Goal: Task Accomplishment & Management: Manage account settings

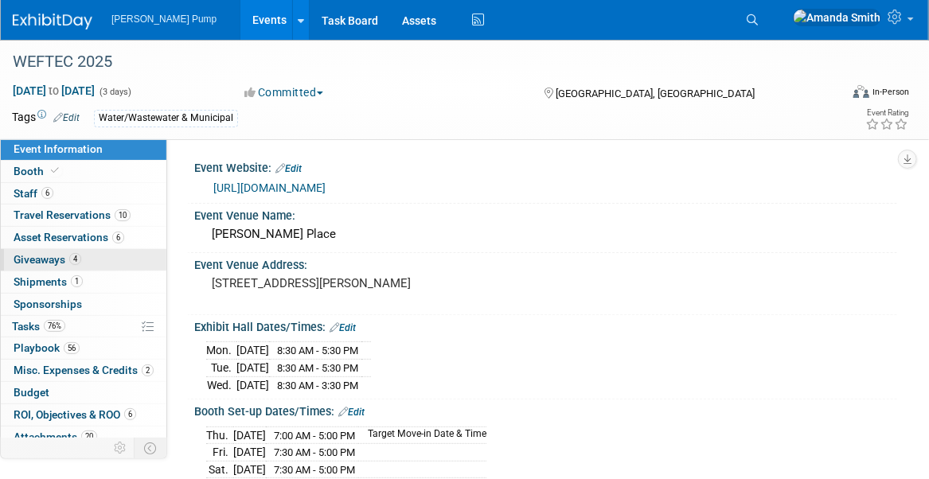
click at [39, 260] on span "Giveaways 4" at bounding box center [48, 259] width 68 height 13
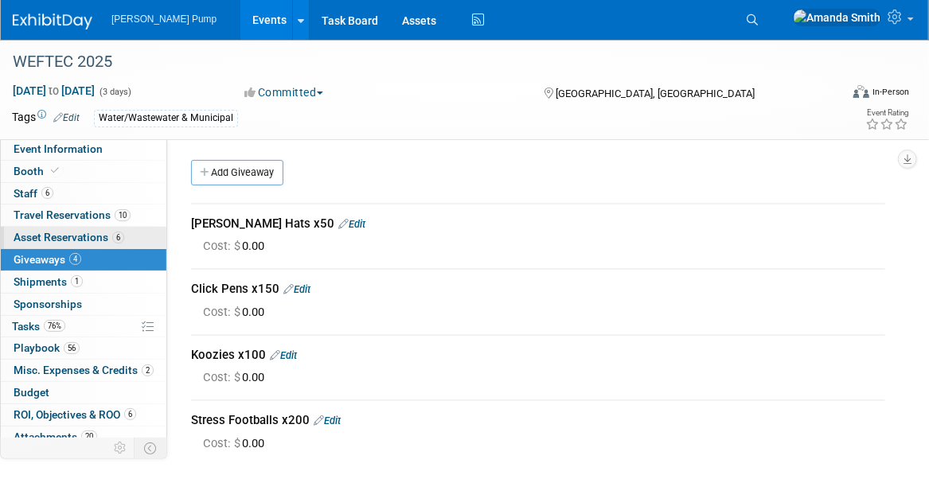
click at [47, 231] on span "Asset Reservations 6" at bounding box center [69, 237] width 111 height 13
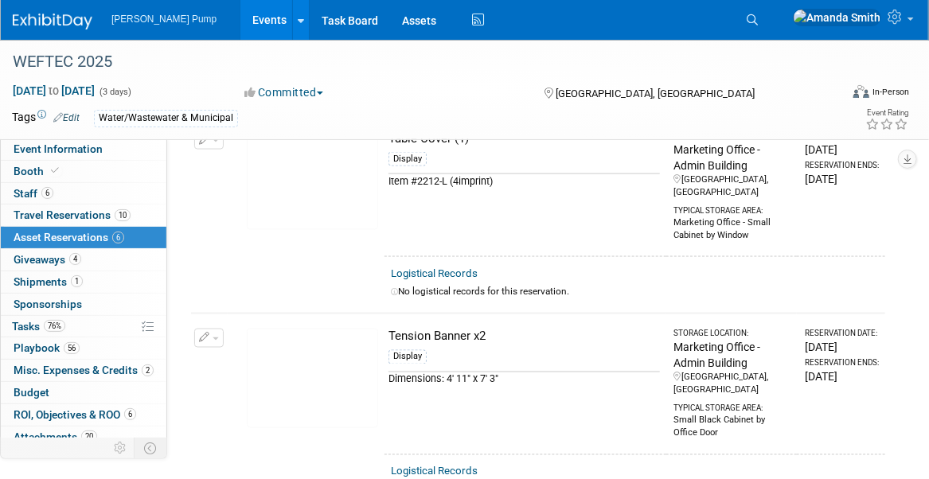
scroll to position [876, 0]
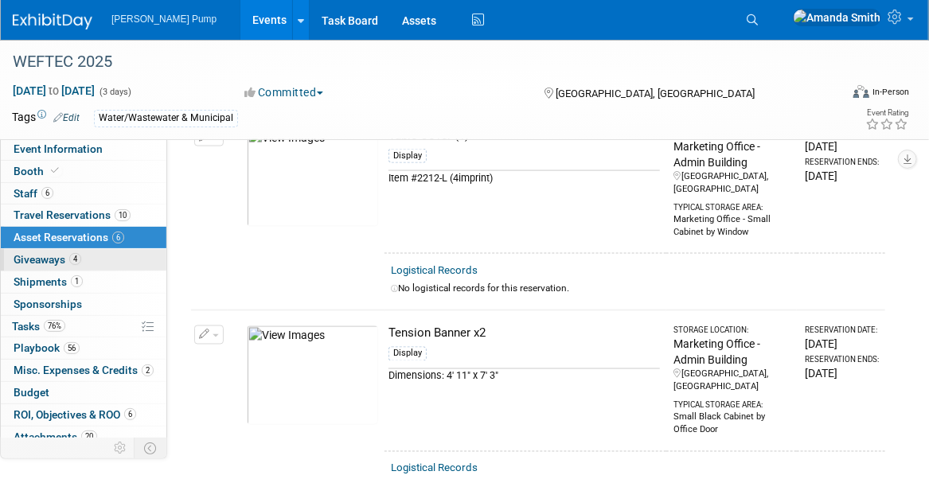
click at [29, 256] on span "Giveaways 4" at bounding box center [48, 259] width 68 height 13
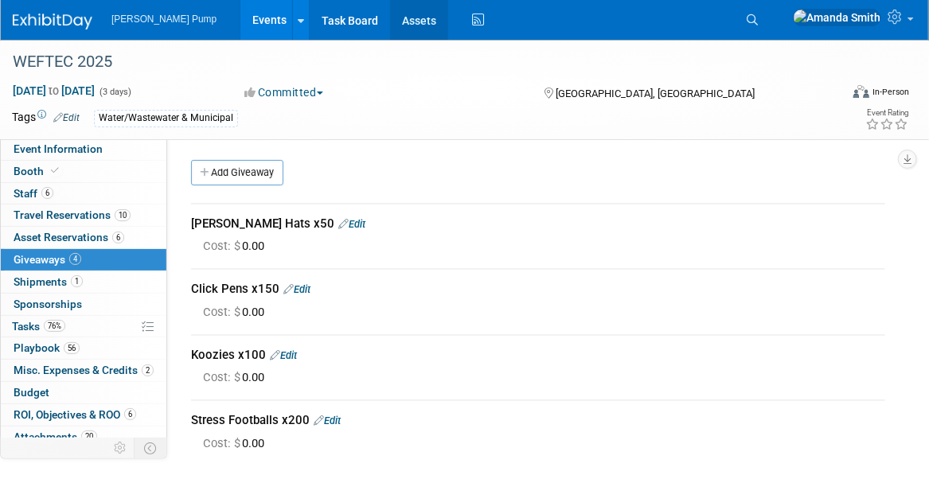
click at [401, 21] on link "Assets" at bounding box center [419, 20] width 58 height 40
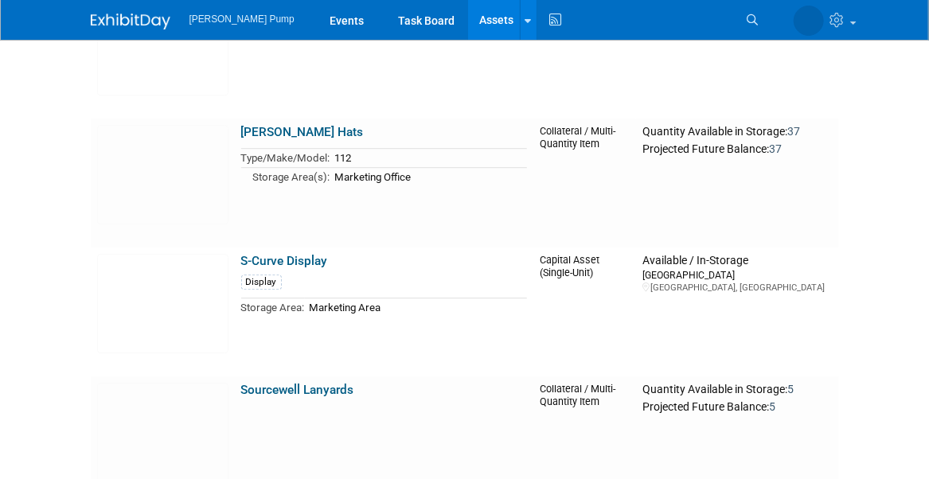
scroll to position [4459, 0]
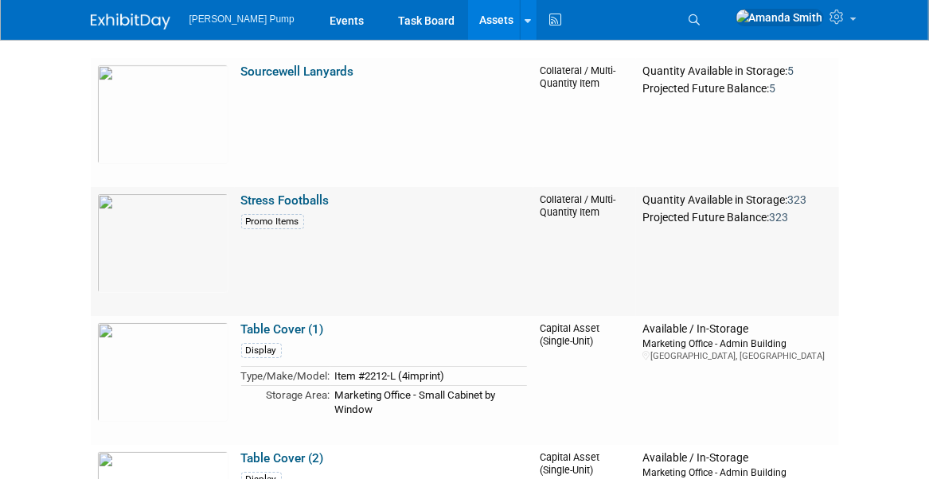
click at [319, 201] on link "Stress Footballs" at bounding box center [285, 201] width 88 height 14
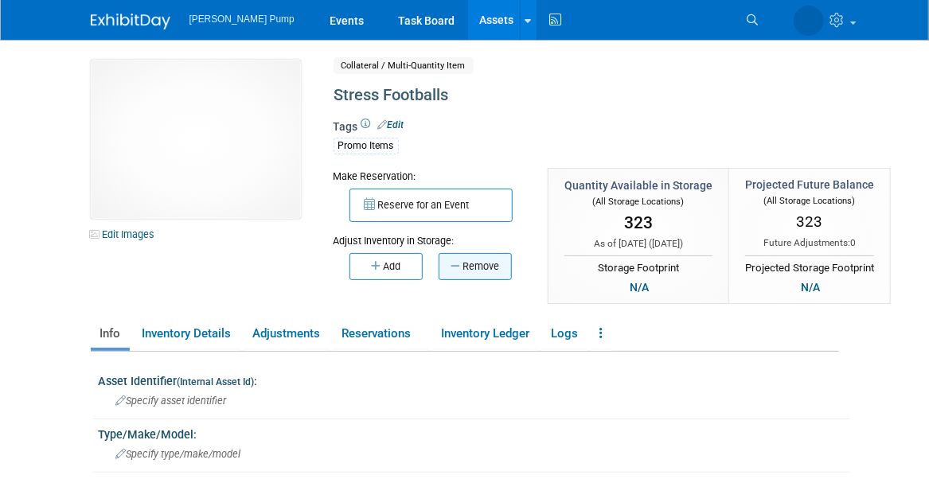
click at [463, 268] on button "Remove" at bounding box center [475, 266] width 73 height 27
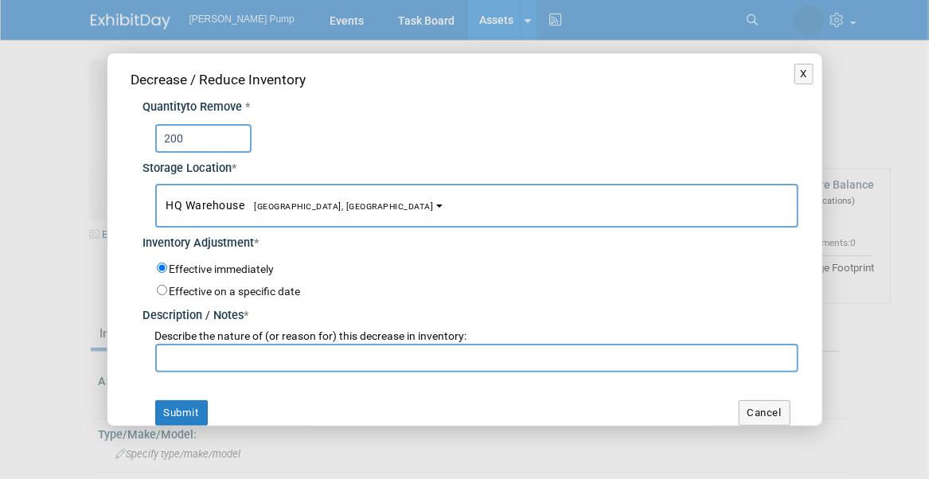
type input "200"
click at [332, 198] on button "HQ Warehouse Port Orange, FL" at bounding box center [476, 206] width 643 height 44
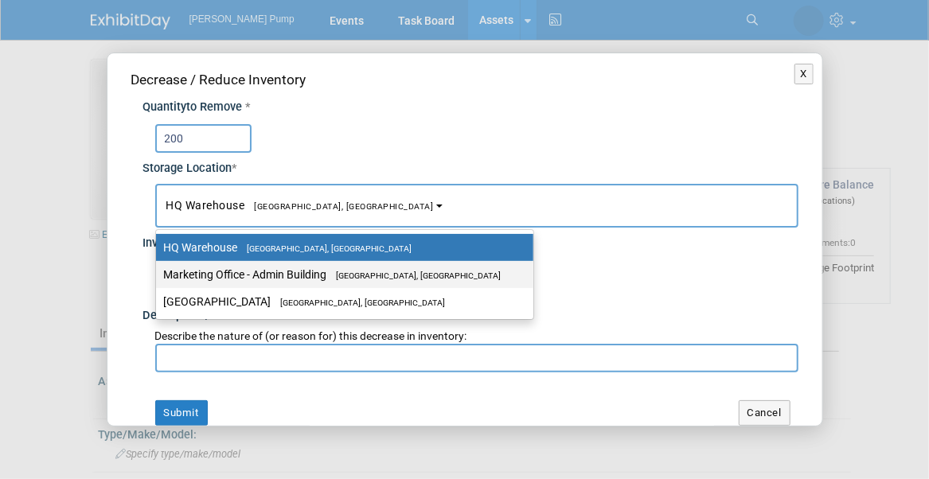
click at [338, 271] on span "[GEOGRAPHIC_DATA], [GEOGRAPHIC_DATA]" at bounding box center [414, 276] width 174 height 10
click at [158, 271] on input "Marketing Office - Admin Building Port Orange, FL" at bounding box center [153, 275] width 10 height 10
select select "11223785"
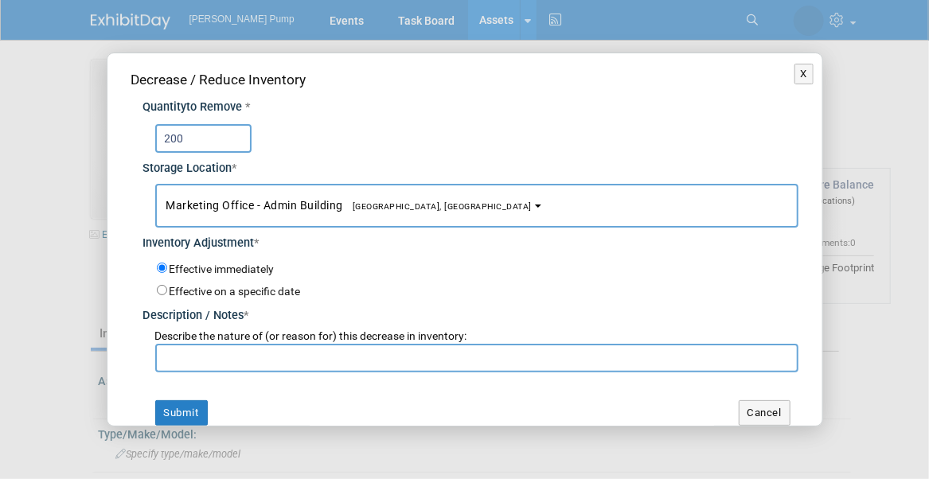
click at [296, 370] on input "text" at bounding box center [476, 358] width 643 height 29
type input "For WEFTEC"
click at [174, 409] on button "Submit" at bounding box center [181, 413] width 53 height 25
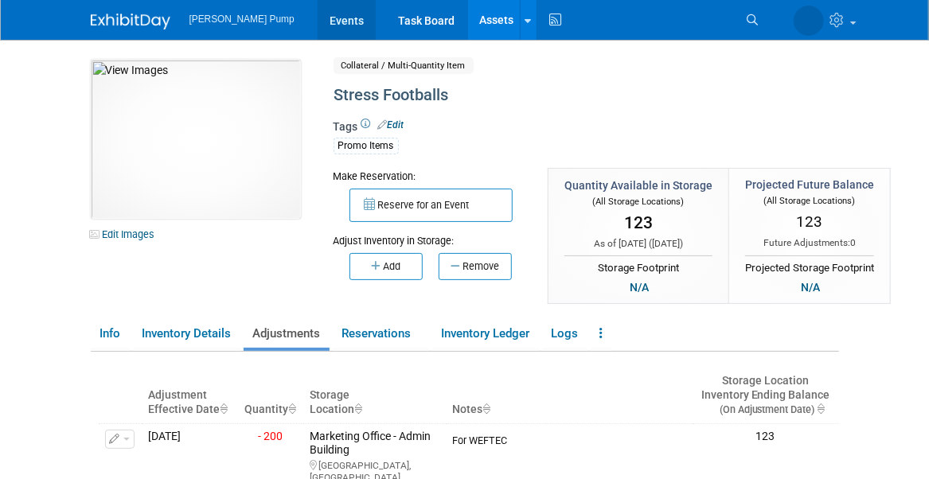
click at [323, 19] on link "Events" at bounding box center [347, 20] width 58 height 40
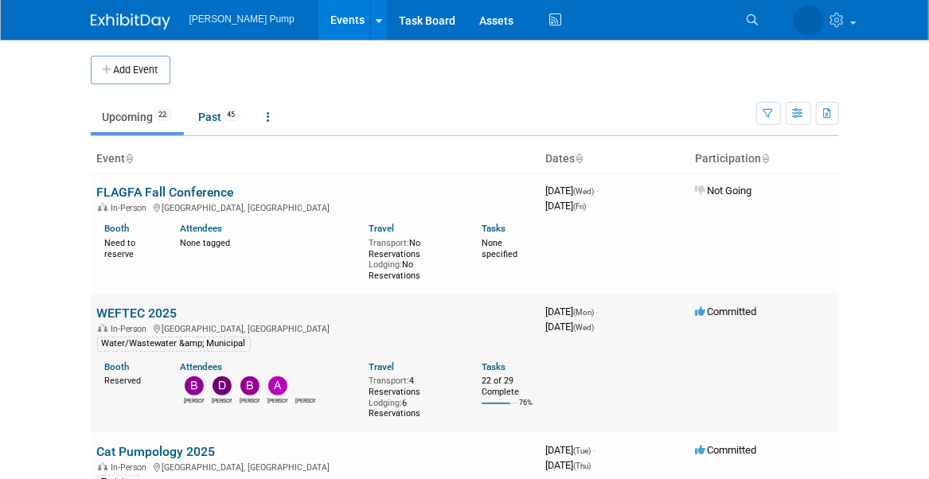
click at [115, 311] on link "WEFTEC 2025" at bounding box center [137, 313] width 80 height 15
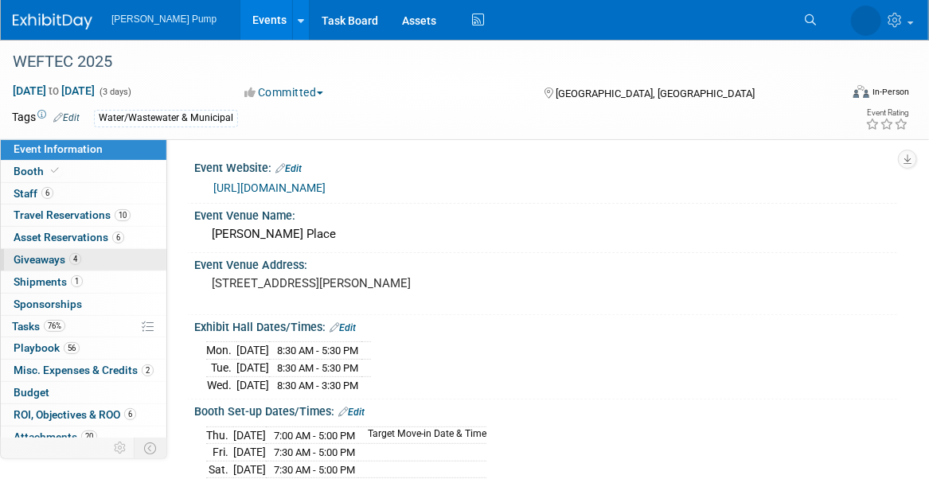
click at [49, 256] on span "Giveaways 4" at bounding box center [48, 259] width 68 height 13
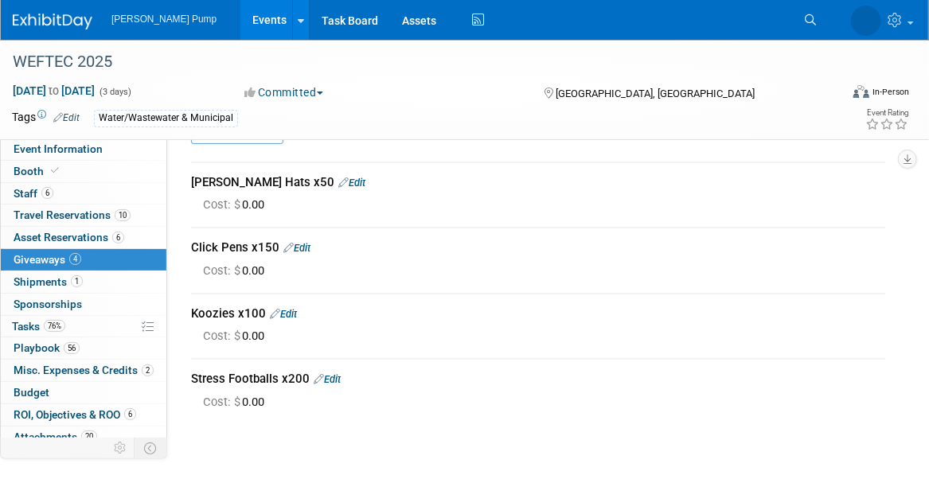
scroll to position [80, 0]
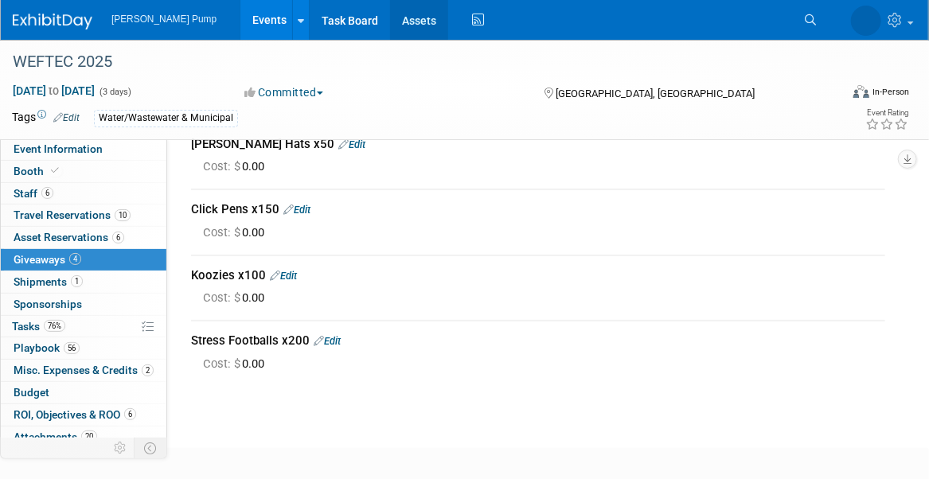
click at [390, 24] on link "Assets" at bounding box center [419, 20] width 58 height 40
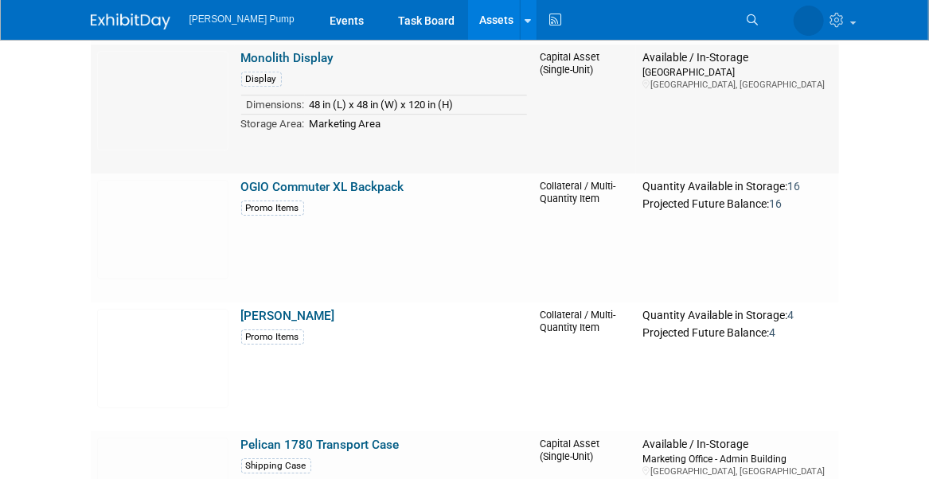
scroll to position [1911, 0]
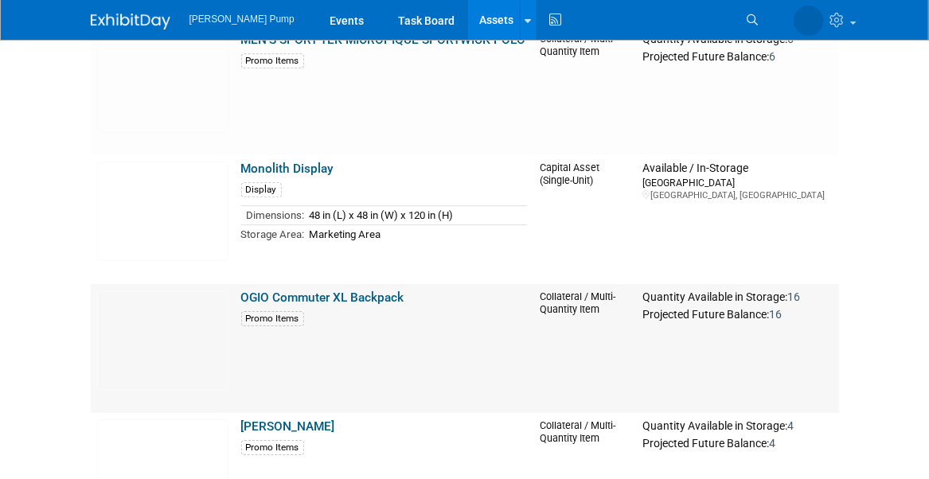
click at [381, 294] on link "OGIO Commuter XL Backpack" at bounding box center [322, 298] width 163 height 14
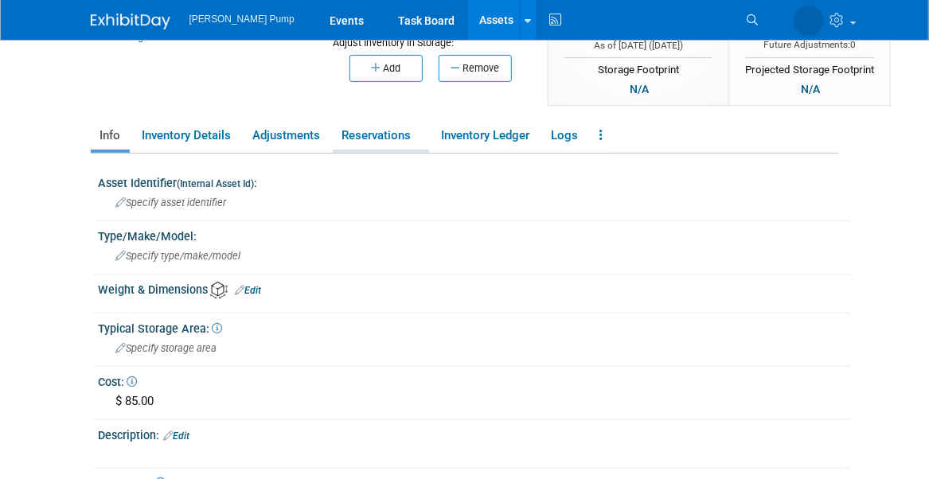
scroll to position [159, 0]
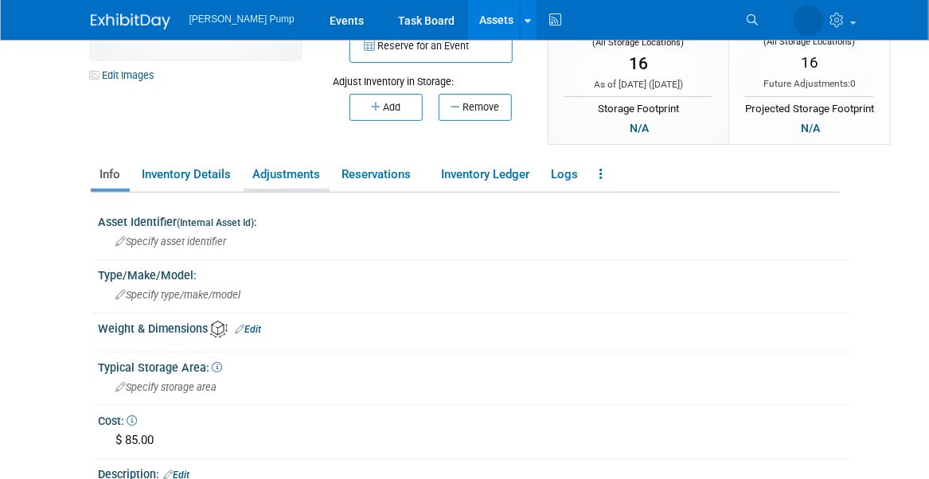
click at [267, 177] on link "Adjustments" at bounding box center [287, 175] width 86 height 28
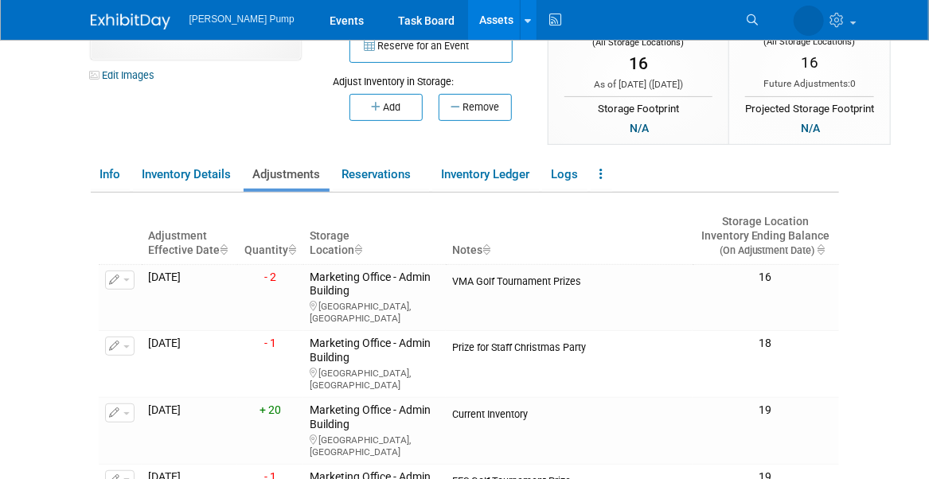
click at [456, 104] on icon "button" at bounding box center [457, 107] width 12 height 10
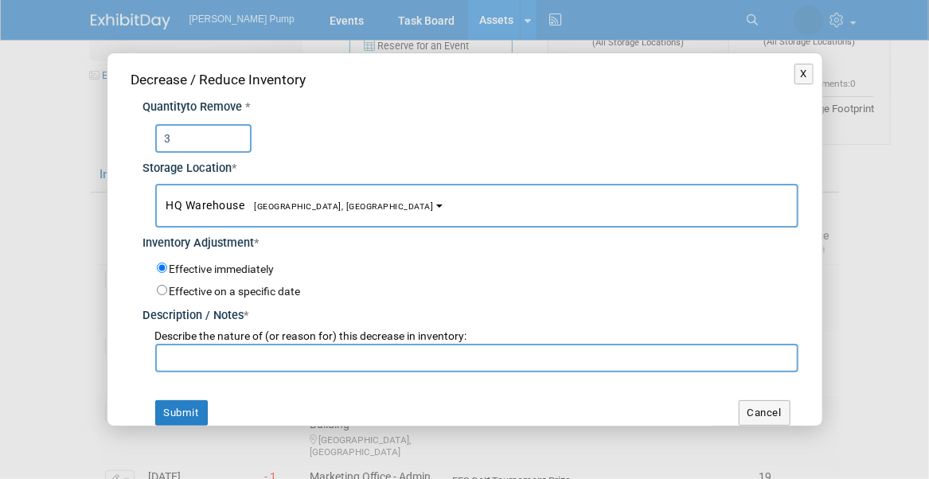
type input "3"
click at [319, 201] on span "[GEOGRAPHIC_DATA], [GEOGRAPHIC_DATA]" at bounding box center [339, 206] width 189 height 10
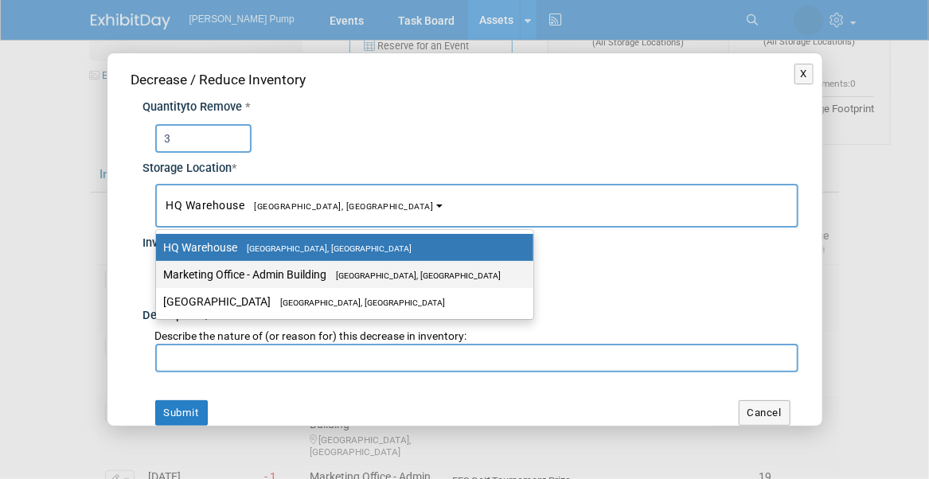
click at [277, 276] on label "Marketing Office - Admin Building Port Orange, FL" at bounding box center [341, 274] width 354 height 21
click at [158, 276] on input "Marketing Office - Admin Building Port Orange, FL" at bounding box center [153, 275] width 10 height 10
select select "11223785"
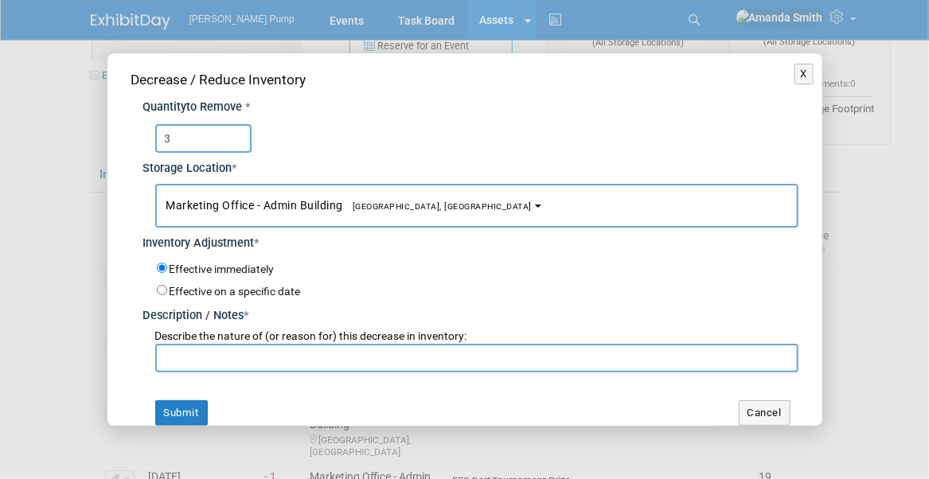
click at [213, 352] on input "text" at bounding box center [476, 358] width 643 height 29
type input "I"
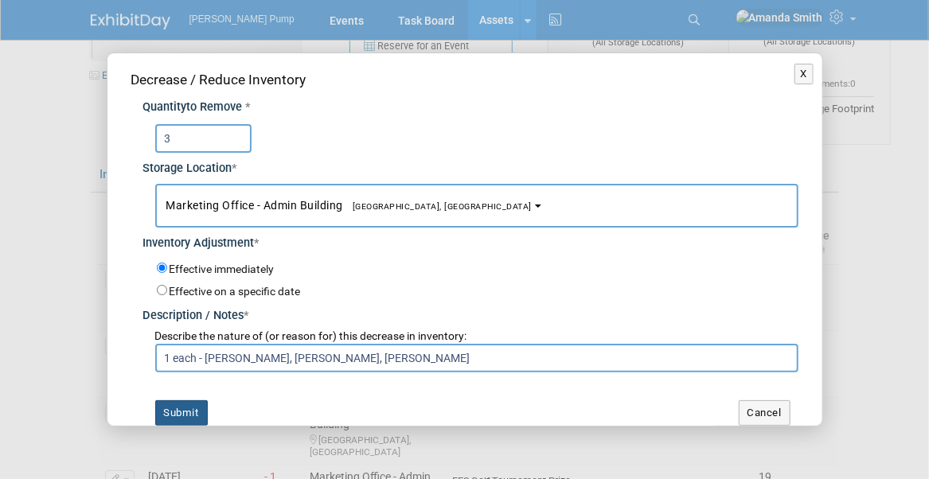
type input "1 each - Ryan M, Mike W, Jake S"
click at [182, 410] on button "Submit" at bounding box center [181, 413] width 53 height 25
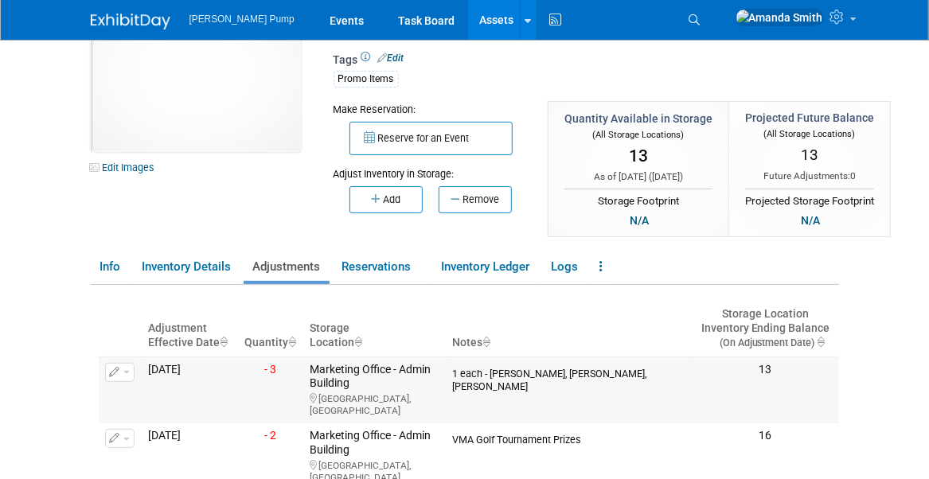
scroll to position [0, 0]
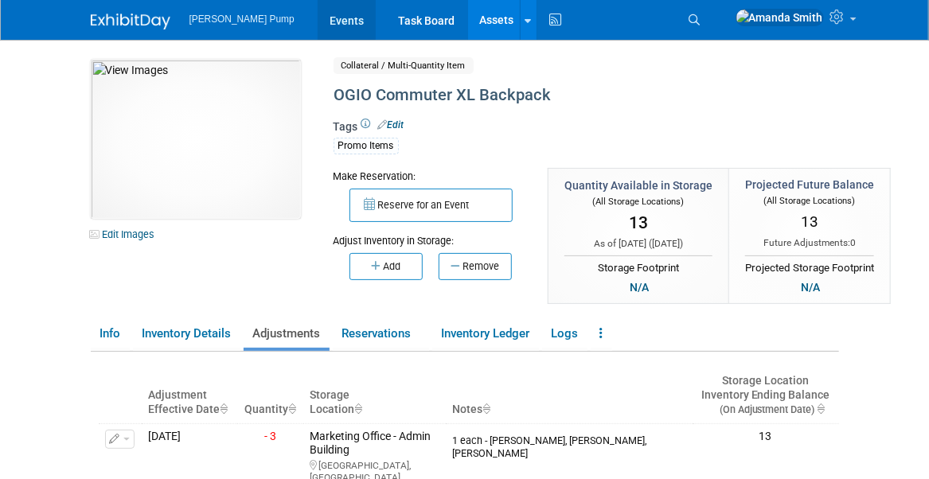
click at [323, 23] on link "Events" at bounding box center [347, 20] width 58 height 40
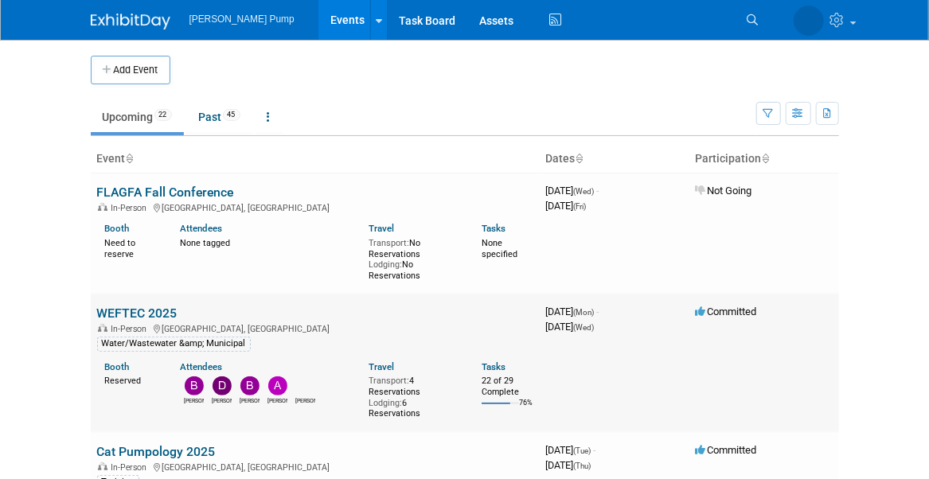
click at [202, 312] on td "WEFTEC 2025 In-Person Chicago, IL Water/Wastewater &amp; Municipal Booth Reserv…" at bounding box center [315, 363] width 449 height 139
click at [138, 313] on link "WEFTEC 2025" at bounding box center [137, 313] width 80 height 15
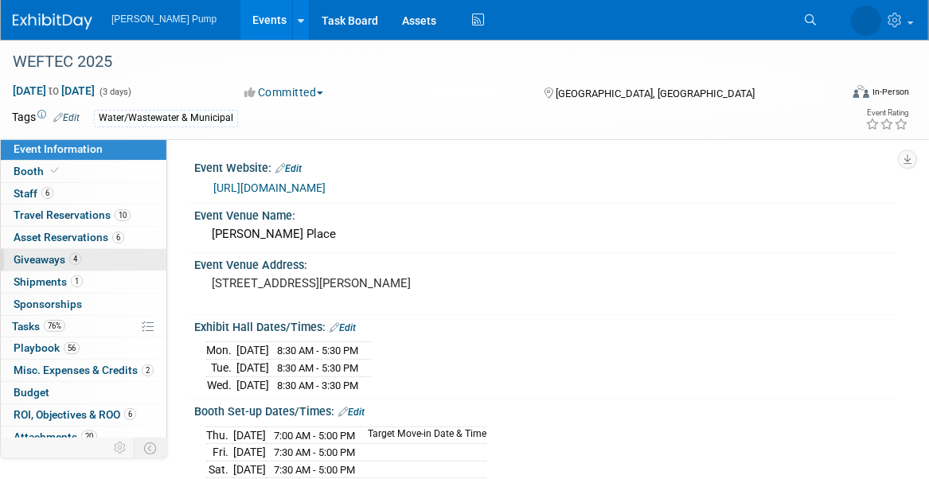
click at [41, 259] on span "Giveaways 4" at bounding box center [48, 259] width 68 height 13
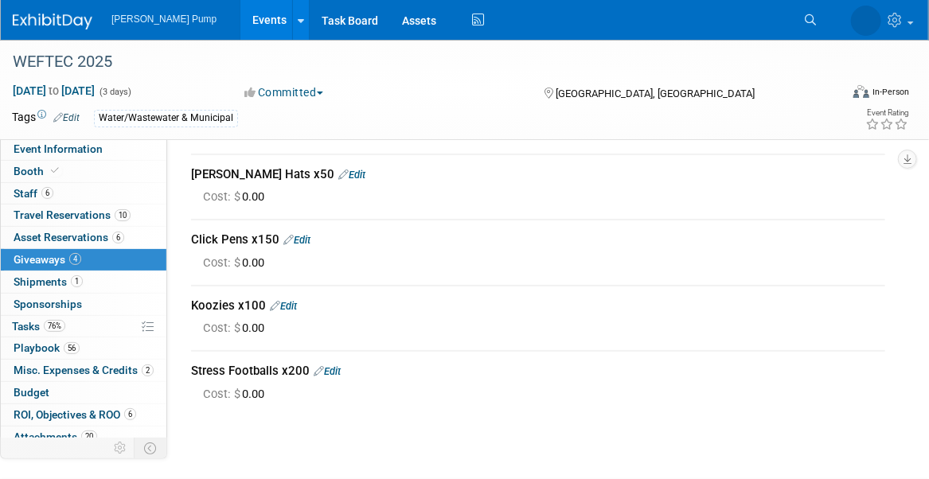
scroll to position [80, 0]
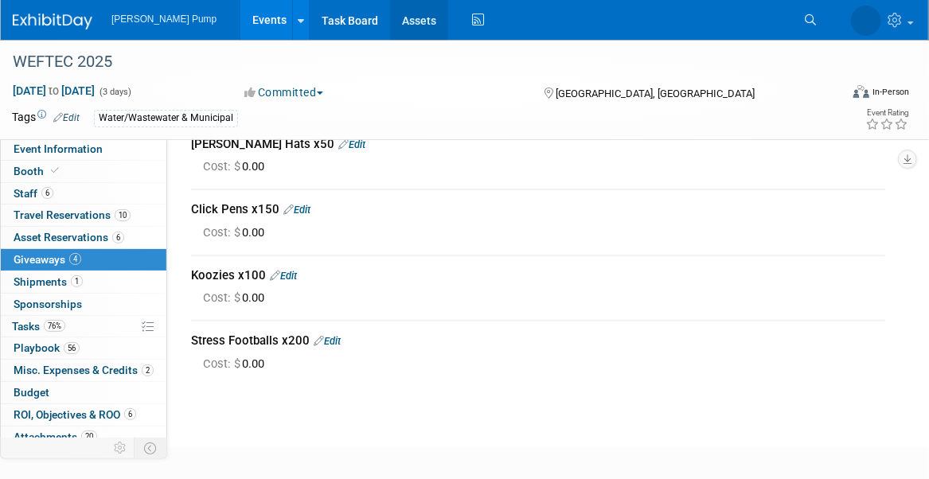
click at [390, 20] on link "Assets" at bounding box center [419, 20] width 58 height 40
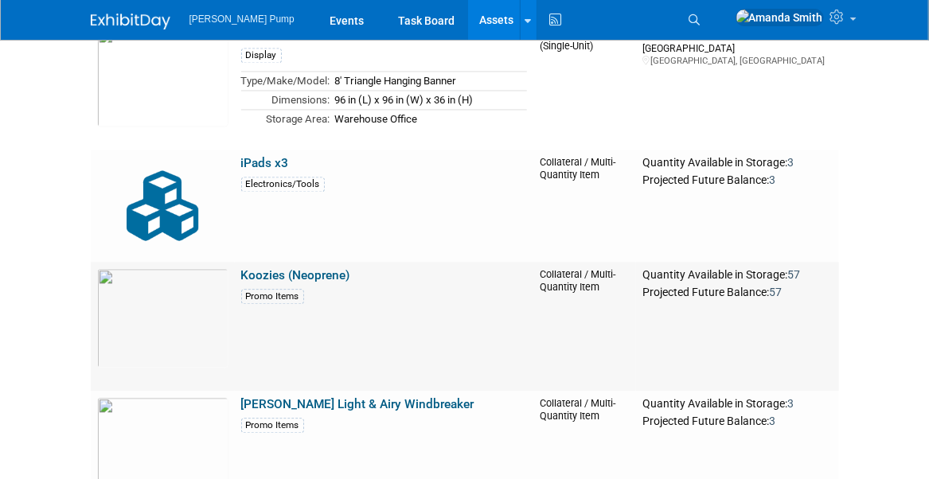
scroll to position [1354, 0]
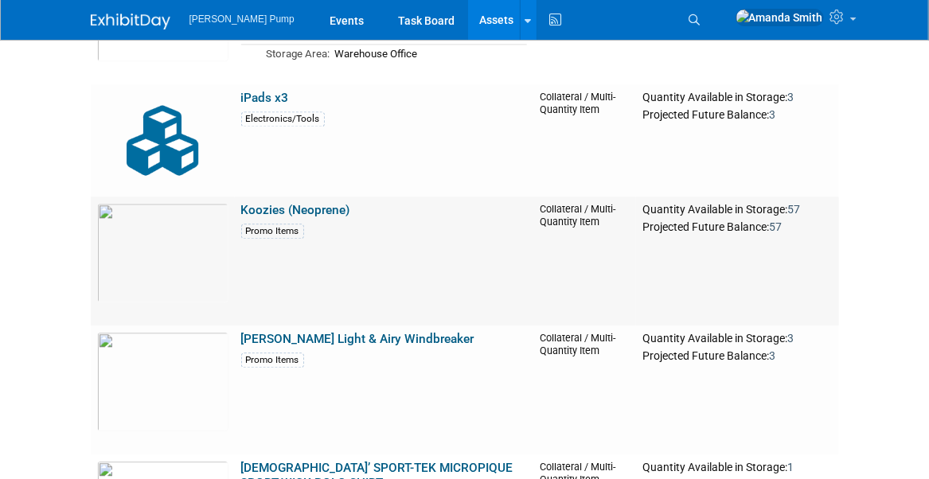
click at [329, 209] on link "Koozies (Neoprene)" at bounding box center [295, 210] width 109 height 14
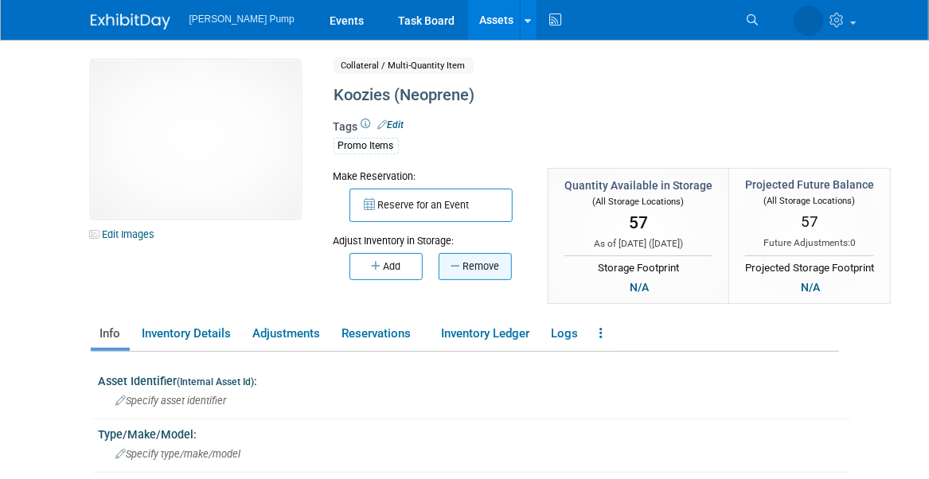
click at [495, 263] on button "Remove" at bounding box center [475, 266] width 73 height 27
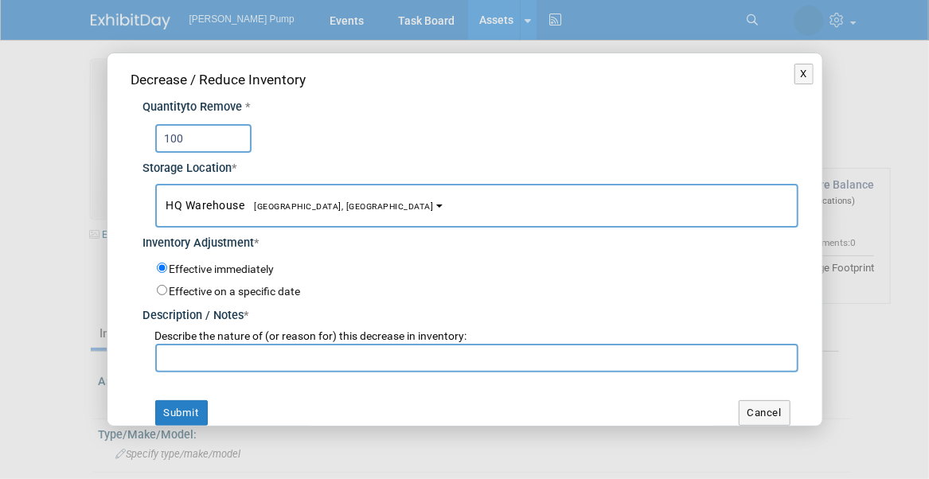
type input "100"
click at [367, 197] on button "HQ Warehouse Port Orange, FL" at bounding box center [476, 206] width 643 height 44
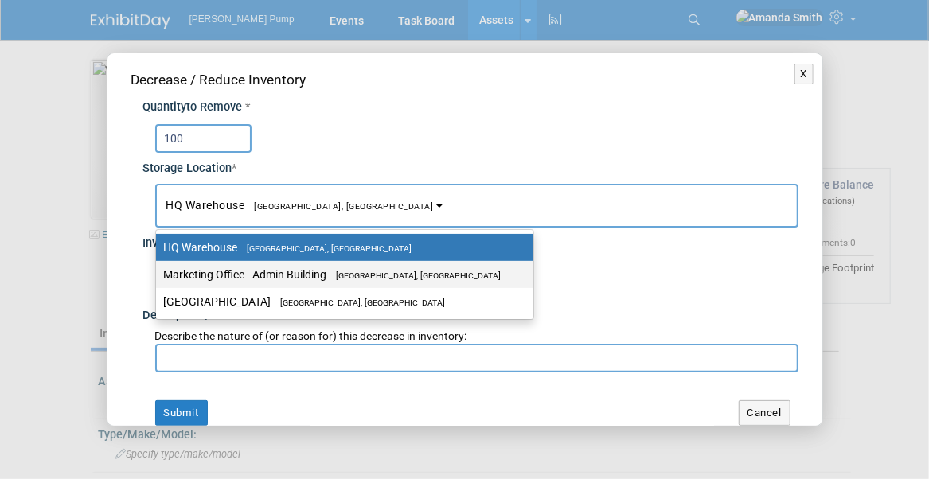
click at [373, 276] on span "[GEOGRAPHIC_DATA], [GEOGRAPHIC_DATA]" at bounding box center [414, 276] width 174 height 10
click at [158, 276] on input "Marketing Office - Admin Building Port Orange, FL" at bounding box center [153, 275] width 10 height 10
select select "11223785"
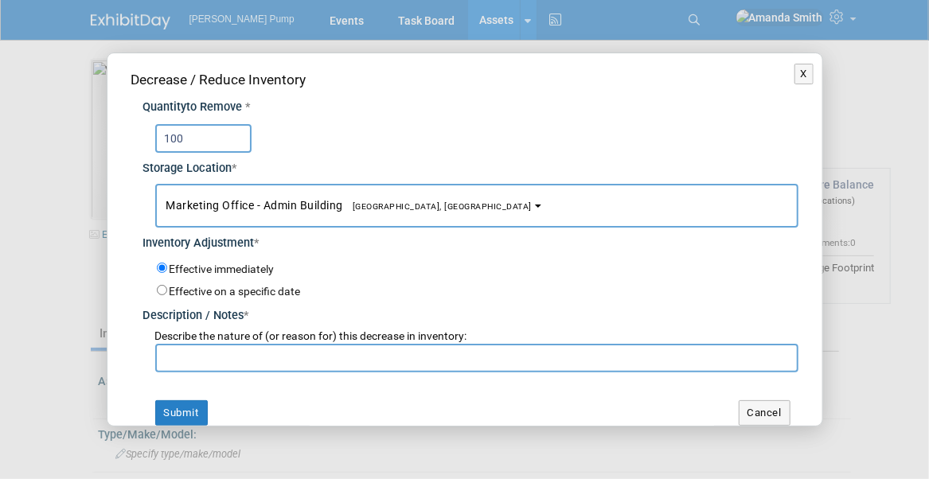
click at [387, 368] on input "text" at bounding box center [476, 358] width 643 height 29
type input "For WEFTEC"
click at [179, 409] on button "Submit" at bounding box center [181, 413] width 53 height 25
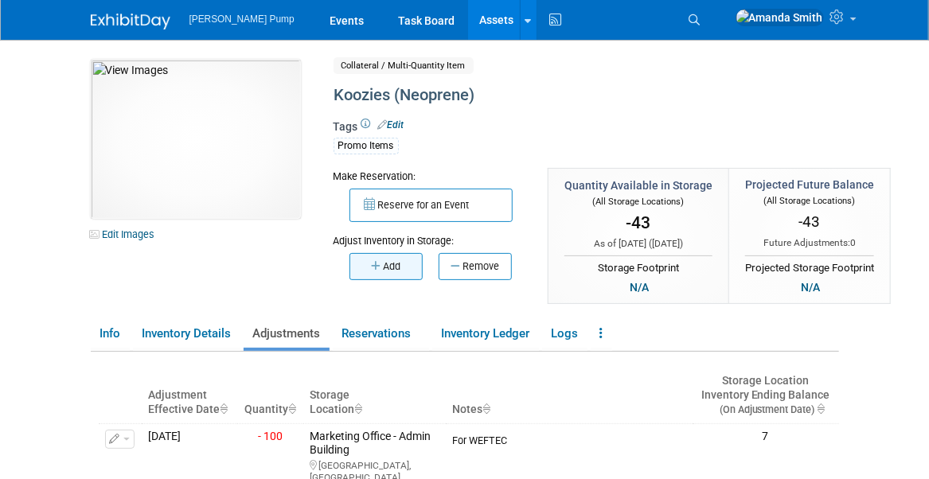
click at [398, 267] on button "Add" at bounding box center [386, 266] width 73 height 27
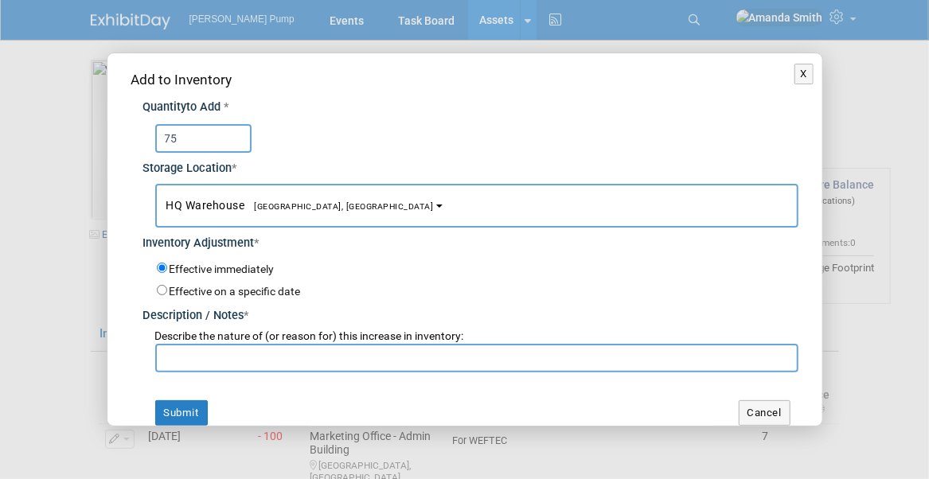
type input "75"
click at [299, 354] on input "text" at bounding box center [476, 358] width 643 height 29
type input "Still in inventory"
click at [197, 413] on button "Submit" at bounding box center [181, 413] width 53 height 25
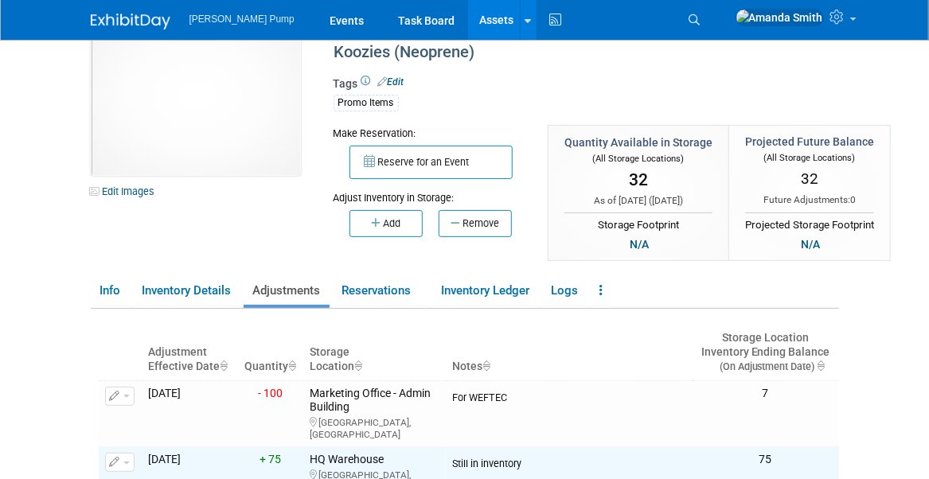
scroll to position [80, 0]
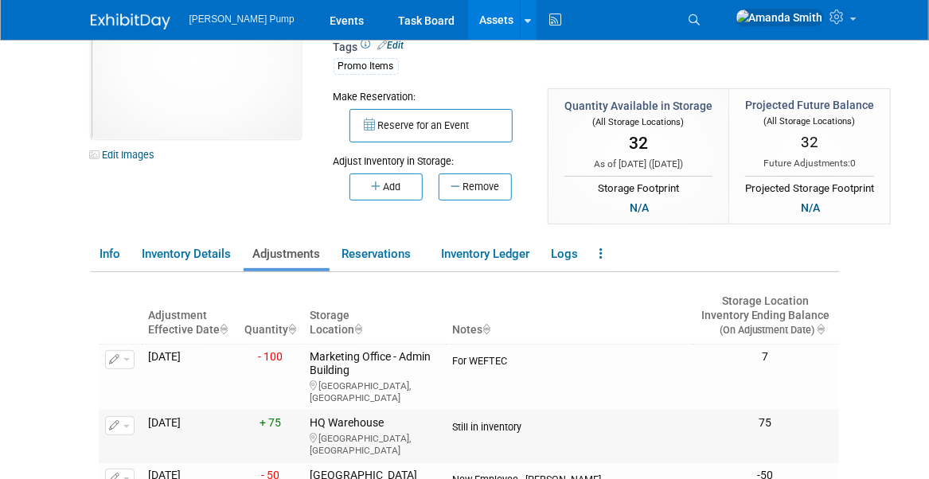
click at [115, 421] on icon "button" at bounding box center [115, 426] width 11 height 10
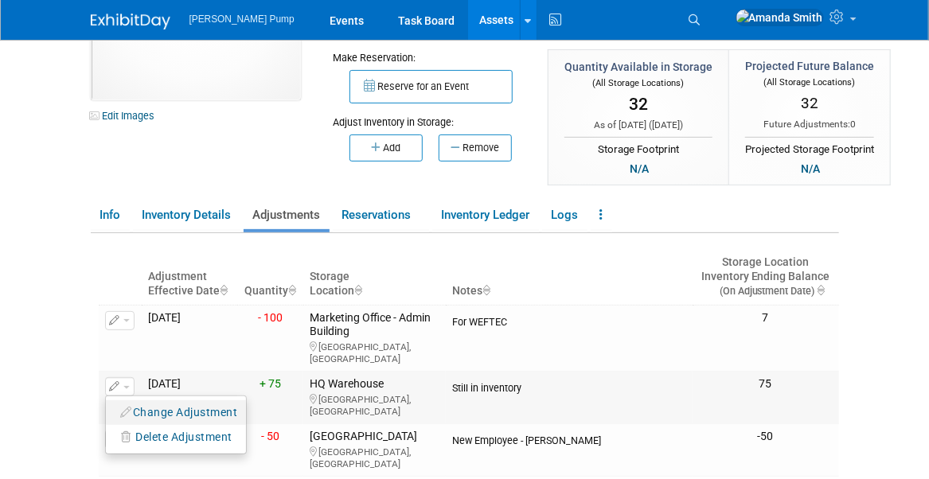
scroll to position [159, 0]
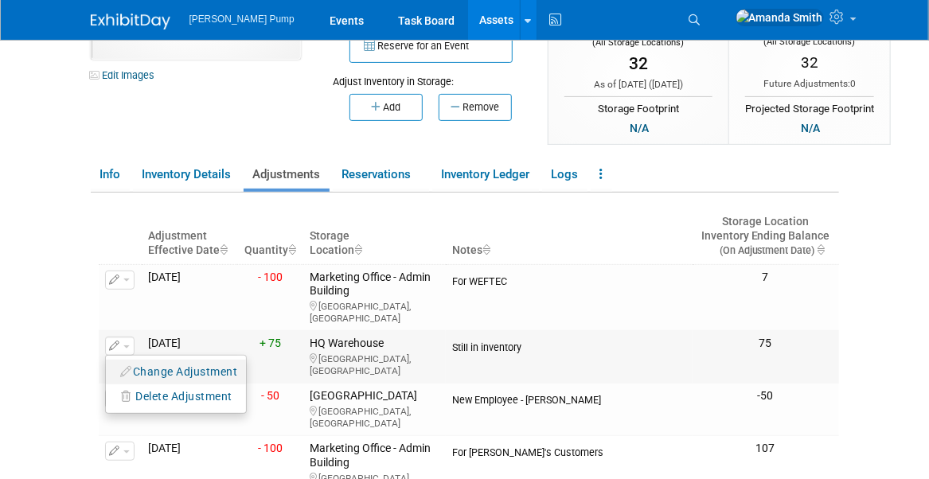
click at [187, 362] on button "Change Adjustment" at bounding box center [180, 373] width 132 height 22
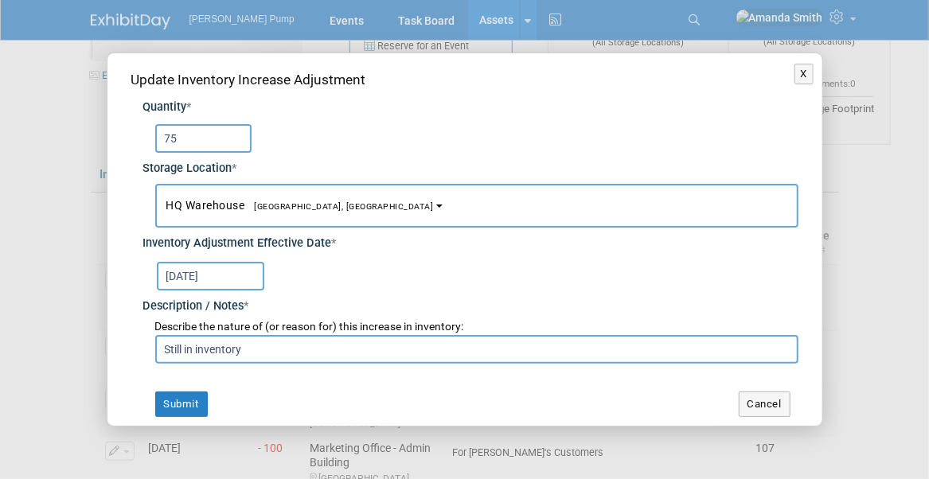
click at [264, 212] on button "HQ Warehouse Port Orange, FL" at bounding box center [476, 206] width 643 height 44
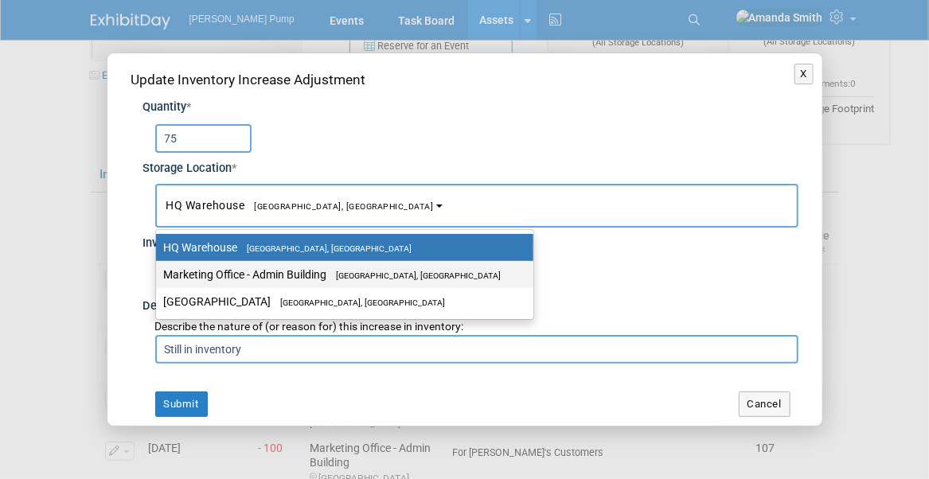
click at [264, 279] on label "Marketing Office - Admin Building Port Orange, FL" at bounding box center [341, 274] width 354 height 21
click at [158, 279] on input "Marketing Office - Admin Building Port Orange, FL" at bounding box center [153, 275] width 10 height 10
select select "11223785"
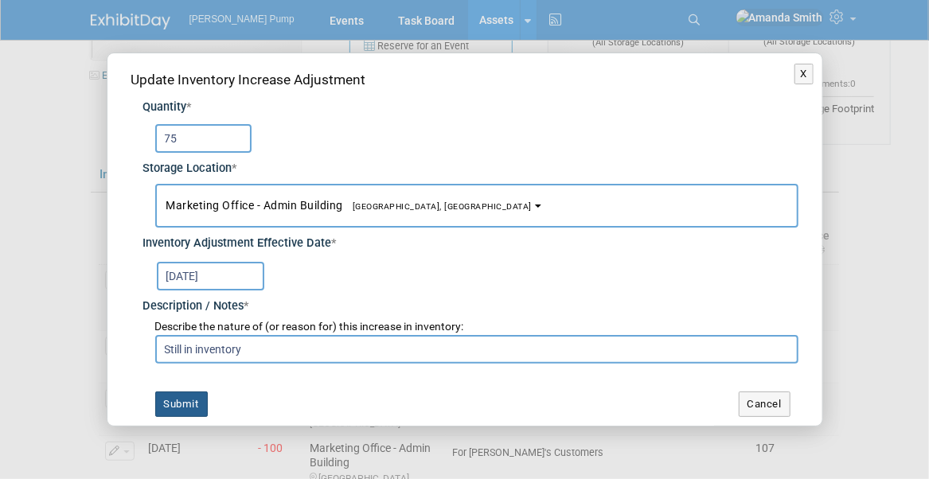
click at [179, 403] on button "Submit" at bounding box center [181, 404] width 53 height 25
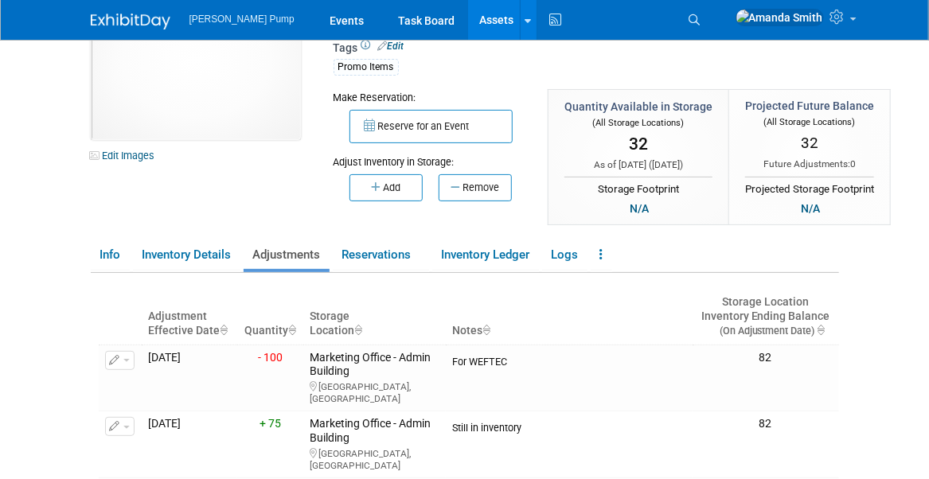
scroll to position [80, 0]
click at [398, 189] on button "Add" at bounding box center [386, 187] width 73 height 27
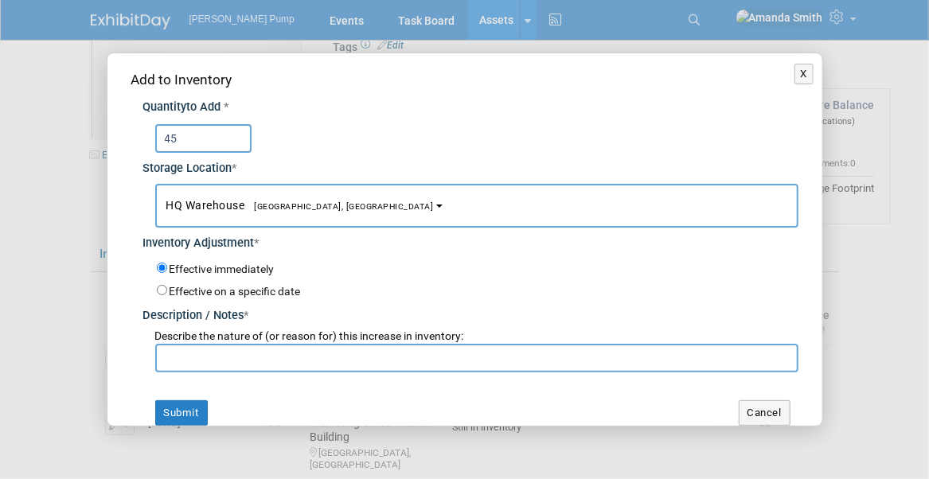
type input "45"
click at [309, 209] on span "[GEOGRAPHIC_DATA], [GEOGRAPHIC_DATA]" at bounding box center [339, 206] width 189 height 10
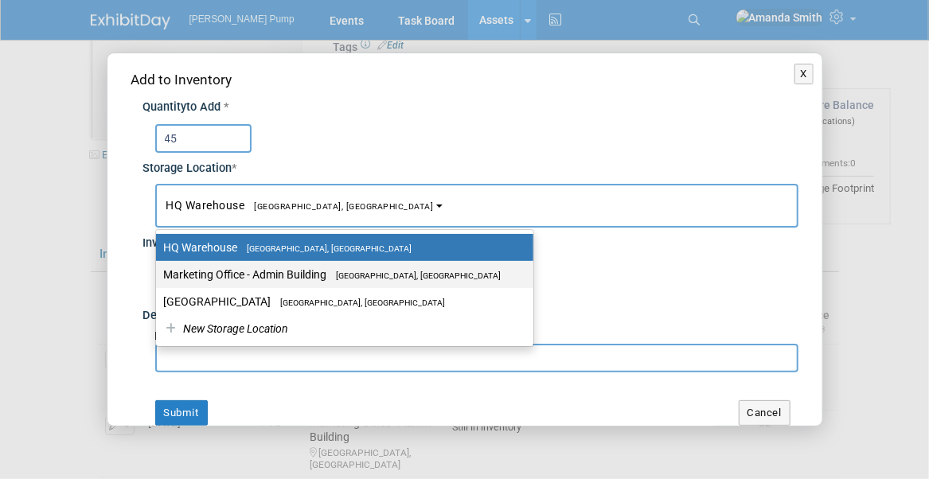
drag, startPoint x: 308, startPoint y: 277, endPoint x: 303, endPoint y: 300, distance: 23.8
click at [309, 277] on label "Marketing Office - Admin Building Port Orange, FL" at bounding box center [341, 274] width 354 height 21
click at [158, 277] on input "Marketing Office - Admin Building Port Orange, FL" at bounding box center [153, 275] width 10 height 10
select select "11223785"
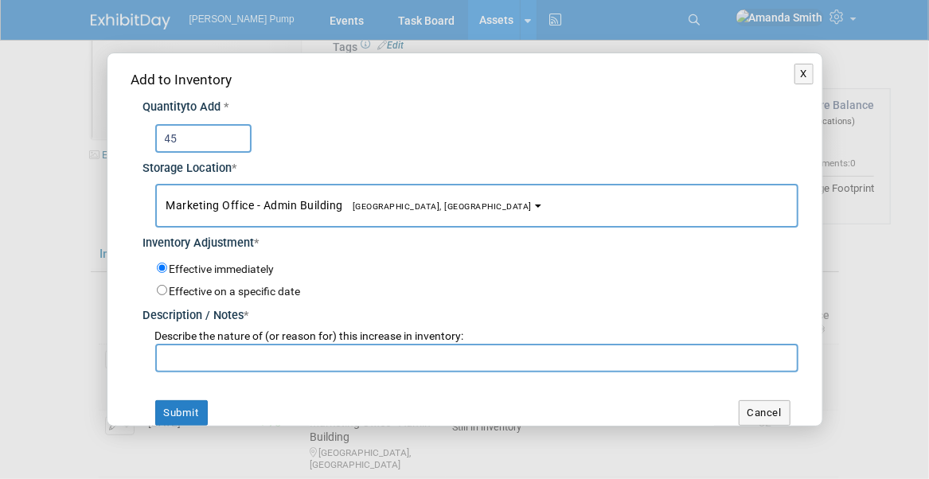
click at [285, 354] on input "text" at bounding box center [476, 358] width 643 height 29
type input "Still in Inventory"
click at [187, 409] on button "Submit" at bounding box center [181, 413] width 53 height 25
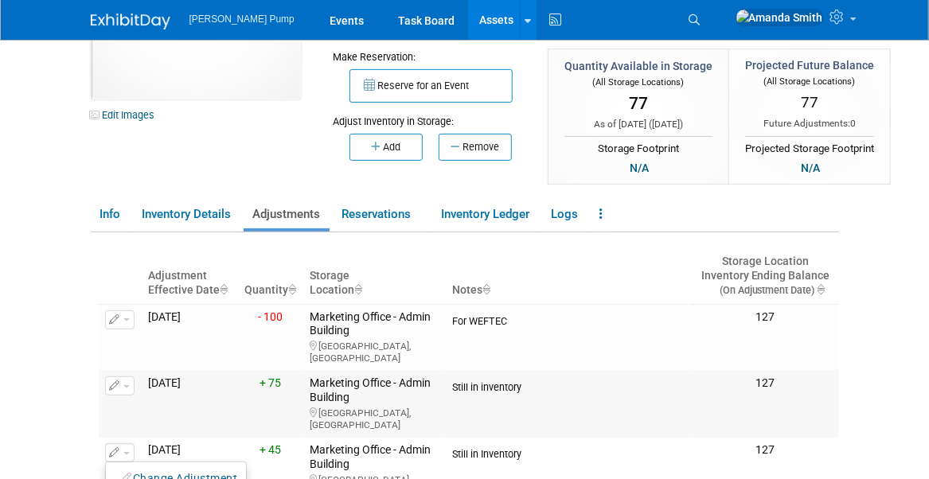
scroll to position [159, 0]
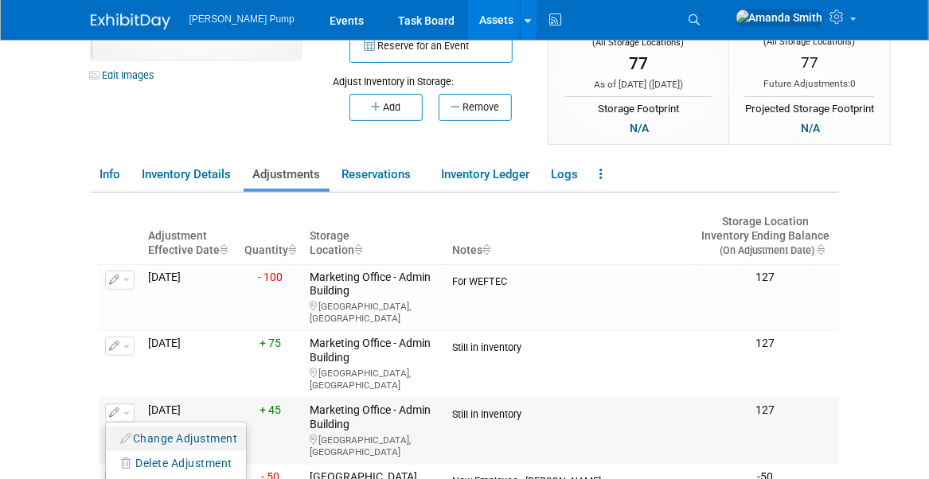
click at [143, 428] on button "Change Adjustment" at bounding box center [180, 439] width 132 height 22
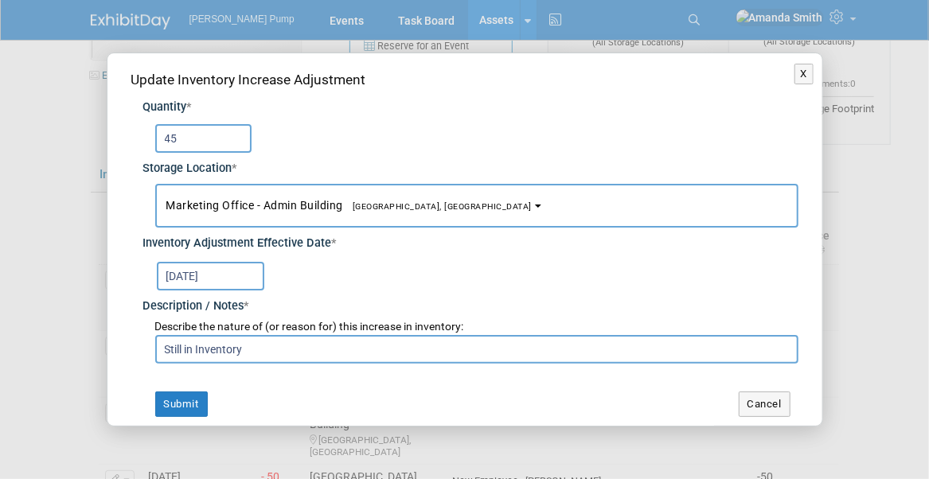
click at [174, 134] on input "45" at bounding box center [203, 138] width 96 height 29
type input "43"
click at [194, 400] on button "Submit" at bounding box center [181, 404] width 53 height 25
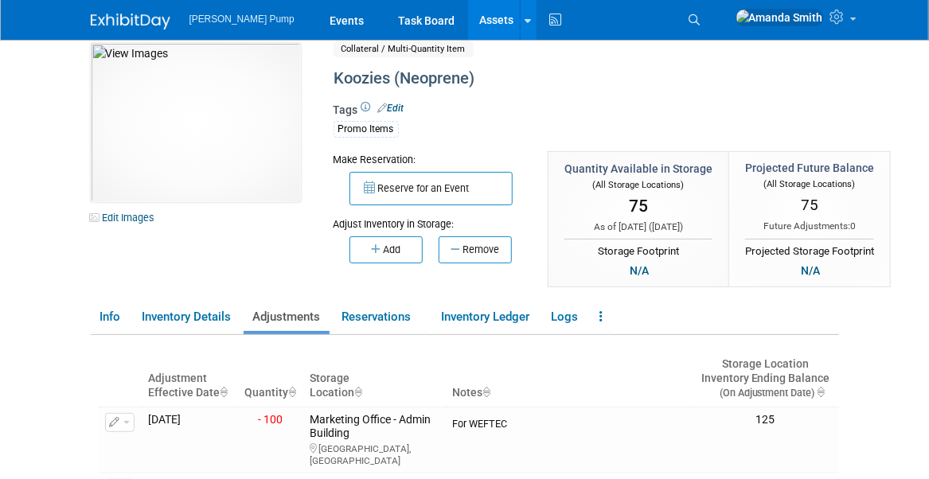
scroll to position [0, 0]
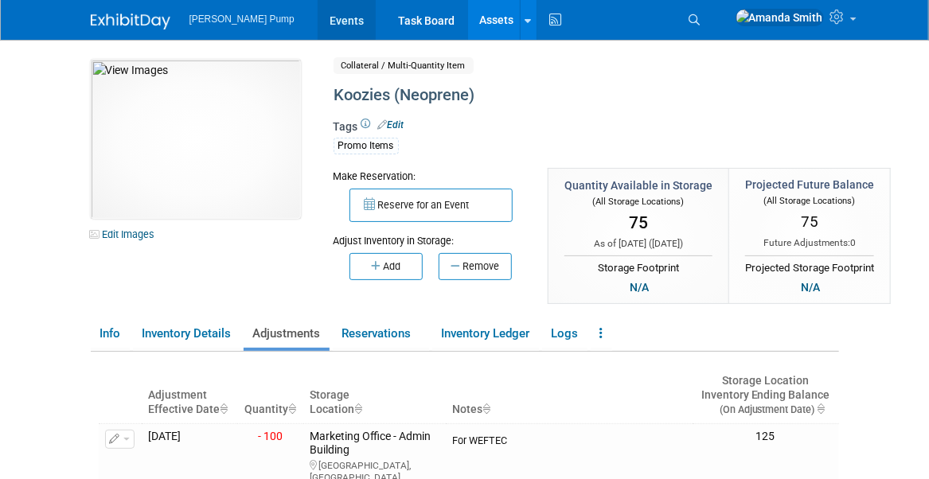
click at [318, 24] on link "Events" at bounding box center [347, 20] width 58 height 40
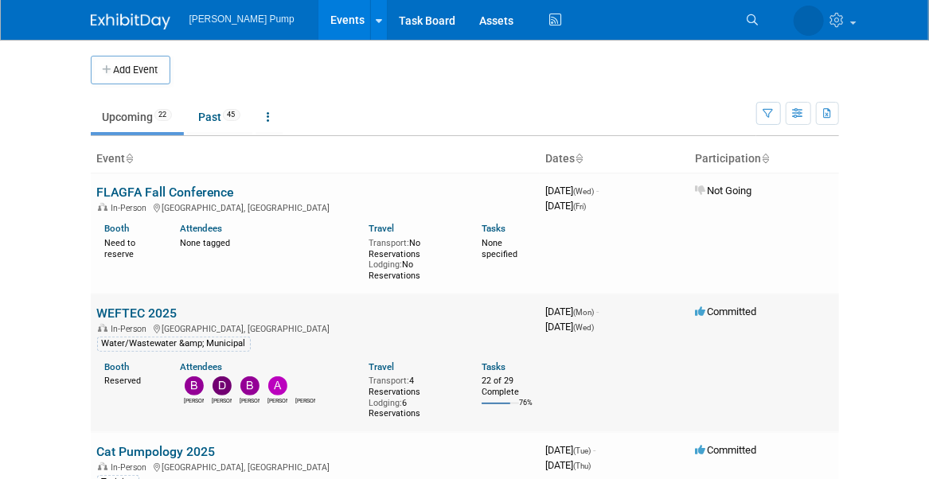
click at [125, 311] on link "WEFTEC 2025" at bounding box center [137, 313] width 80 height 15
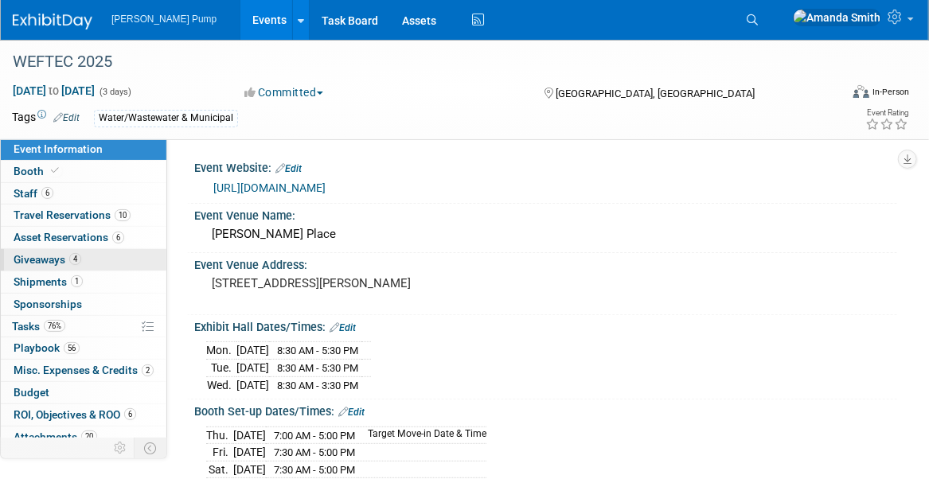
click at [28, 254] on span "Giveaways 4" at bounding box center [48, 259] width 68 height 13
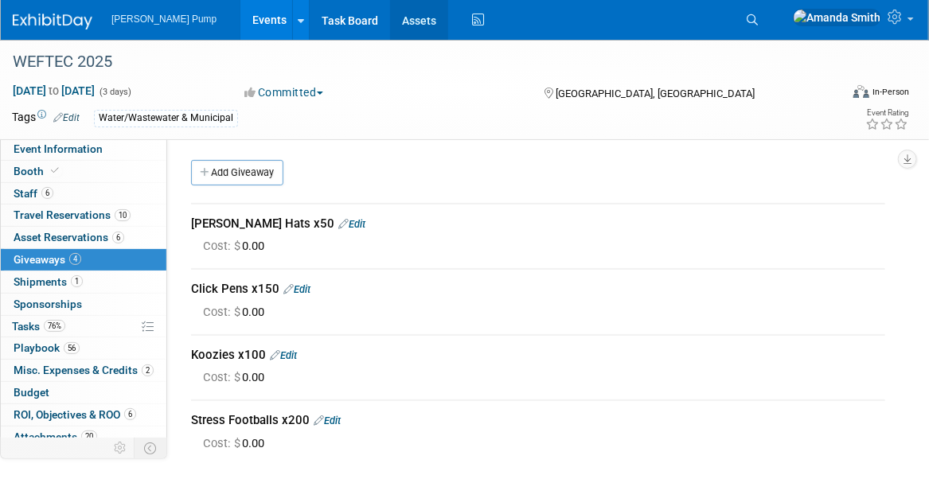
click at [390, 14] on link "Assets" at bounding box center [419, 20] width 58 height 40
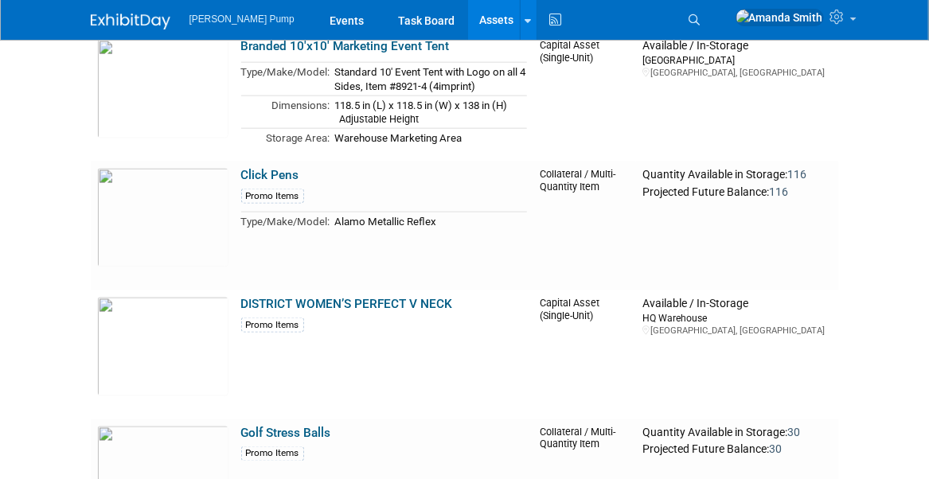
scroll to position [796, 0]
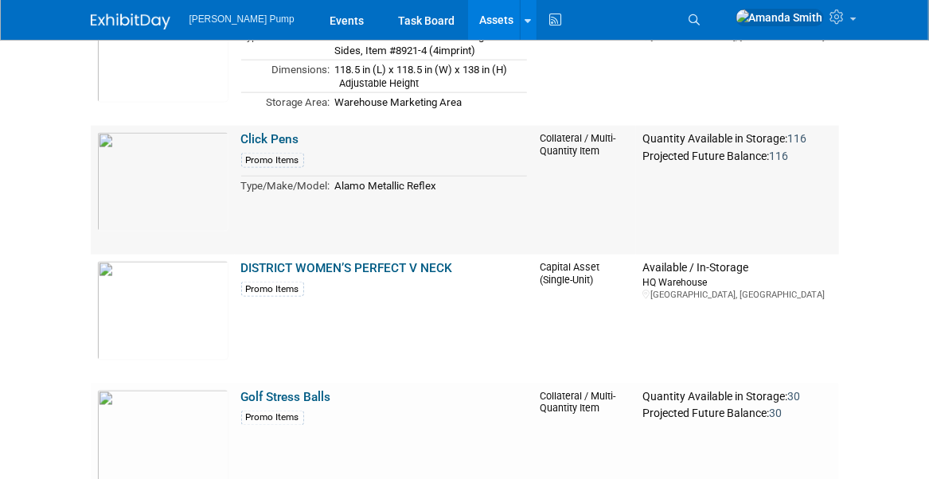
click at [295, 139] on link "Click Pens" at bounding box center [270, 139] width 58 height 14
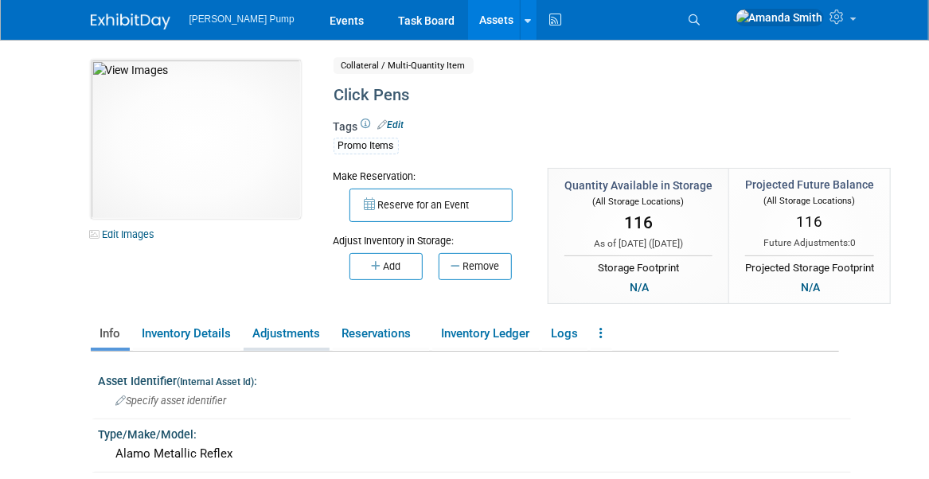
click at [285, 326] on link "Adjustments" at bounding box center [287, 334] width 86 height 28
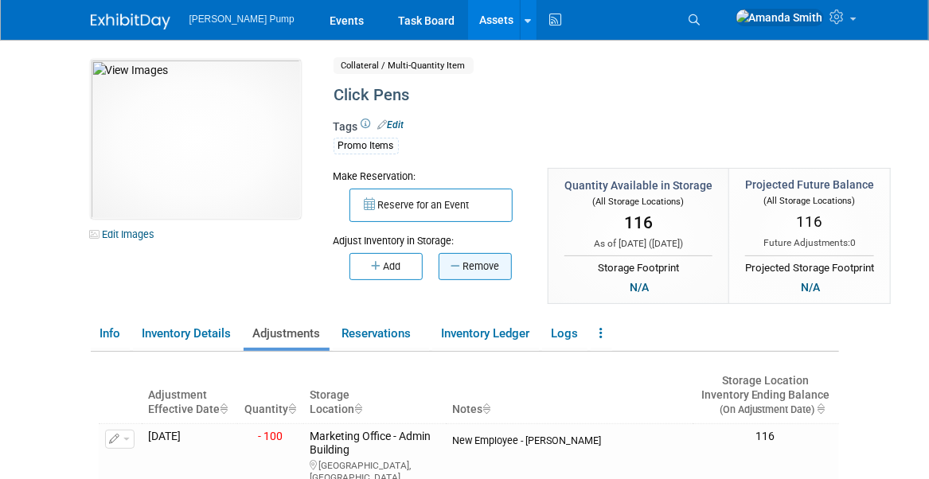
click at [491, 260] on button "Remove" at bounding box center [475, 266] width 73 height 27
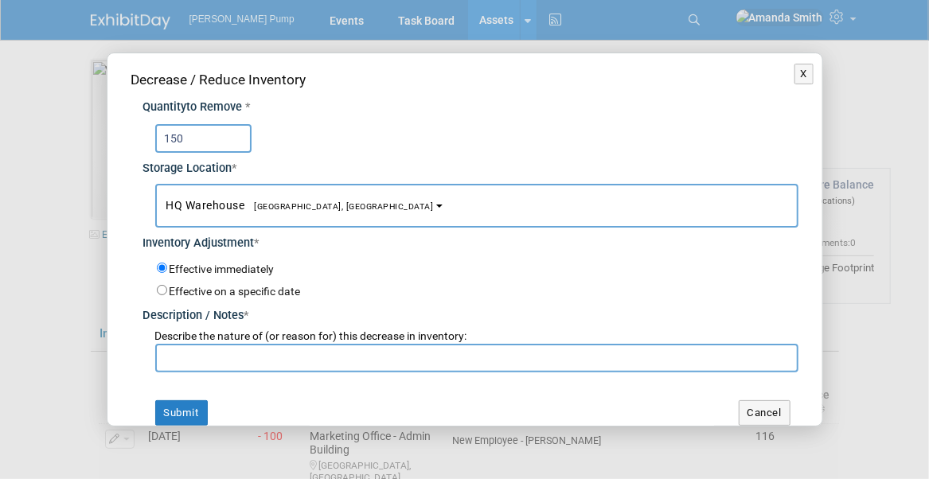
type input "150"
click at [280, 350] on input "text" at bounding box center [476, 358] width 643 height 29
click at [276, 201] on span "[GEOGRAPHIC_DATA], [GEOGRAPHIC_DATA]" at bounding box center [339, 206] width 189 height 10
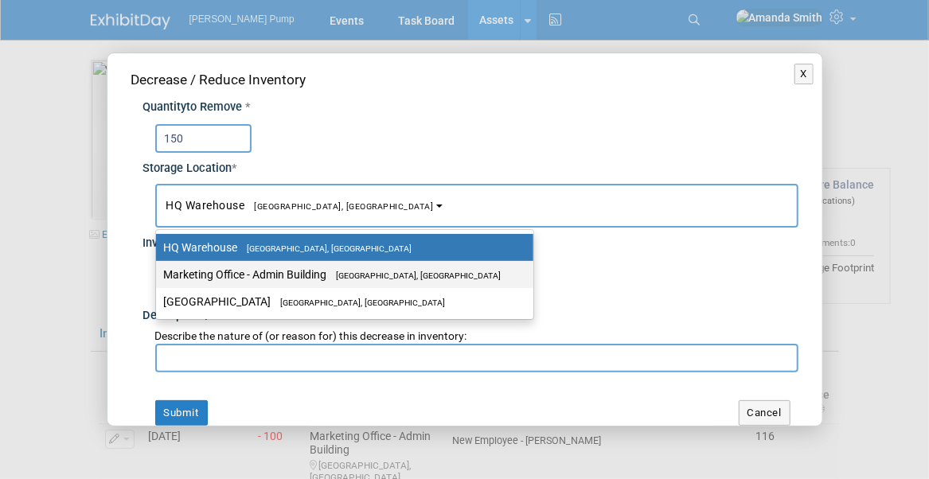
click at [255, 279] on label "Marketing Office - [GEOGRAPHIC_DATA], [GEOGRAPHIC_DATA]" at bounding box center [341, 274] width 354 height 21
click at [158, 279] on input "Marketing Office - [GEOGRAPHIC_DATA], [GEOGRAPHIC_DATA]" at bounding box center [153, 275] width 10 height 10
select select "11223785"
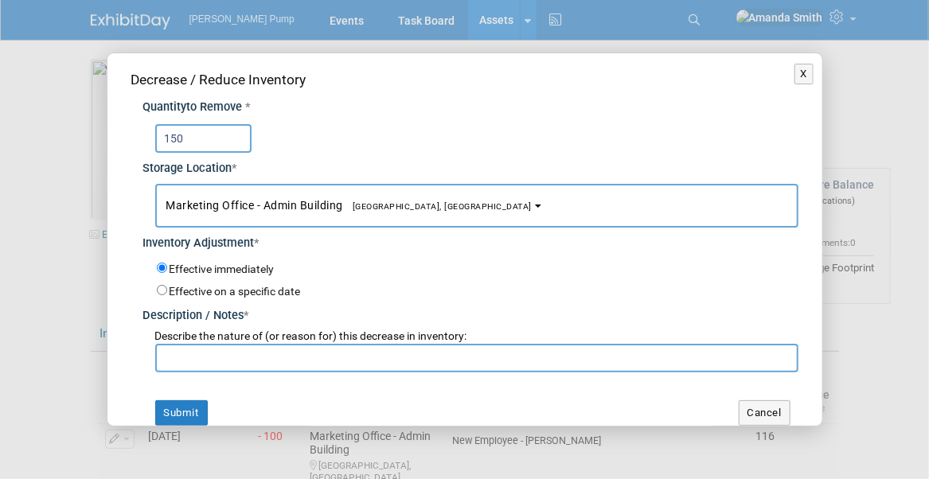
click at [253, 360] on input "text" at bounding box center [476, 358] width 643 height 29
type input "For WEFTEC"
click at [181, 415] on button "Submit" at bounding box center [181, 413] width 53 height 25
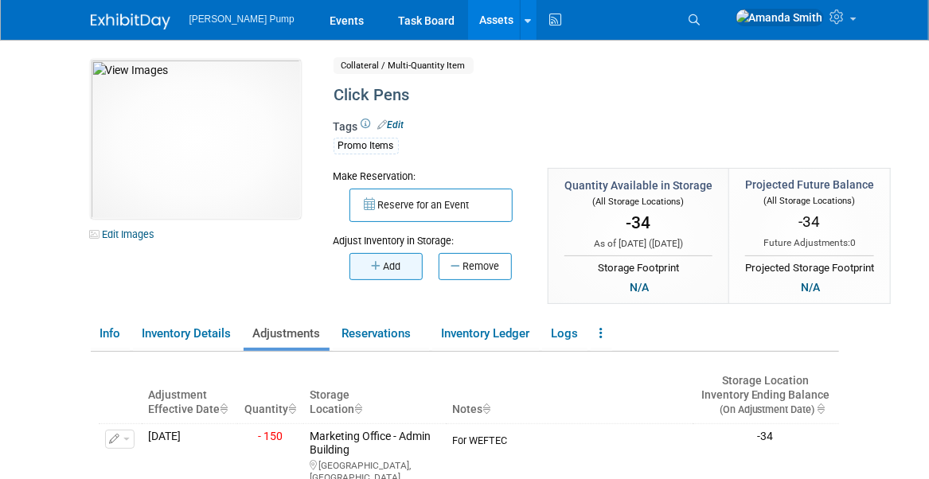
click at [393, 266] on button "Add" at bounding box center [386, 266] width 73 height 27
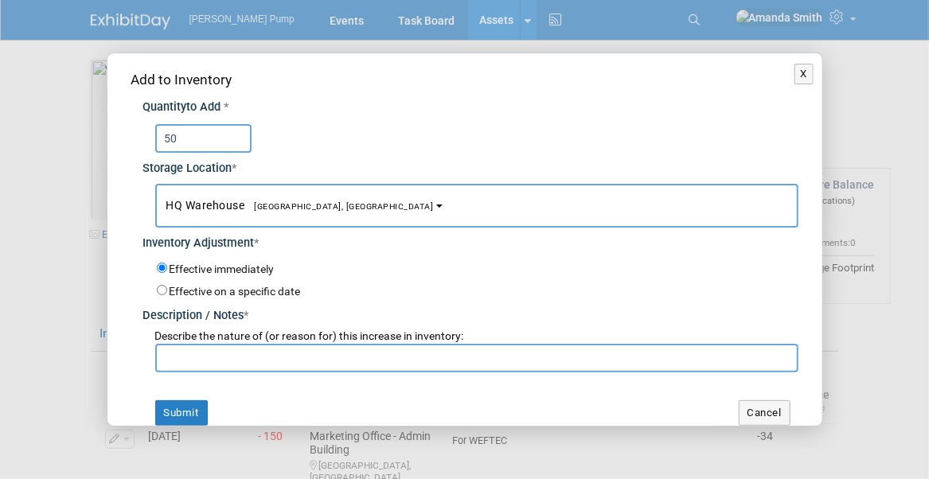
type input "50"
click at [358, 205] on button "HQ Warehouse Port Orange, FL" at bounding box center [476, 206] width 643 height 44
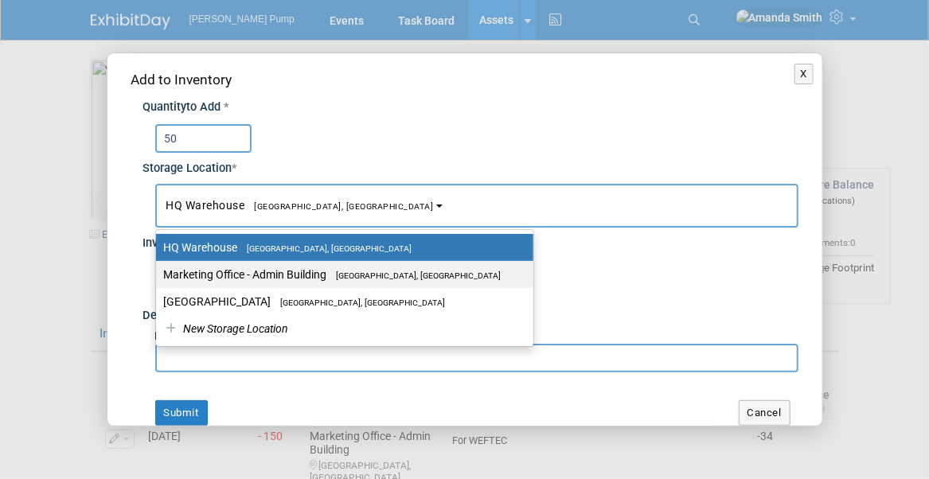
click at [327, 272] on label "Marketing Office - Admin Building Port Orange, FL" at bounding box center [341, 274] width 354 height 21
click at [158, 272] on input "Marketing Office - Admin Building Port Orange, FL" at bounding box center [153, 275] width 10 height 10
select select "11223785"
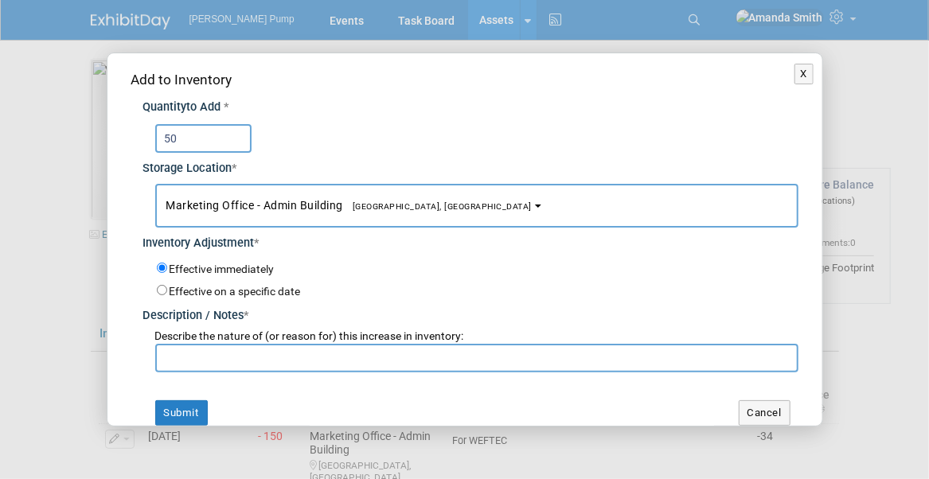
drag, startPoint x: 177, startPoint y: 137, endPoint x: 162, endPoint y: 136, distance: 15.2
click at [162, 136] on input "50" at bounding box center [203, 138] width 96 height 29
type input "75"
click at [264, 364] on input "text" at bounding box center [476, 358] width 643 height 29
type input "Still in Inventory"
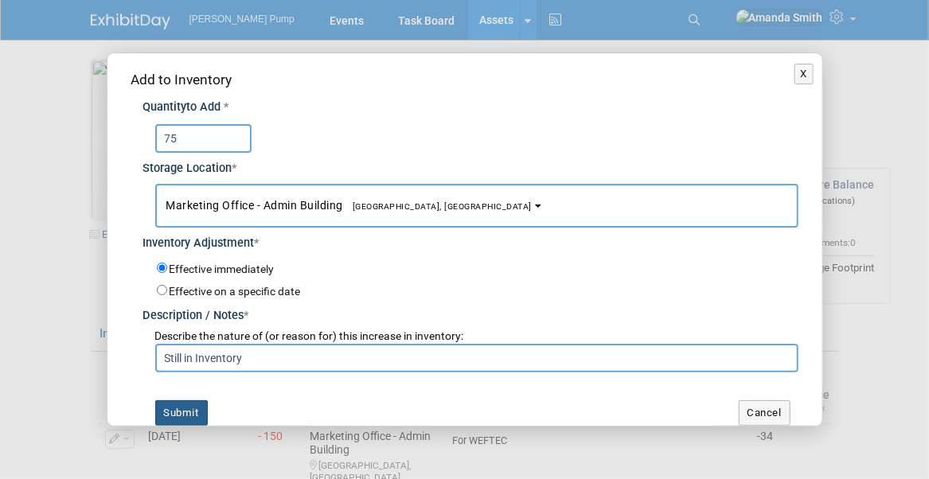
click at [190, 417] on button "Submit" at bounding box center [181, 413] width 53 height 25
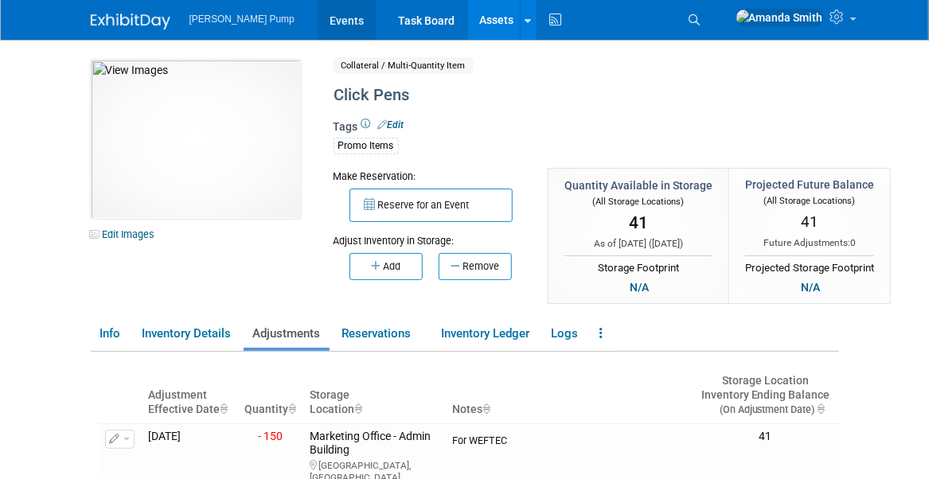
click at [318, 29] on link "Events" at bounding box center [347, 20] width 58 height 40
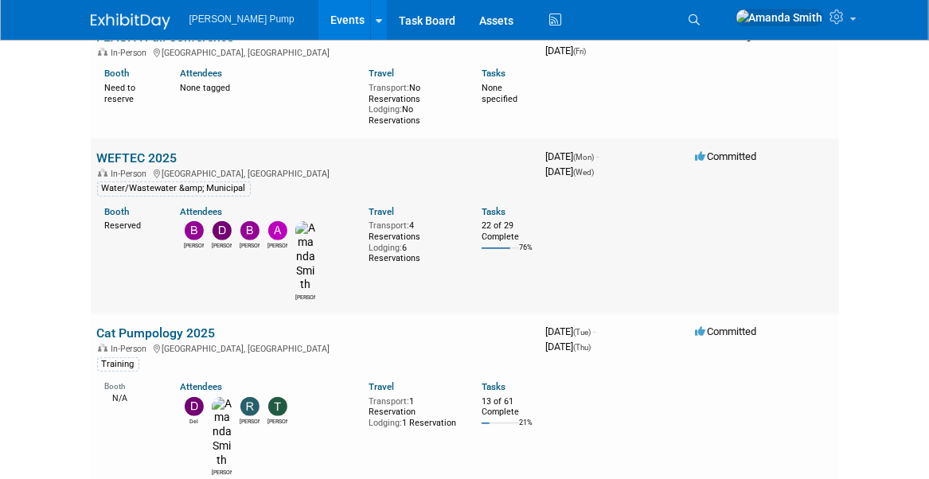
scroll to position [159, 0]
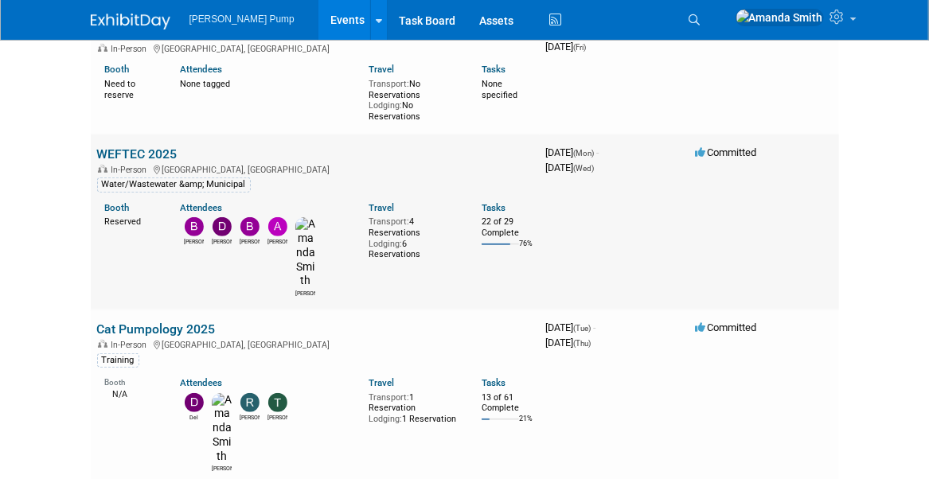
click at [166, 147] on link "WEFTEC 2025" at bounding box center [137, 154] width 80 height 15
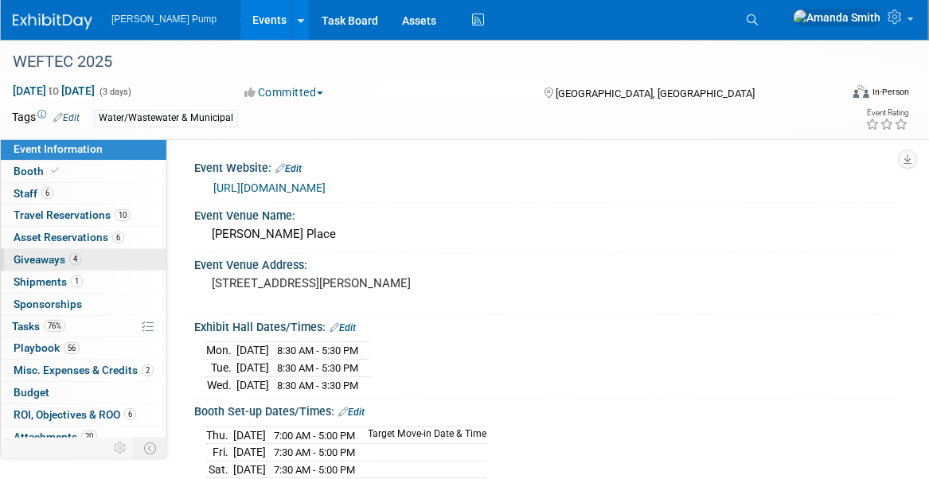
click at [72, 253] on span "4" at bounding box center [75, 259] width 12 height 12
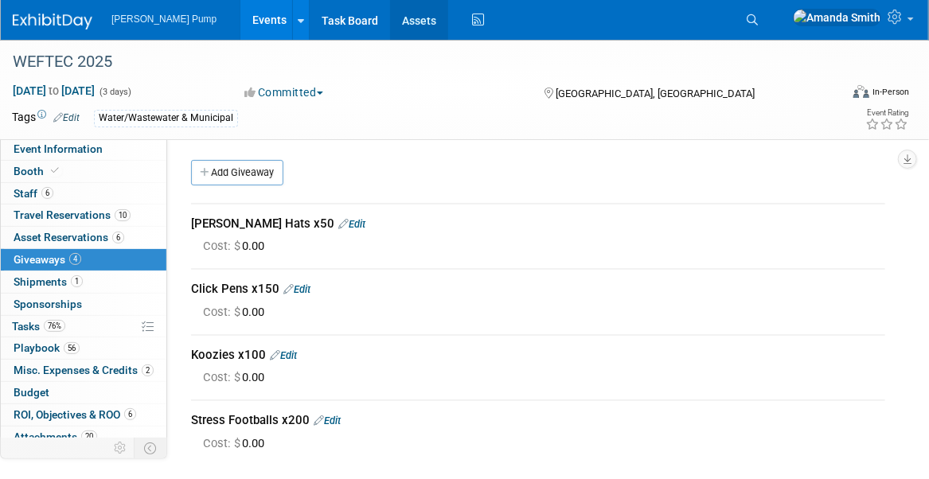
click at [390, 16] on link "Assets" at bounding box center [419, 20] width 58 height 40
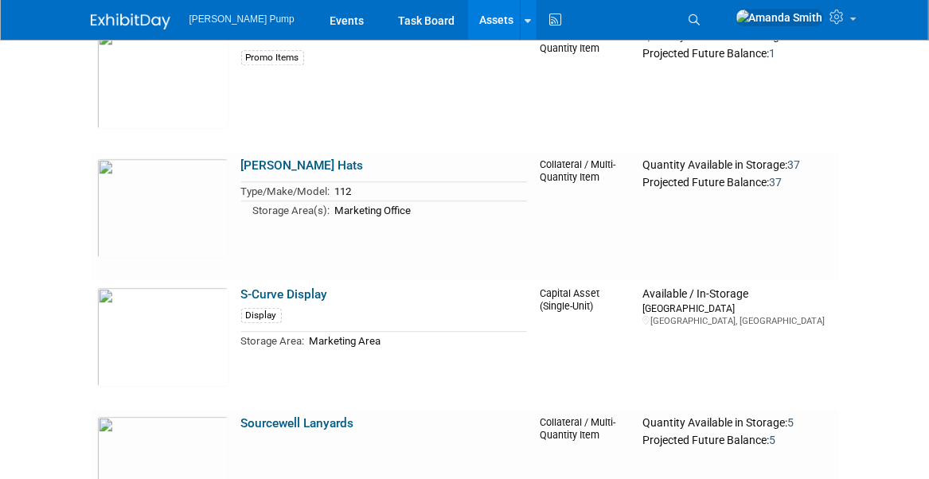
scroll to position [4141, 0]
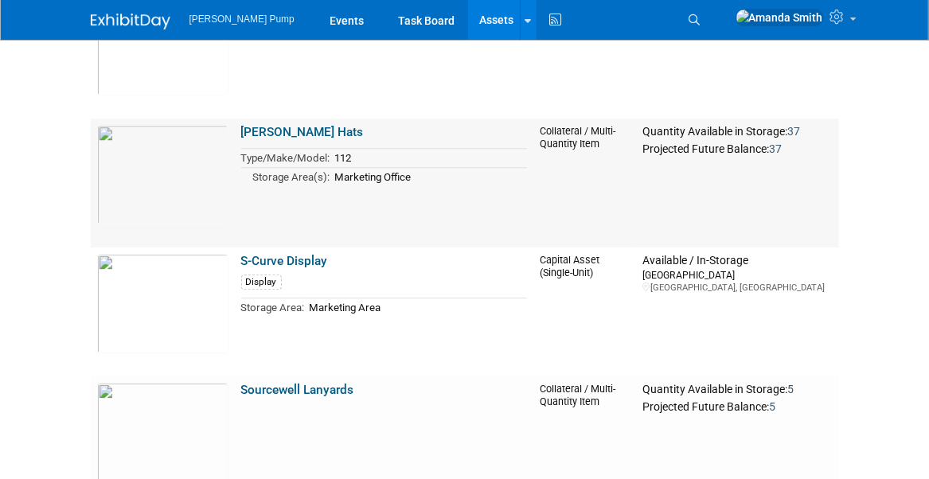
click at [286, 127] on link "[PERSON_NAME] Hats" at bounding box center [302, 132] width 123 height 14
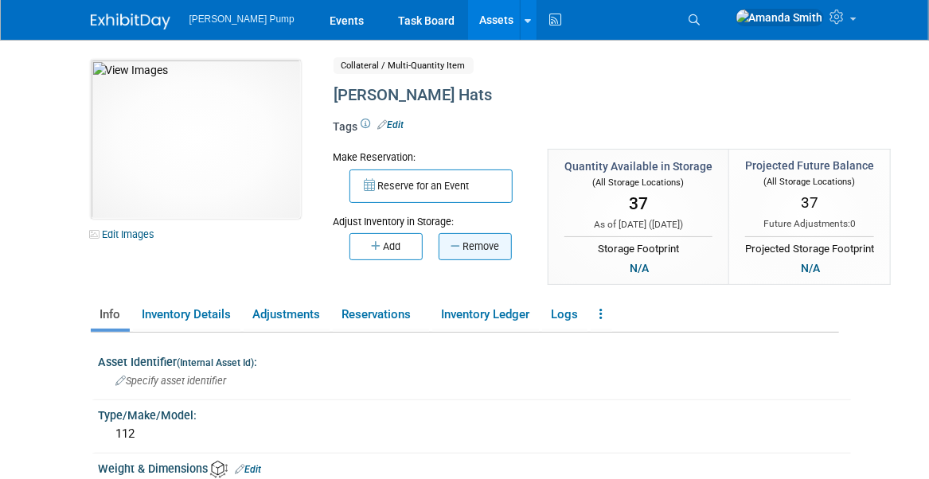
click at [493, 244] on button "Remove" at bounding box center [475, 246] width 73 height 27
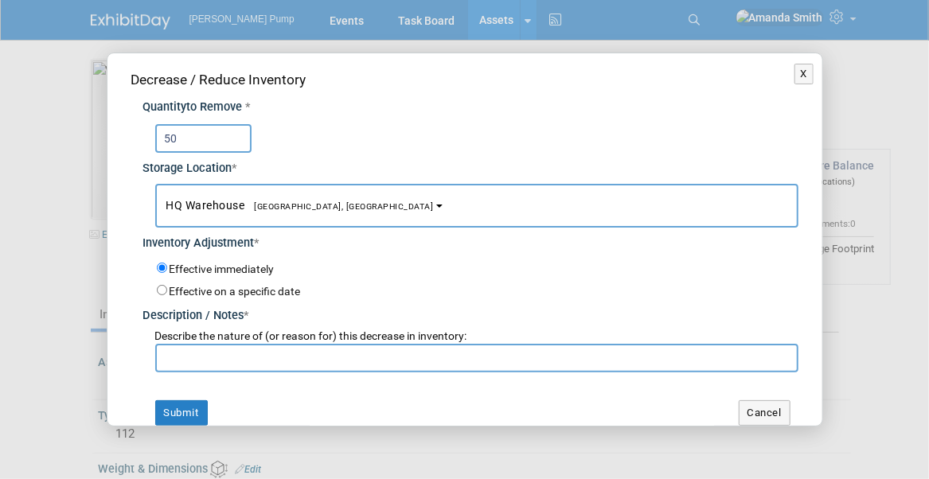
type input "50"
click at [256, 194] on button "HQ [GEOGRAPHIC_DATA], [GEOGRAPHIC_DATA]" at bounding box center [476, 206] width 643 height 44
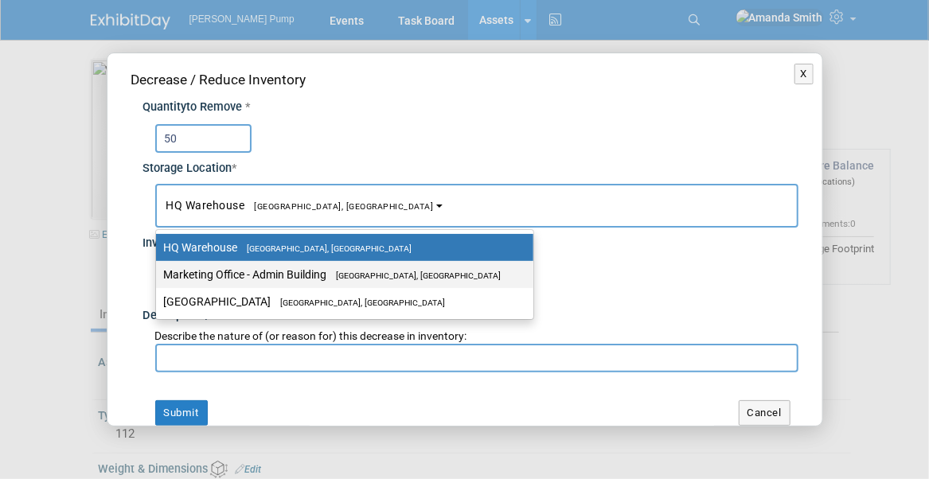
click at [263, 264] on label "Marketing Office - [GEOGRAPHIC_DATA], [GEOGRAPHIC_DATA]" at bounding box center [341, 274] width 354 height 21
click at [158, 270] on input "Marketing Office - [GEOGRAPHIC_DATA], [GEOGRAPHIC_DATA]" at bounding box center [153, 275] width 10 height 10
select select "11223785"
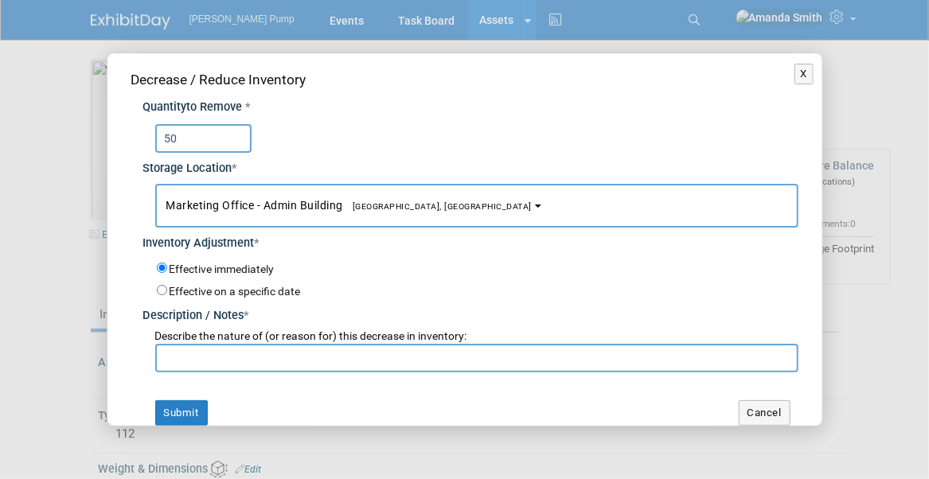
click at [272, 350] on input "text" at bounding box center [476, 358] width 643 height 29
type input "For WEFTEC"
click at [186, 401] on button "Submit" at bounding box center [181, 413] width 53 height 25
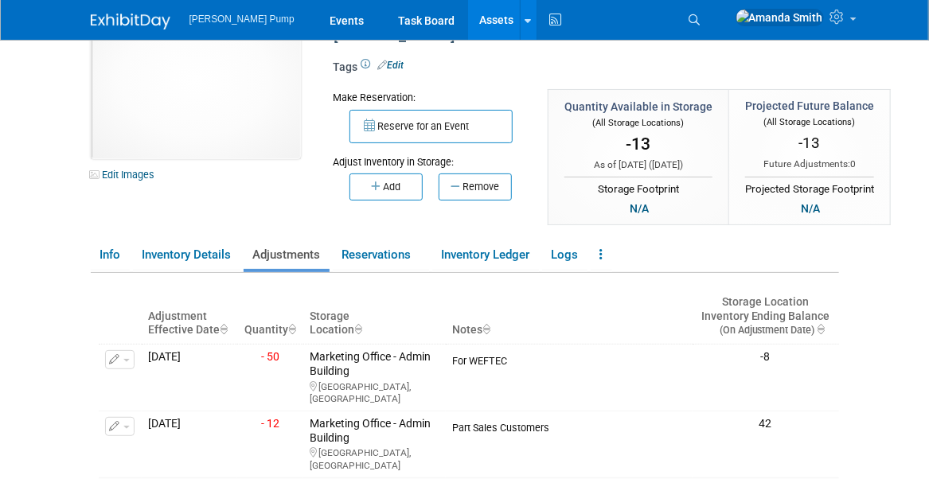
scroll to position [159, 0]
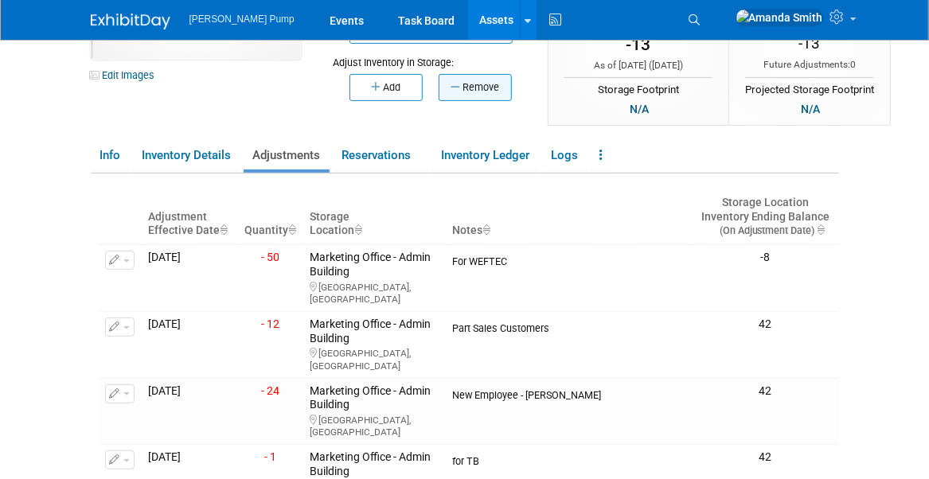
click at [468, 85] on button "Remove" at bounding box center [475, 87] width 73 height 27
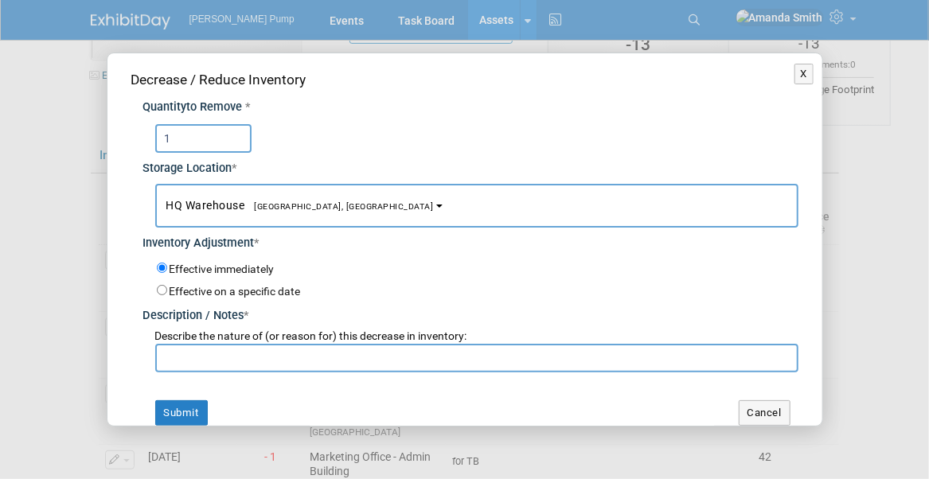
type input "1"
click at [287, 214] on button "HQ Warehouse Port Orange, FL" at bounding box center [476, 206] width 643 height 44
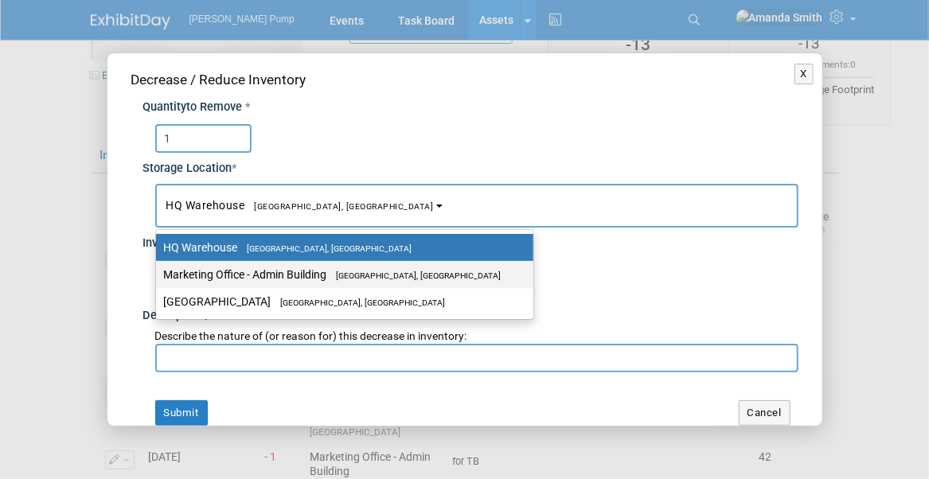
click at [281, 268] on label "Marketing Office - Admin Building Port Orange, FL" at bounding box center [341, 274] width 354 height 21
click at [158, 270] on input "Marketing Office - Admin Building Port Orange, FL" at bounding box center [153, 275] width 10 height 10
select select "11223785"
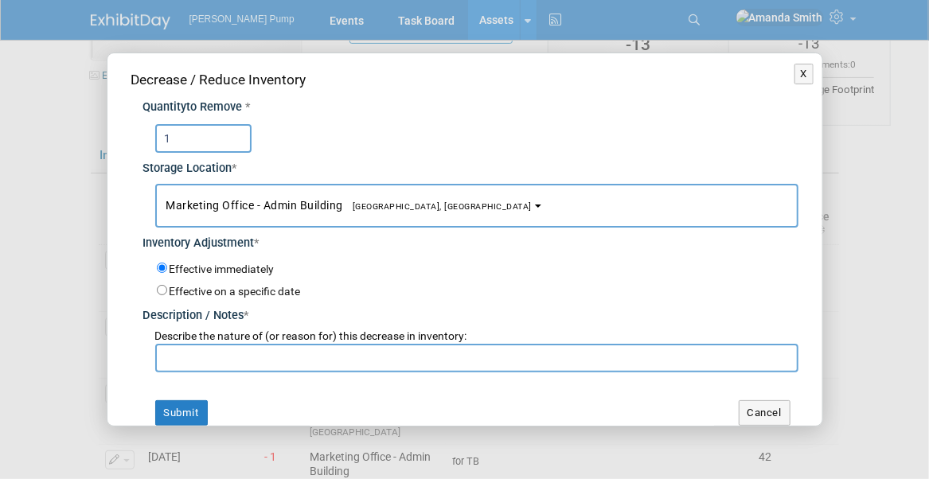
click at [258, 357] on input "text" at bounding box center [476, 358] width 643 height 29
type input "For Bobby T"
click at [202, 412] on button "Submit" at bounding box center [181, 413] width 53 height 25
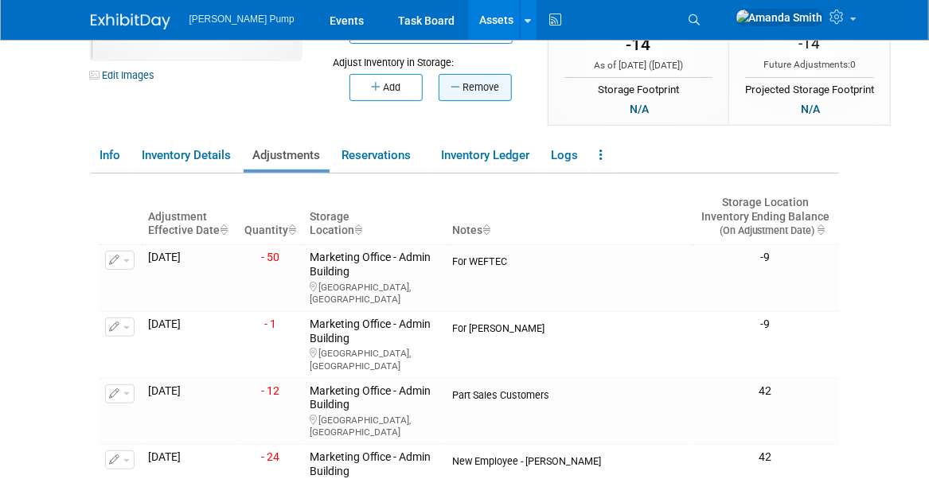
click at [467, 90] on button "Remove" at bounding box center [475, 87] width 73 height 27
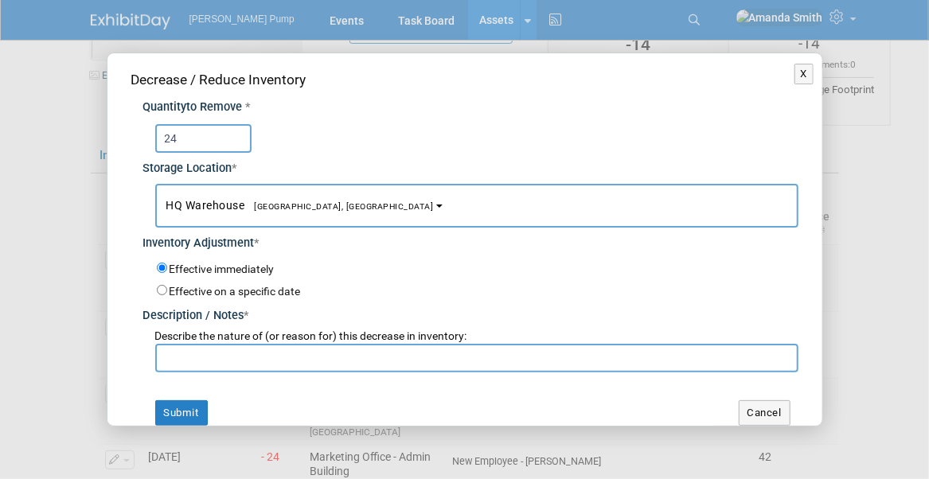
type input "24"
click at [284, 209] on span "[GEOGRAPHIC_DATA], [GEOGRAPHIC_DATA]" at bounding box center [339, 206] width 189 height 10
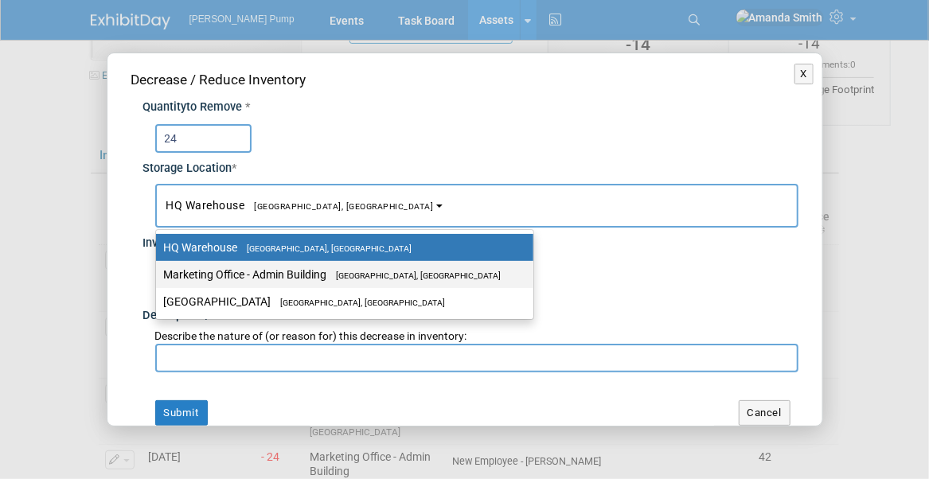
click at [280, 276] on label "Marketing Office - [GEOGRAPHIC_DATA], [GEOGRAPHIC_DATA]" at bounding box center [341, 274] width 354 height 21
click at [158, 276] on input "Marketing Office - [GEOGRAPHIC_DATA], [GEOGRAPHIC_DATA]" at bounding box center [153, 275] width 10 height 10
select select "11223785"
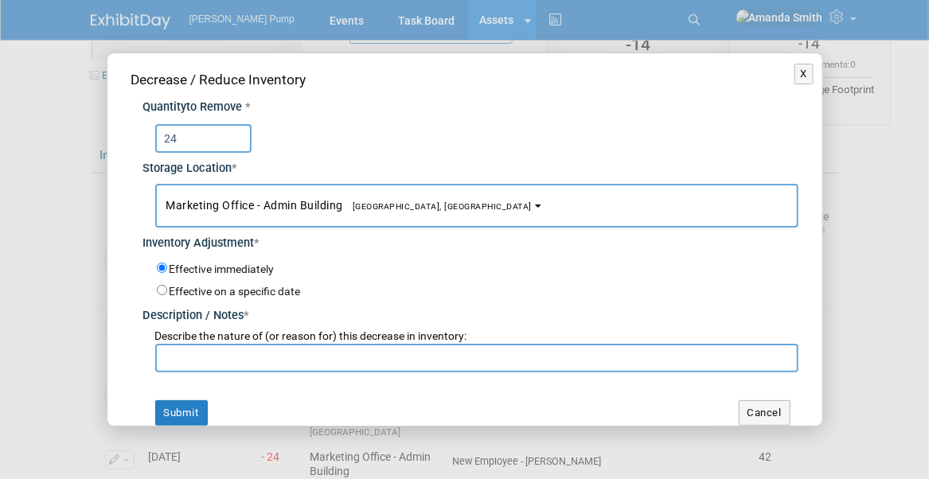
click at [274, 354] on input "text" at bounding box center [476, 358] width 643 height 29
type input "For new employee - Mike W"
click at [171, 417] on button "Submit" at bounding box center [181, 413] width 53 height 25
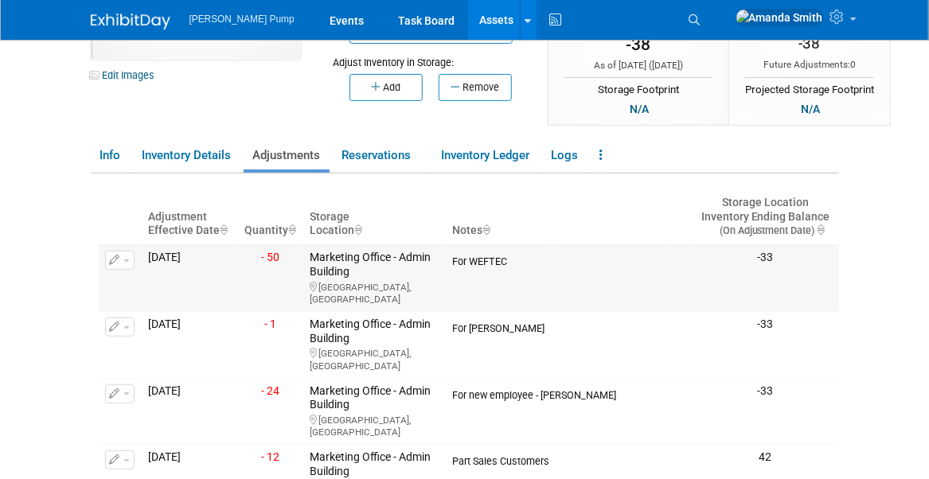
scroll to position [0, 0]
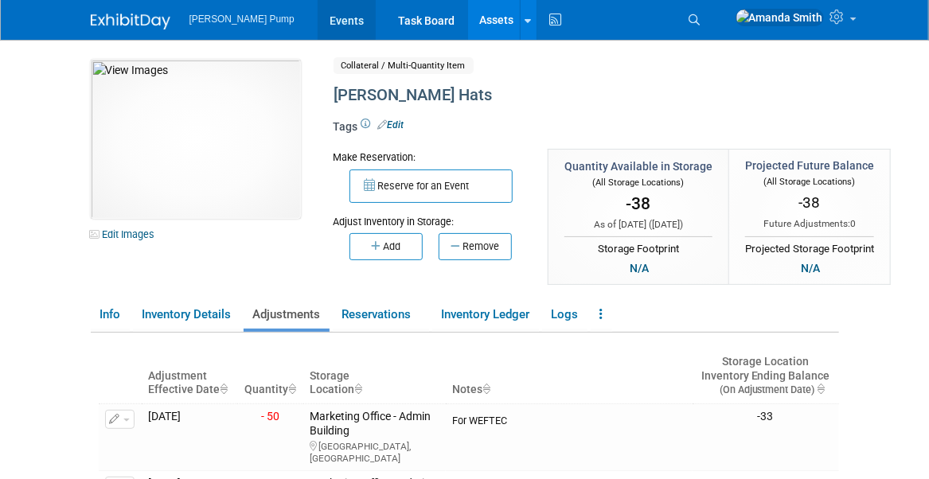
click at [318, 18] on link "Events" at bounding box center [347, 20] width 58 height 40
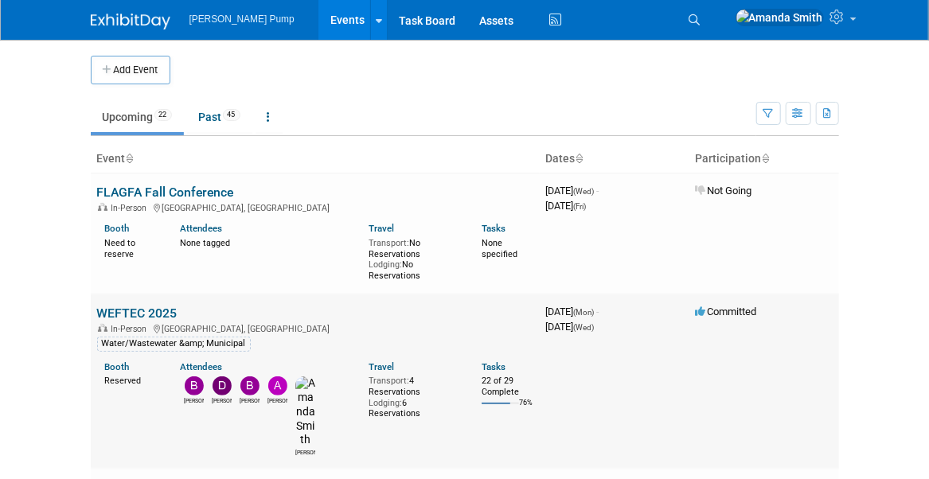
click at [112, 308] on link "WEFTEC 2025" at bounding box center [137, 313] width 80 height 15
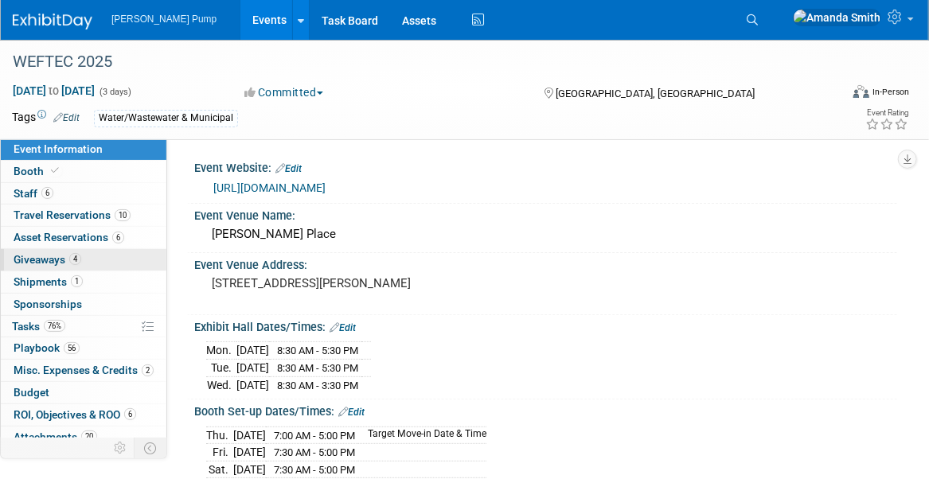
click at [42, 253] on span "Giveaways 4" at bounding box center [48, 259] width 68 height 13
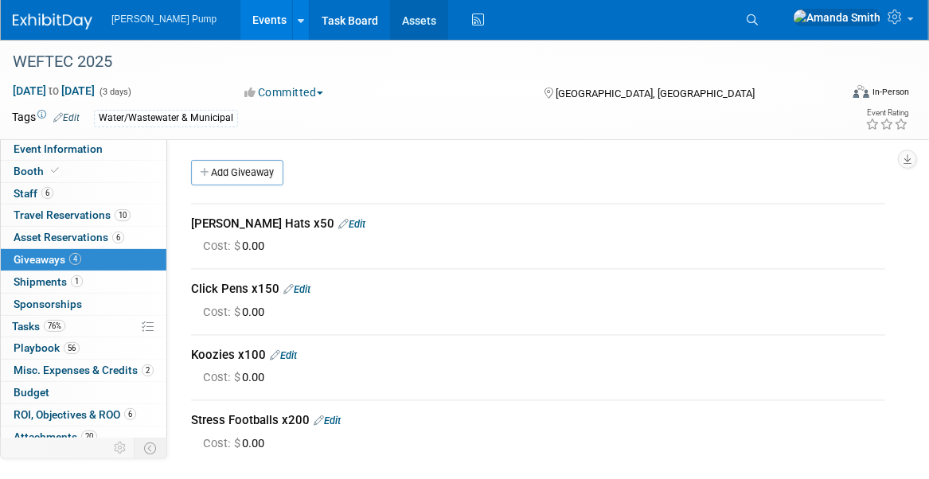
click at [390, 16] on link "Assets" at bounding box center [419, 20] width 58 height 40
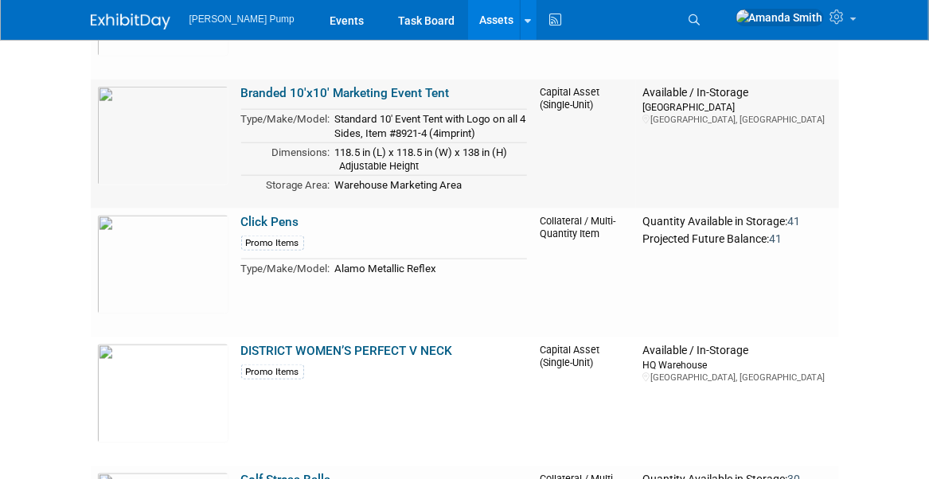
scroll to position [717, 0]
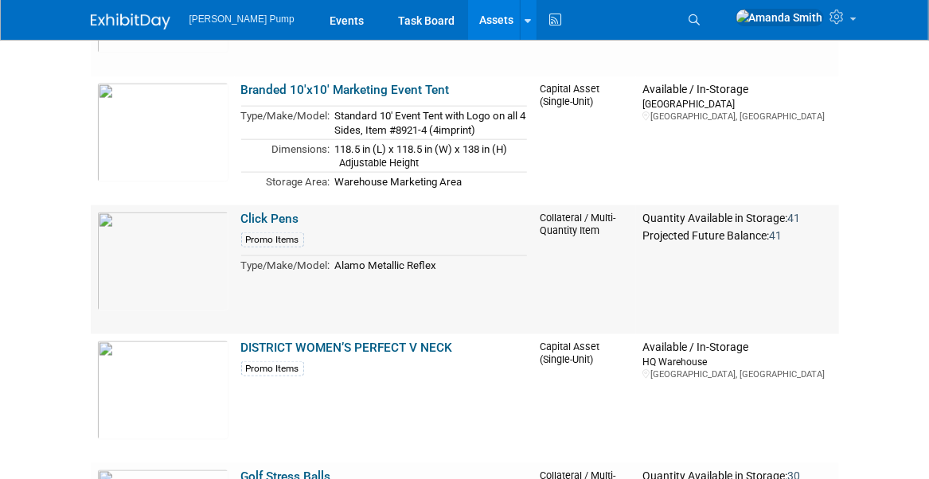
click at [283, 220] on link "Click Pens" at bounding box center [270, 219] width 58 height 14
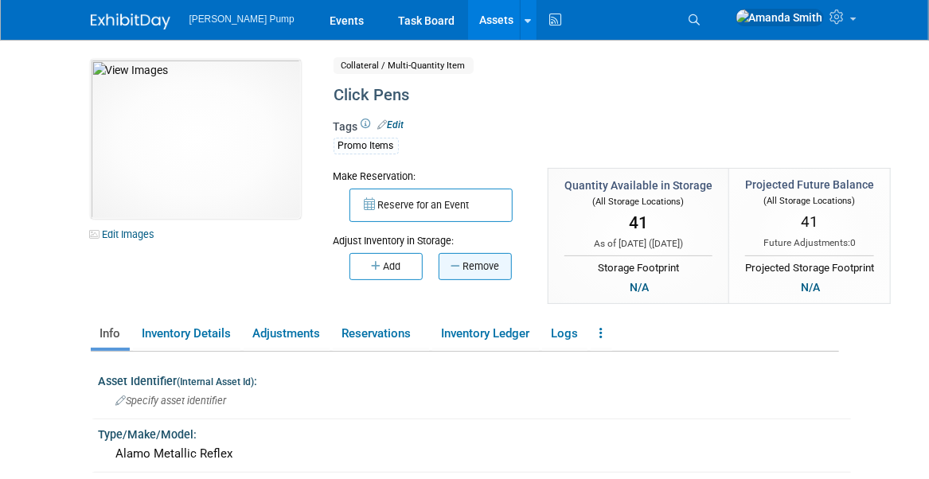
click at [476, 273] on button "Remove" at bounding box center [475, 266] width 73 height 27
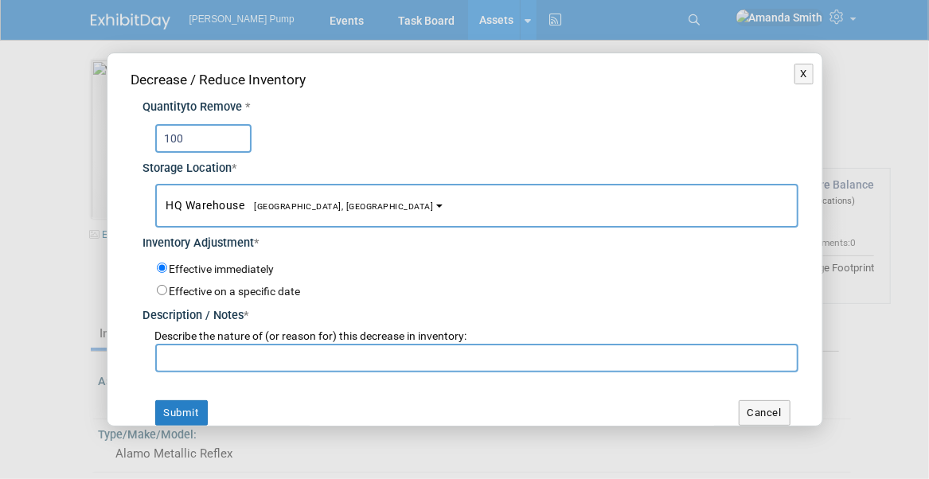
type input "100"
click at [338, 207] on button "HQ [GEOGRAPHIC_DATA], [GEOGRAPHIC_DATA]" at bounding box center [476, 206] width 643 height 44
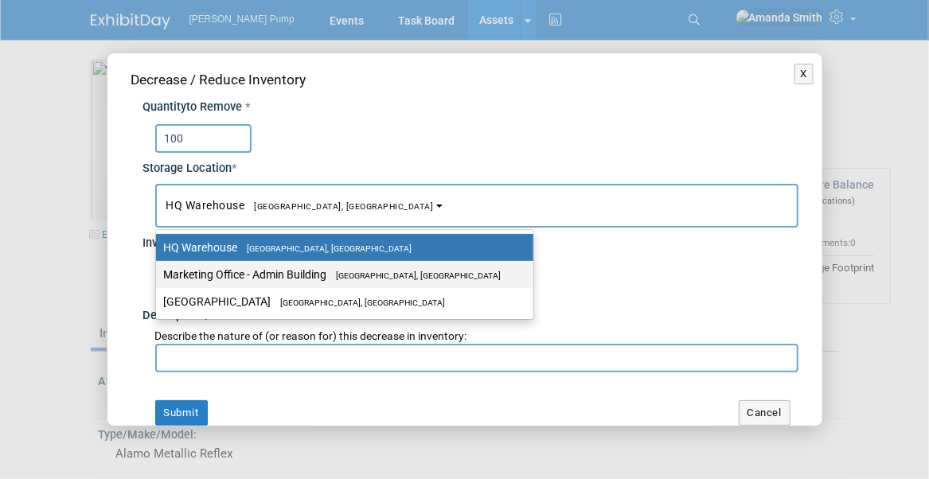
click at [393, 271] on span "[GEOGRAPHIC_DATA], [GEOGRAPHIC_DATA]" at bounding box center [414, 276] width 174 height 10
click at [158, 270] on input "Marketing Office - Admin Building Port Orange, FL" at bounding box center [153, 275] width 10 height 10
select select "11223785"
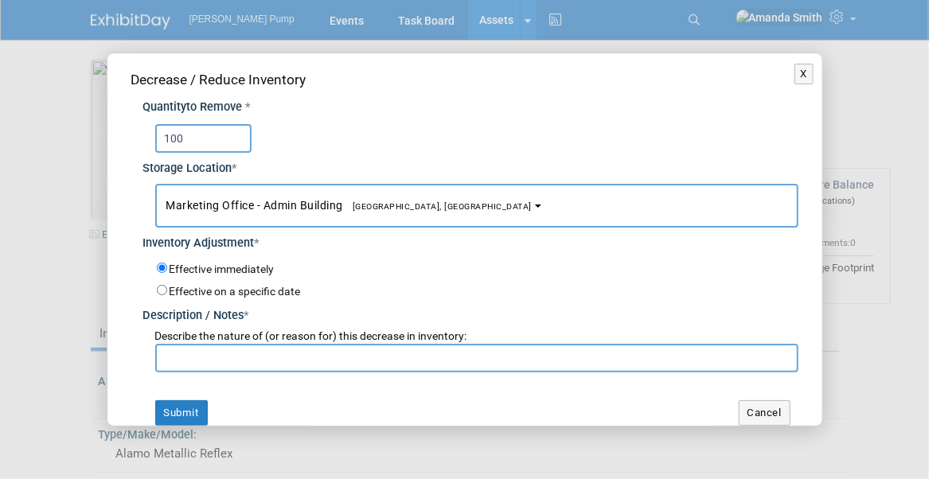
click at [386, 358] on input "text" at bounding box center [476, 358] width 643 height 29
type input "For new employee - Mike W"
click at [191, 407] on button "Submit" at bounding box center [181, 413] width 53 height 25
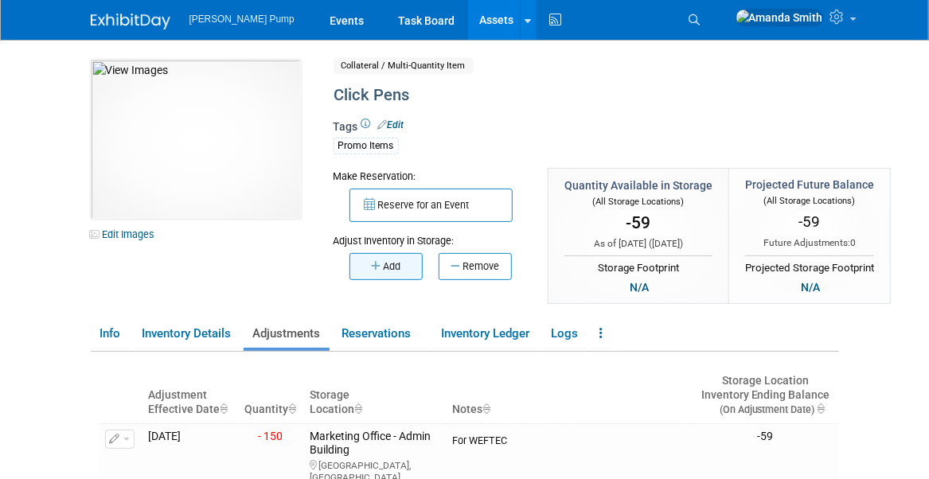
click at [409, 266] on button "Add" at bounding box center [386, 266] width 73 height 27
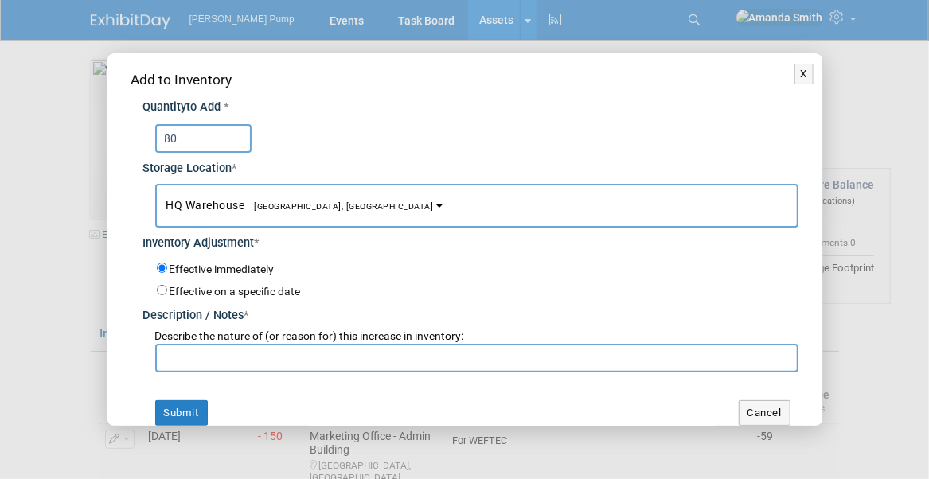
type input "80"
click at [336, 213] on button "HQ Warehouse Port Orange, FL" at bounding box center [476, 206] width 643 height 44
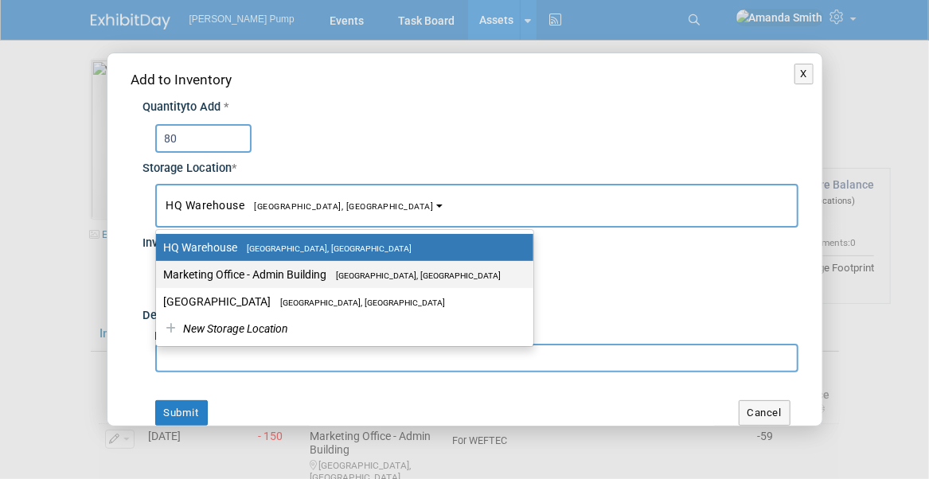
click at [316, 275] on label "Marketing Office - [GEOGRAPHIC_DATA], [GEOGRAPHIC_DATA]" at bounding box center [341, 274] width 354 height 21
click at [158, 275] on input "Marketing Office - [GEOGRAPHIC_DATA], [GEOGRAPHIC_DATA]" at bounding box center [153, 275] width 10 height 10
select select "11223785"
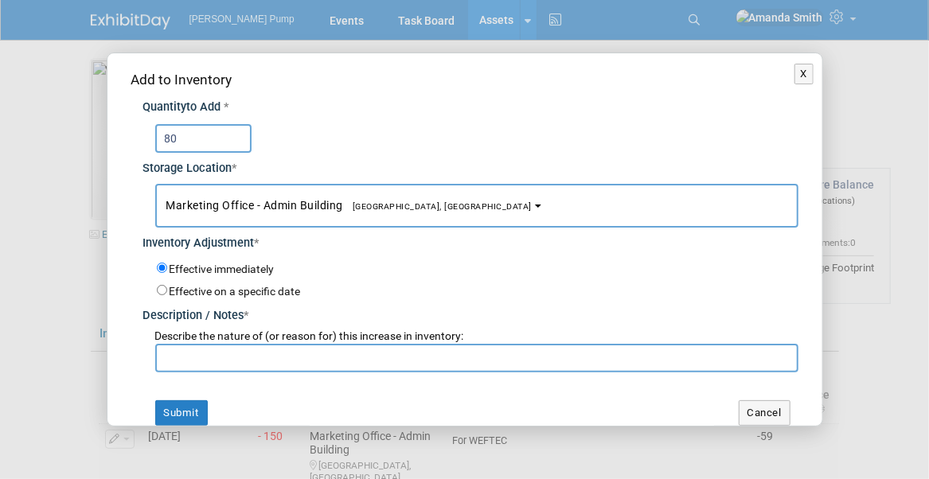
click at [326, 358] on input "text" at bounding box center [476, 358] width 643 height 29
type input "Still in Inventory"
click at [192, 419] on button "Submit" at bounding box center [181, 413] width 53 height 25
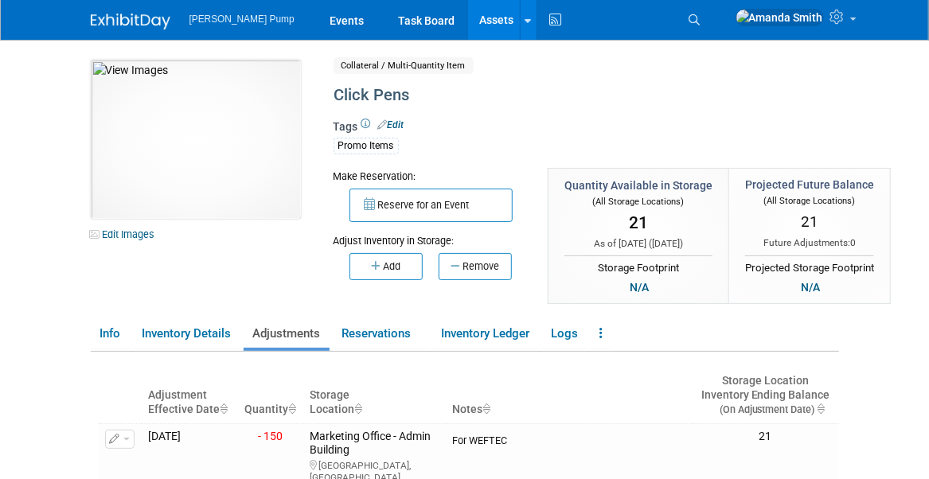
click at [468, 16] on link "Assets" at bounding box center [497, 20] width 58 height 40
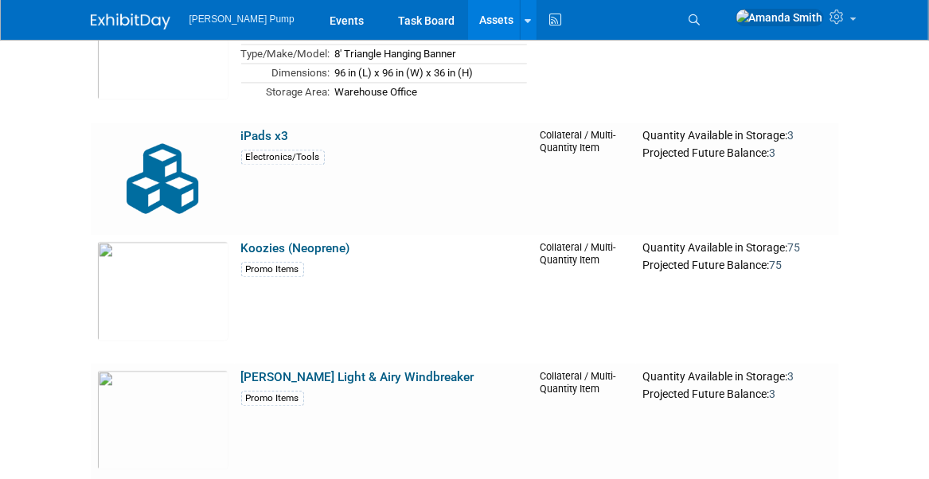
scroll to position [1354, 0]
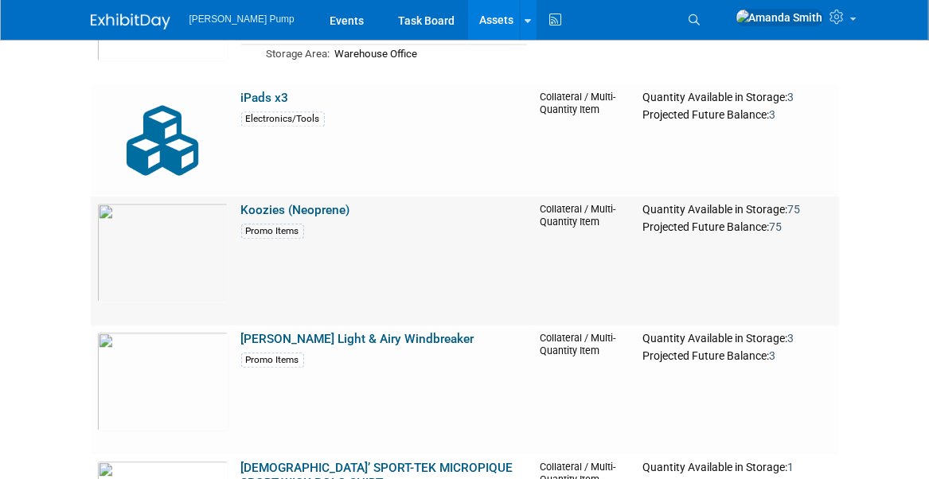
click at [301, 206] on link "Koozies (Neoprene)" at bounding box center [295, 210] width 109 height 14
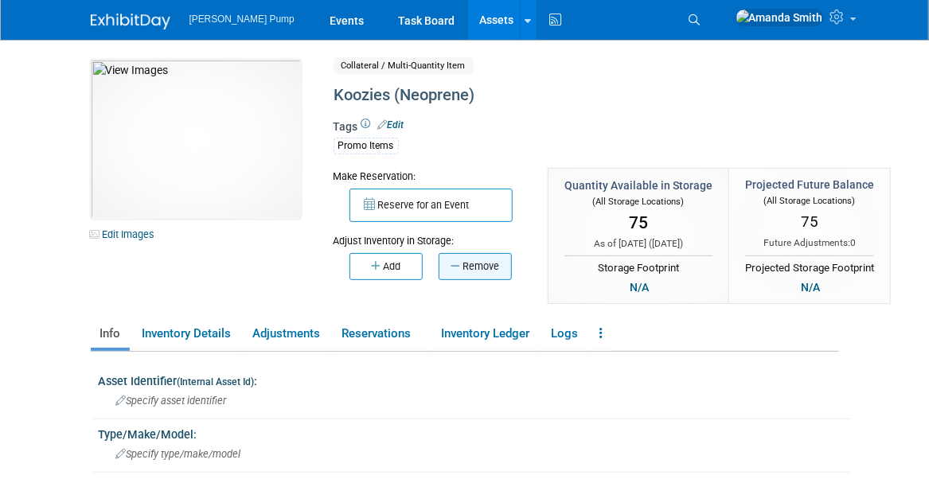
click at [466, 256] on button "Remove" at bounding box center [475, 266] width 73 height 27
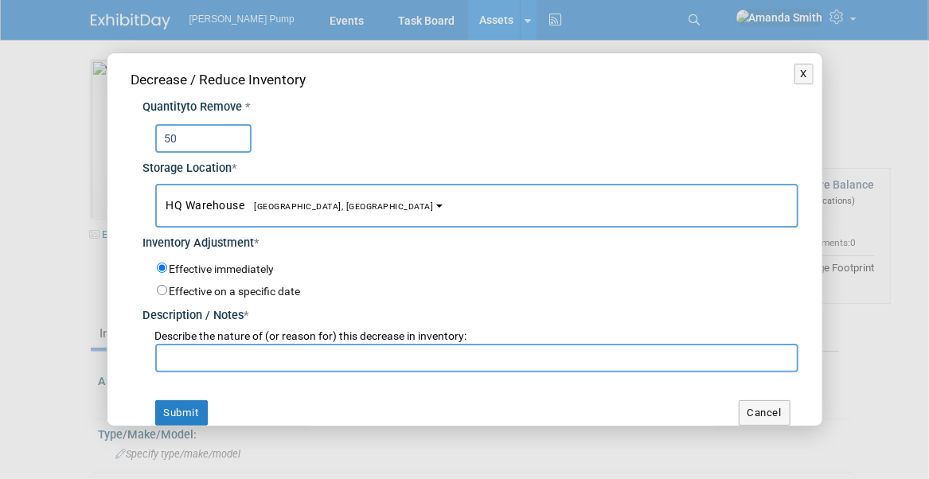
type input "50"
click at [296, 207] on span "[GEOGRAPHIC_DATA], [GEOGRAPHIC_DATA]" at bounding box center [339, 206] width 189 height 10
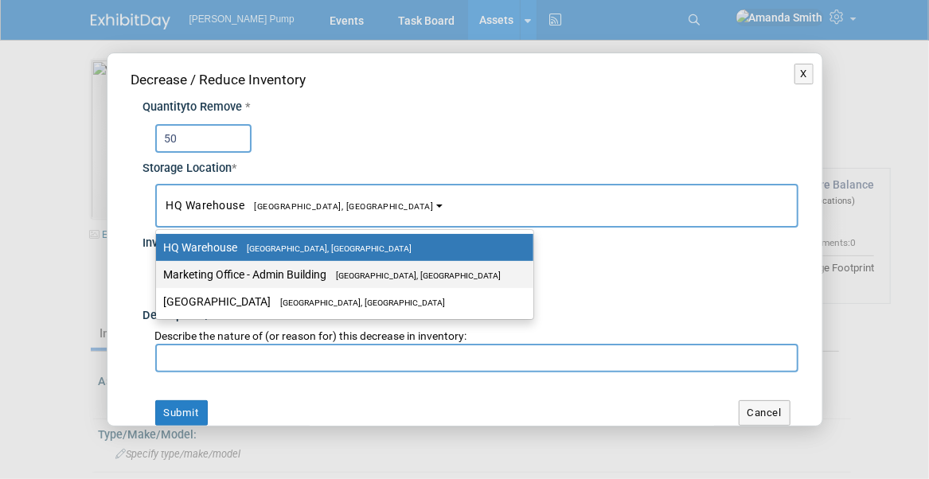
click at [293, 265] on label "Marketing Office - [GEOGRAPHIC_DATA], [GEOGRAPHIC_DATA]" at bounding box center [341, 274] width 354 height 21
click at [158, 270] on input "Marketing Office - [GEOGRAPHIC_DATA], [GEOGRAPHIC_DATA]" at bounding box center [153, 275] width 10 height 10
select select "11223785"
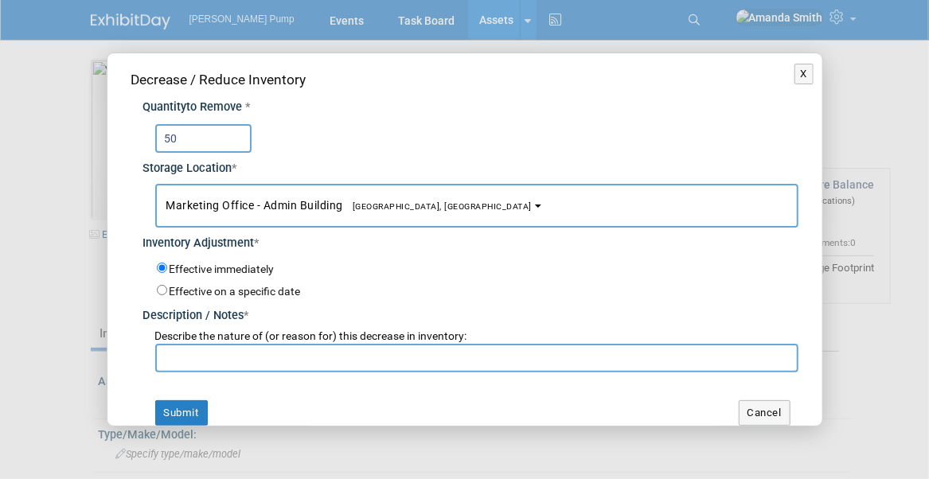
click at [280, 369] on input "text" at bounding box center [476, 358] width 643 height 29
type input "For new employee - [PERSON_NAME]"
click at [188, 411] on button "Submit" at bounding box center [181, 413] width 53 height 25
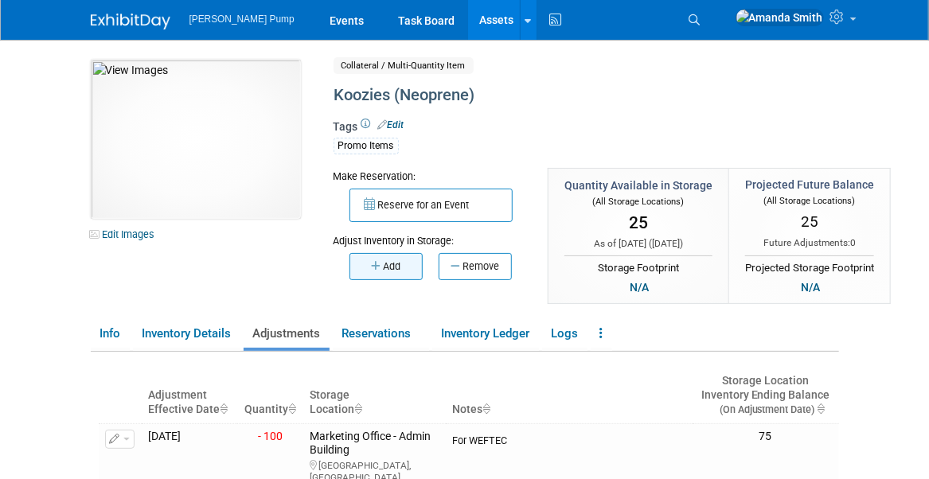
click at [384, 267] on button "Add" at bounding box center [386, 266] width 73 height 27
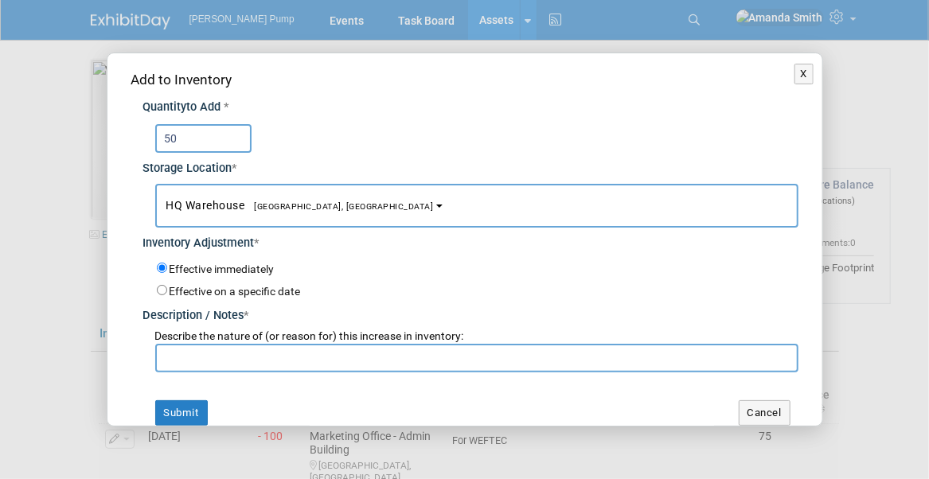
type input "50"
click at [264, 205] on span "[GEOGRAPHIC_DATA], [GEOGRAPHIC_DATA]" at bounding box center [339, 206] width 189 height 10
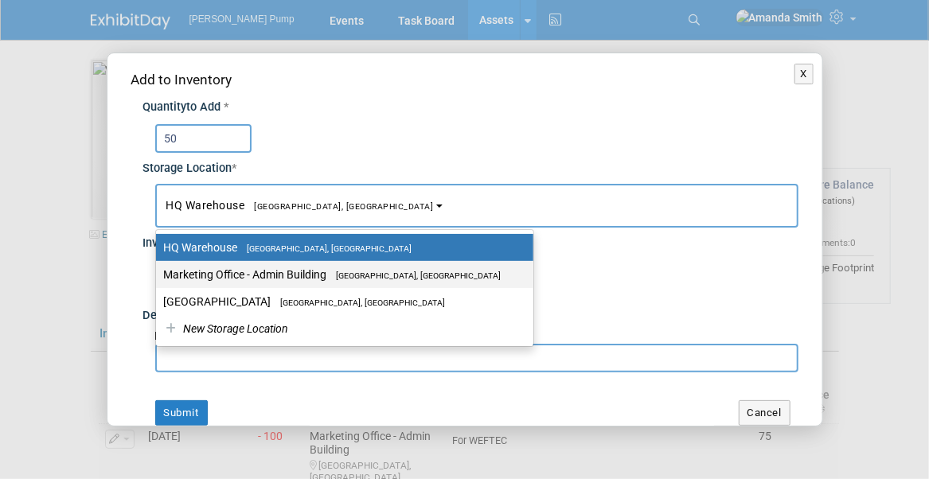
click at [268, 268] on label "Marketing Office - Admin Building Port Orange, FL" at bounding box center [341, 274] width 354 height 21
click at [158, 270] on input "Marketing Office - Admin Building Port Orange, FL" at bounding box center [153, 275] width 10 height 10
select select "11223785"
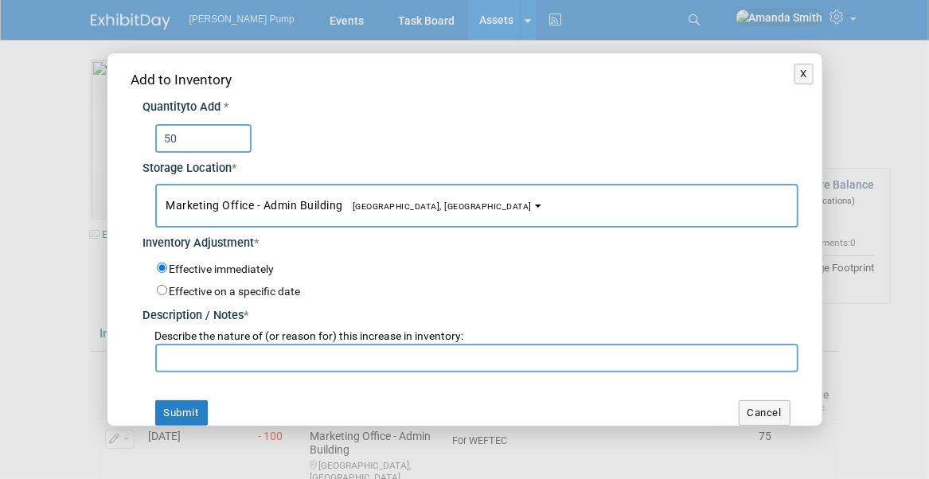
click at [277, 360] on input "text" at bounding box center [476, 358] width 643 height 29
type input "Still in Inventory"
click at [180, 410] on button "Submit" at bounding box center [181, 413] width 53 height 25
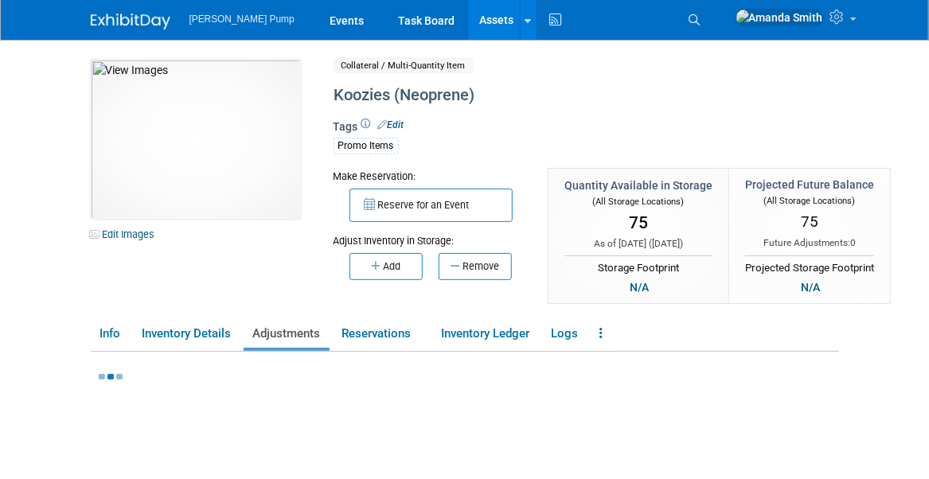
click at [468, 13] on link "Assets" at bounding box center [497, 20] width 58 height 40
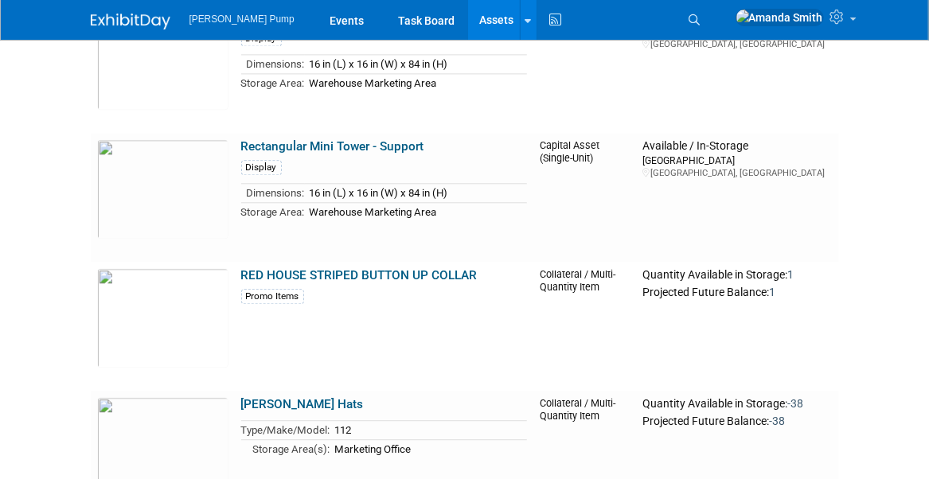
scroll to position [3982, 0]
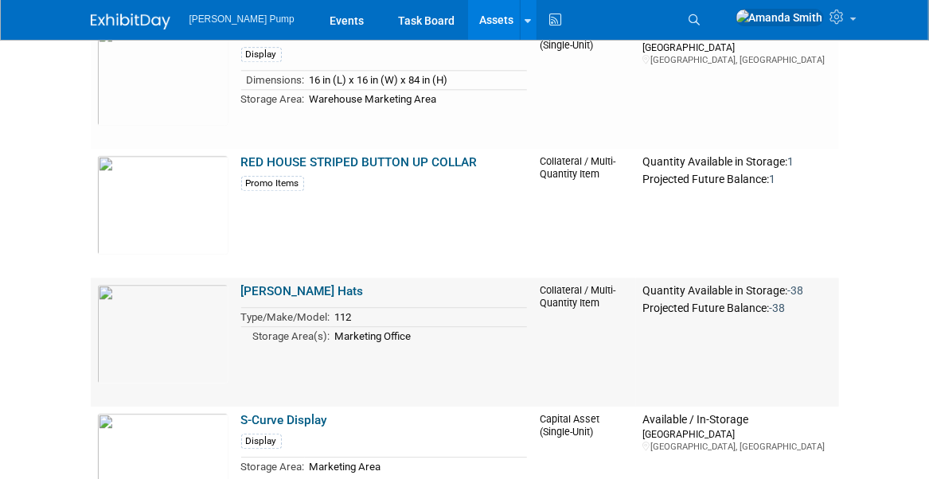
click at [307, 292] on link "[PERSON_NAME] Hats" at bounding box center [302, 291] width 123 height 14
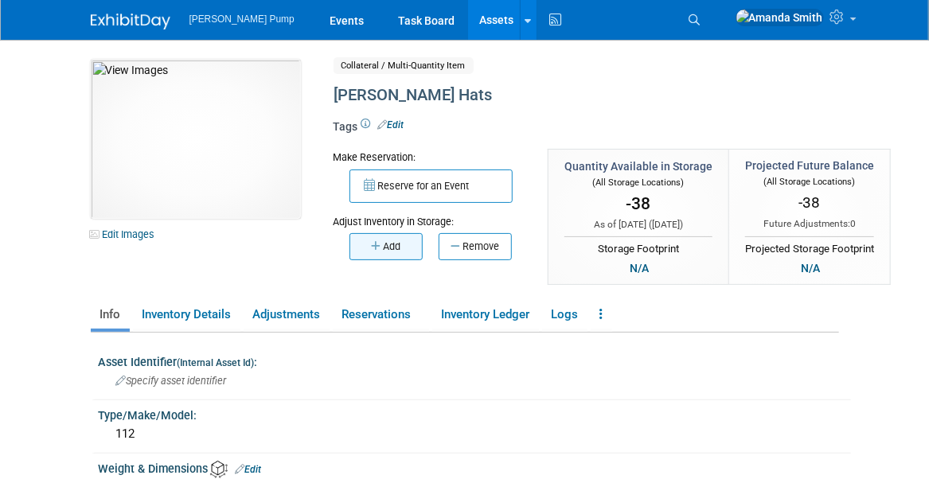
click at [385, 252] on button "Add" at bounding box center [386, 246] width 73 height 27
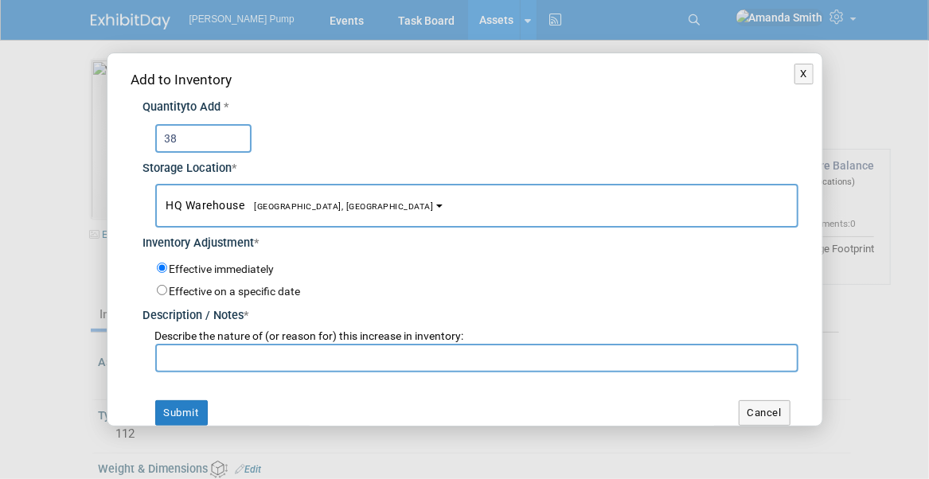
type input "38"
click at [282, 213] on button "HQ Warehouse Port Orange, FL" at bounding box center [476, 206] width 643 height 44
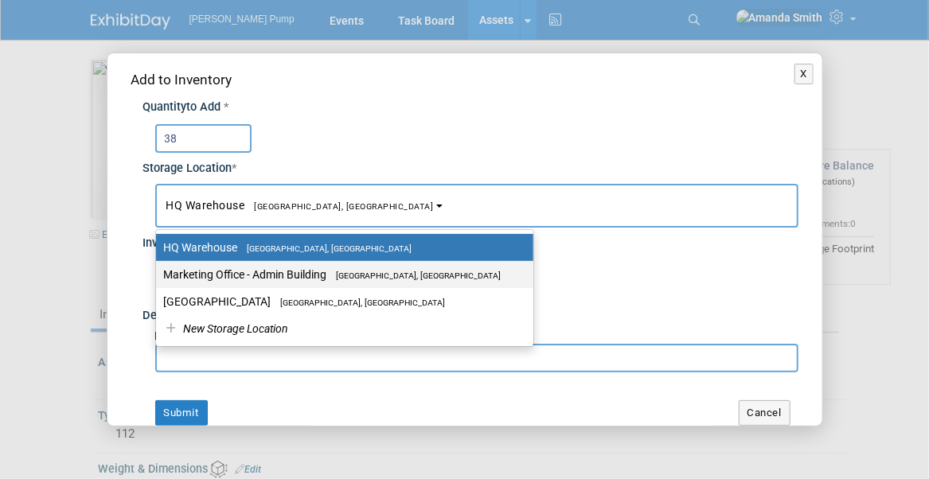
click at [285, 271] on label "Marketing Office - Admin Building Port Orange, FL" at bounding box center [341, 274] width 354 height 21
click at [158, 271] on input "Marketing Office - Admin Building Port Orange, FL" at bounding box center [153, 275] width 10 height 10
select select "11223785"
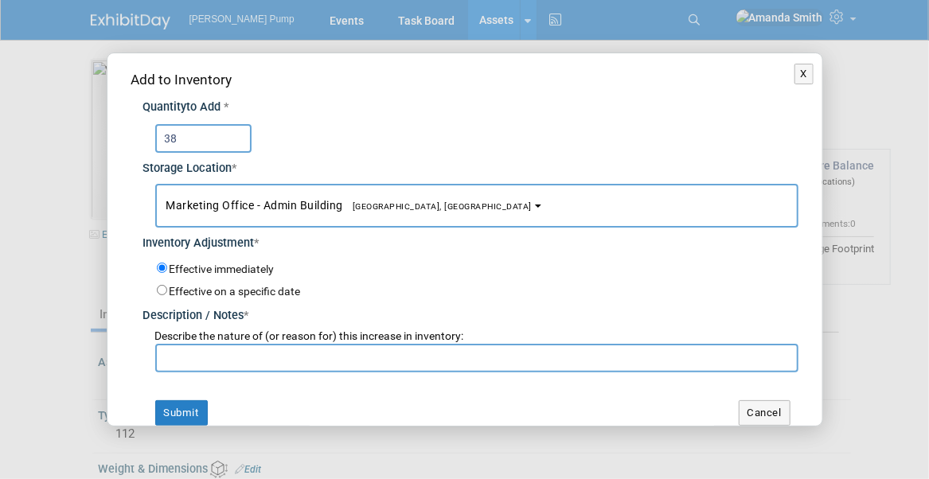
click at [262, 350] on input "text" at bounding box center [476, 358] width 643 height 29
type input "Still in Inventory"
click at [167, 411] on button "Submit" at bounding box center [181, 413] width 53 height 25
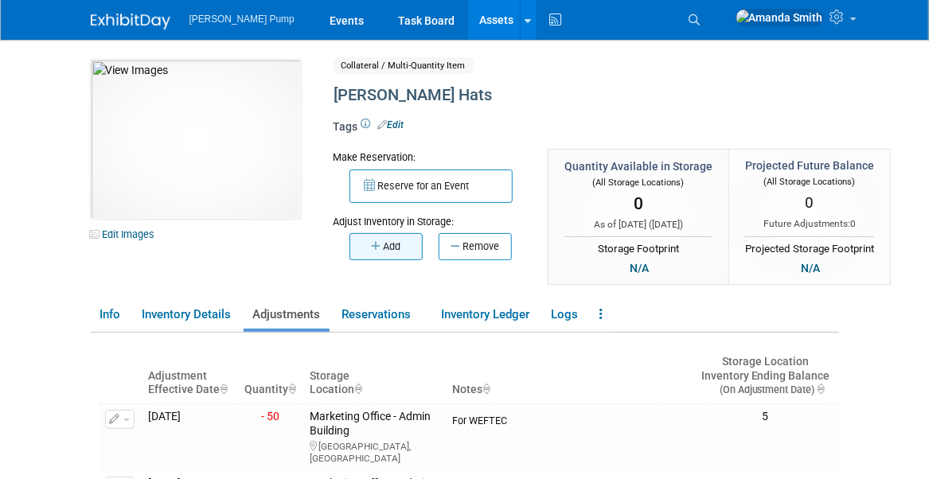
click at [373, 239] on button "Add" at bounding box center [386, 246] width 73 height 27
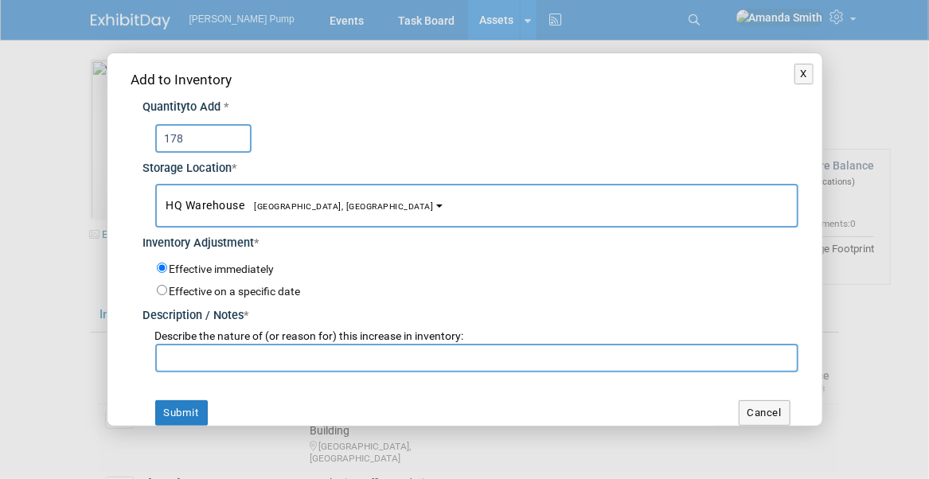
type input "178"
click at [311, 207] on span "[GEOGRAPHIC_DATA], [GEOGRAPHIC_DATA]" at bounding box center [339, 206] width 189 height 10
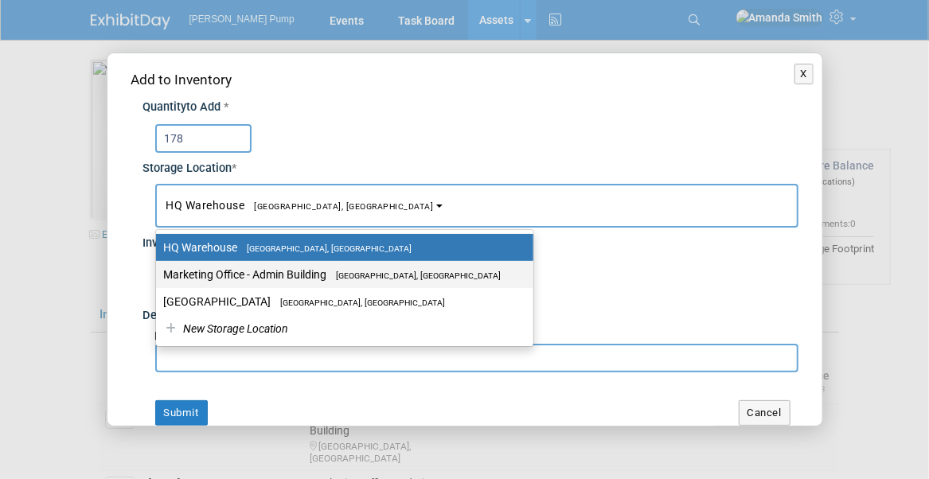
click at [311, 269] on label "Marketing Office - Admin Building Port Orange, FL" at bounding box center [341, 274] width 354 height 21
click at [158, 270] on input "Marketing Office - Admin Building Port Orange, FL" at bounding box center [153, 275] width 10 height 10
select select "11223785"
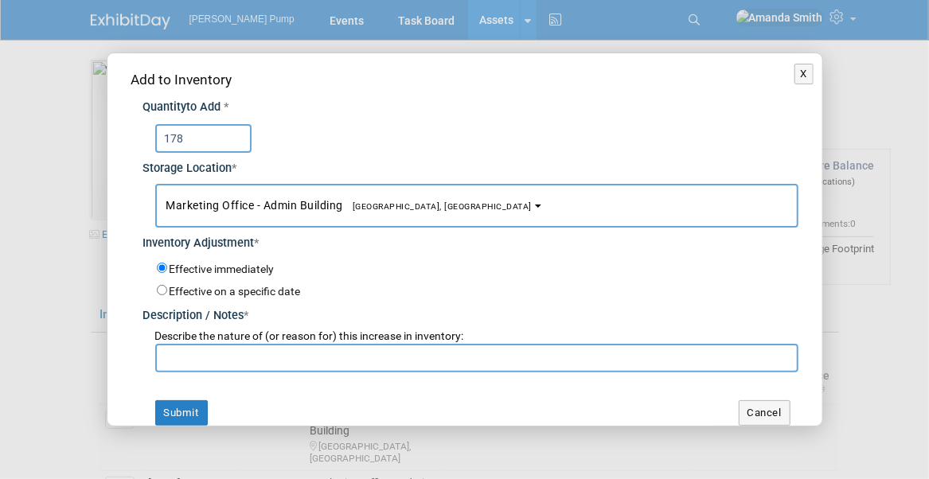
click at [302, 362] on input "text" at bounding box center [476, 358] width 643 height 29
type input "Still in Inventory"
click at [185, 402] on button "Submit" at bounding box center [181, 413] width 53 height 25
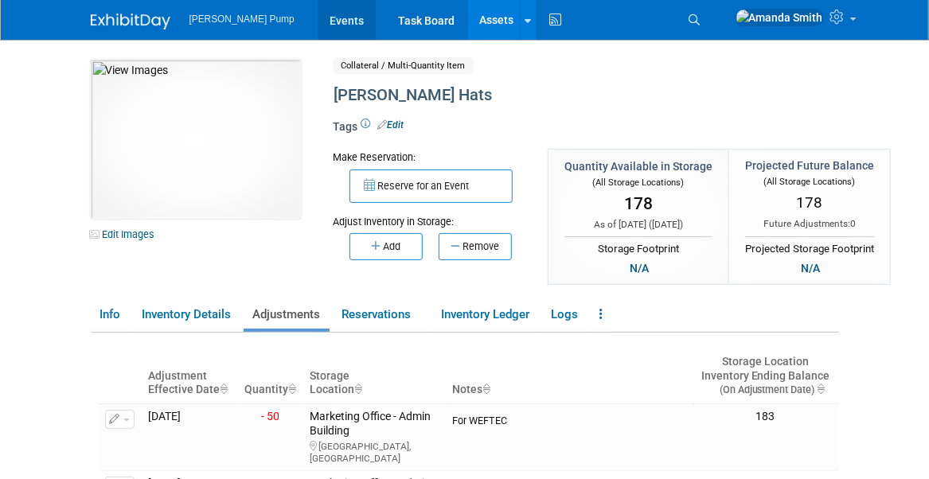
click at [318, 23] on link "Events" at bounding box center [347, 20] width 58 height 40
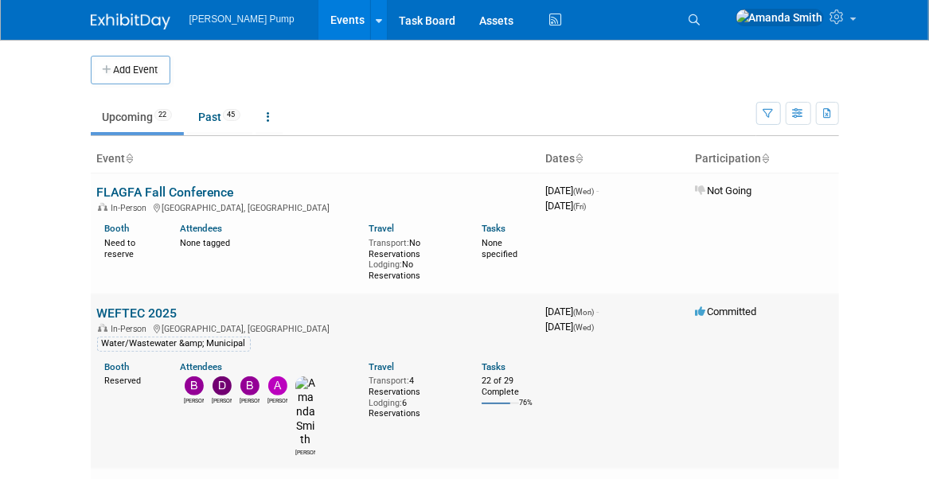
click at [139, 318] on link "WEFTEC 2025" at bounding box center [137, 313] width 80 height 15
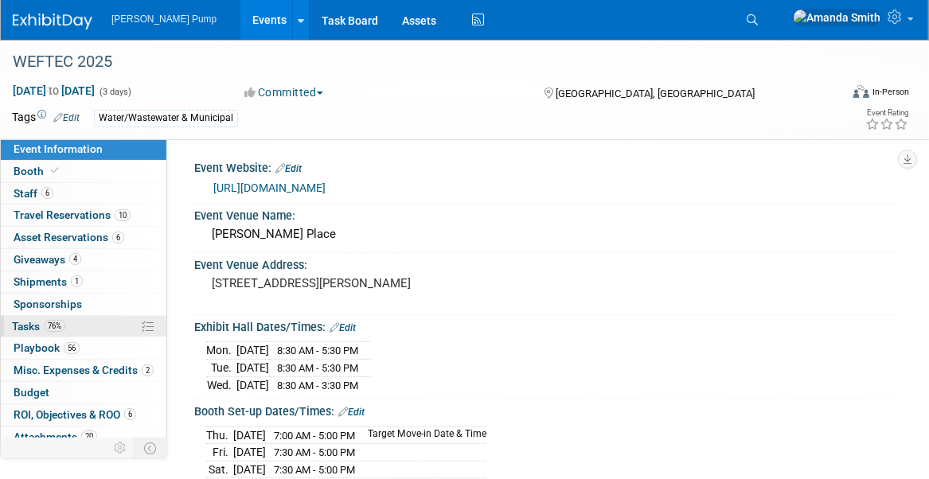
click at [33, 326] on span "Tasks 76%" at bounding box center [38, 326] width 53 height 13
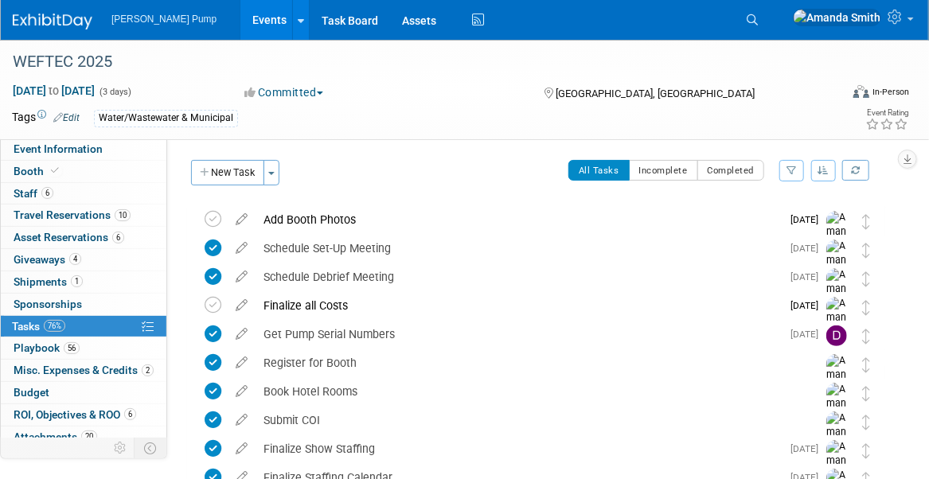
click at [822, 173] on icon "button" at bounding box center [824, 171] width 11 height 10
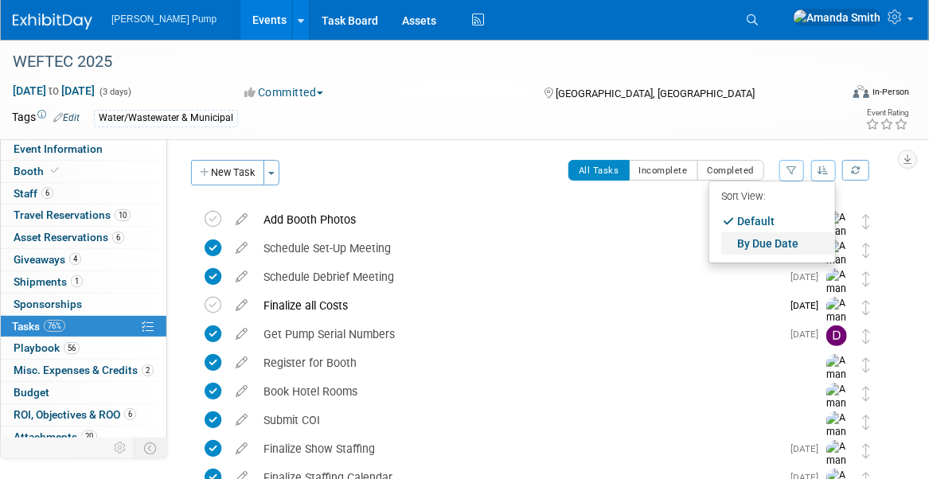
click at [778, 238] on link "By Due Date" at bounding box center [778, 244] width 114 height 22
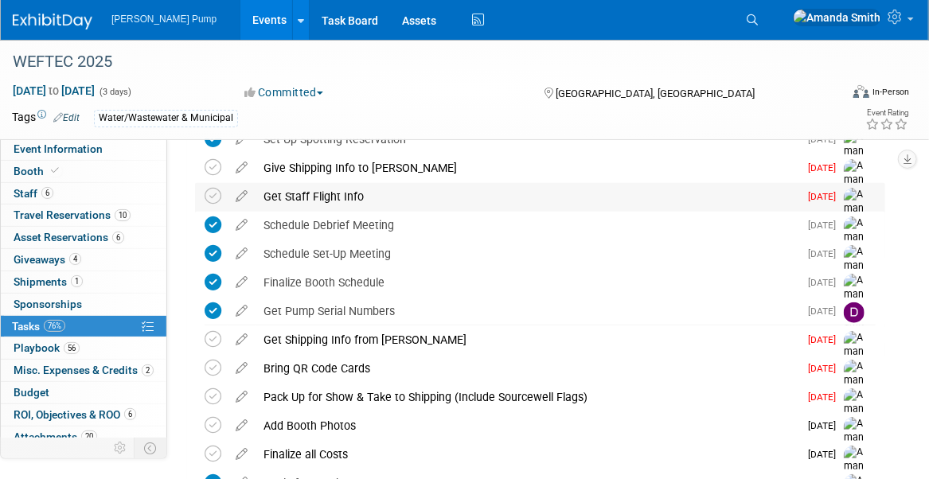
scroll to position [478, 0]
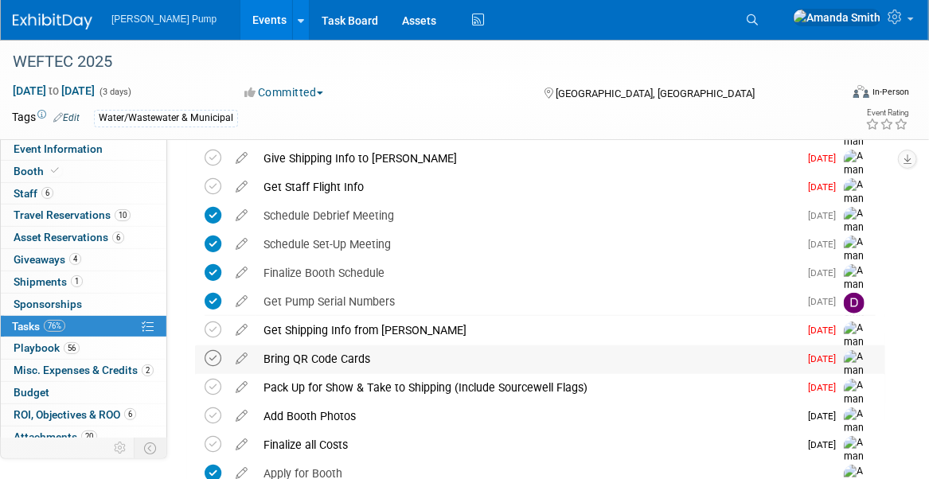
click at [209, 357] on icon at bounding box center [213, 358] width 17 height 17
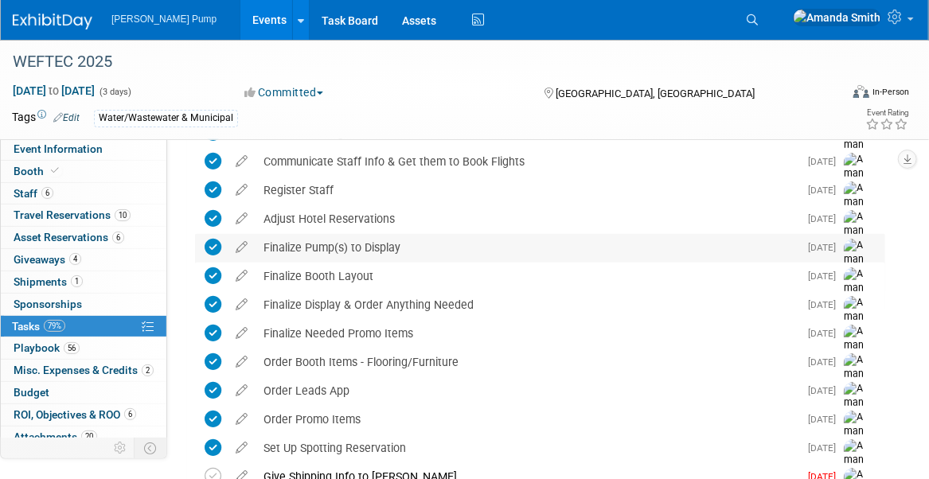
scroll to position [0, 0]
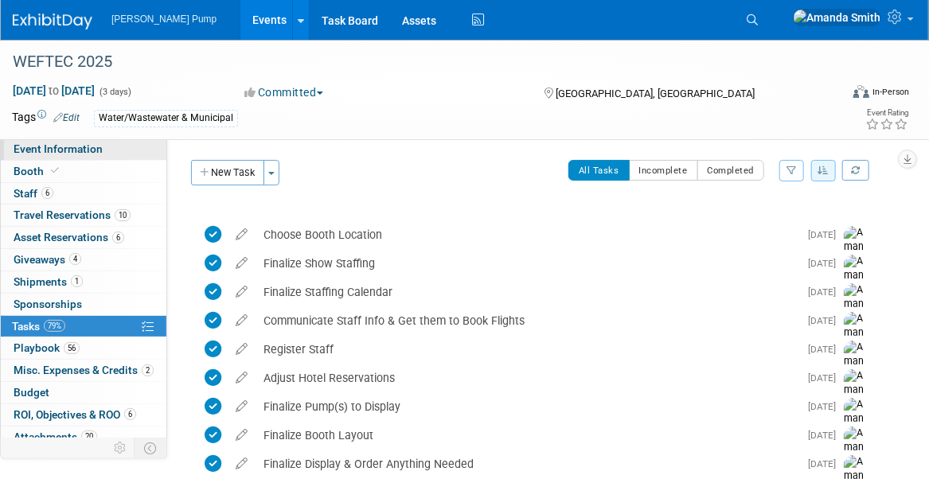
click at [59, 151] on span "Event Information" at bounding box center [58, 149] width 89 height 13
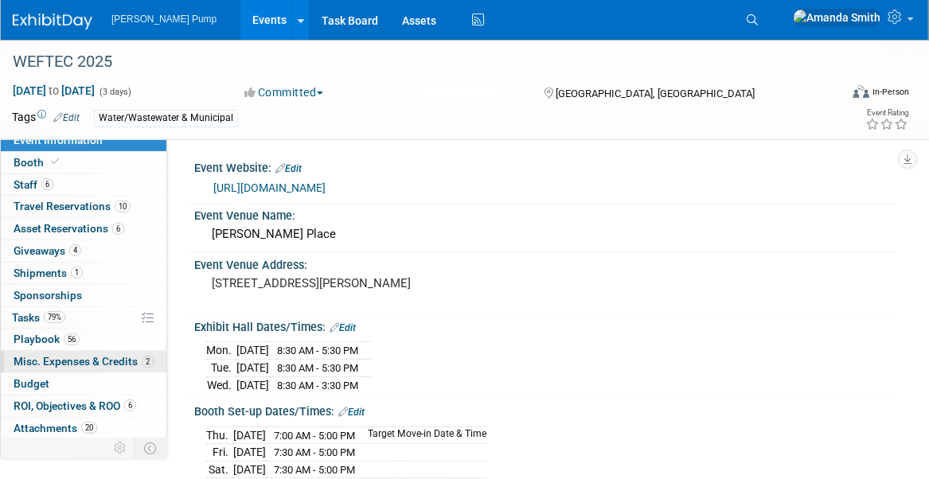
scroll to position [28, 0]
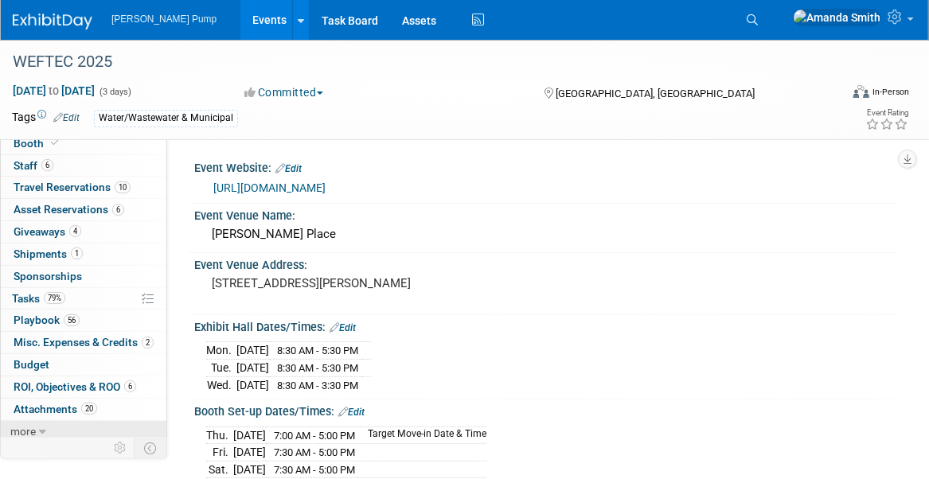
click at [68, 427] on link "more" at bounding box center [84, 432] width 166 height 22
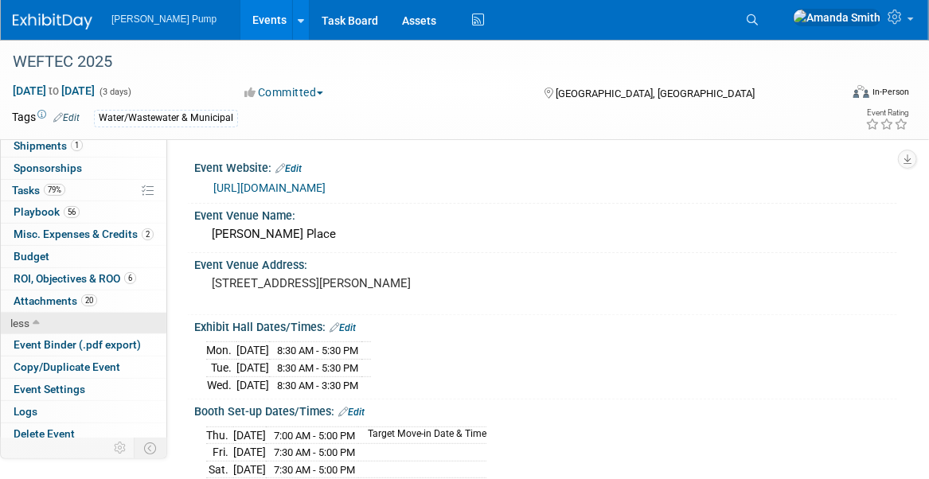
scroll to position [137, 0]
click at [88, 338] on span "Event Binder (.pdf export)" at bounding box center [77, 344] width 127 height 13
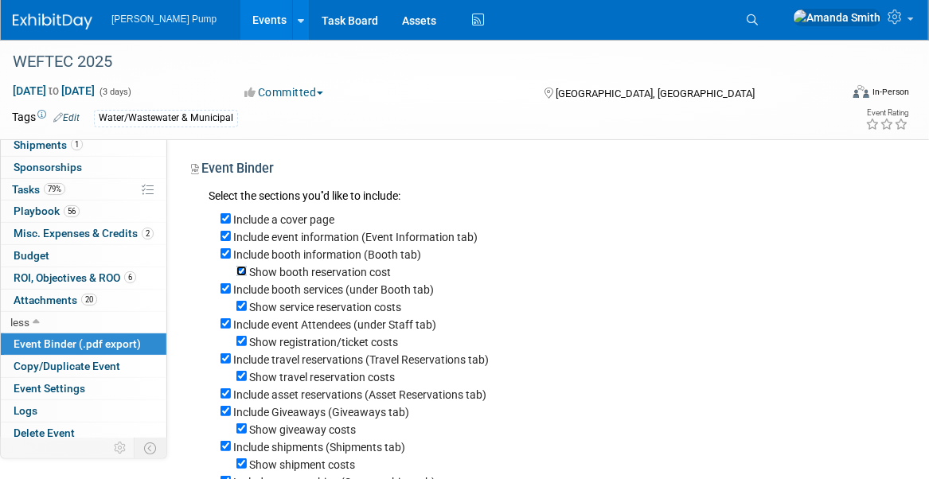
click at [243, 272] on input "Show booth reservation cost" at bounding box center [242, 271] width 10 height 10
checkbox input "false"
click at [381, 282] on div "Include booth services (under Booth tab)" at bounding box center [553, 289] width 665 height 18
click at [447, 282] on div "Include booth services (under Booth tab)" at bounding box center [553, 289] width 665 height 18
click at [225, 290] on input "Include booth services (under Booth tab)" at bounding box center [226, 288] width 10 height 10
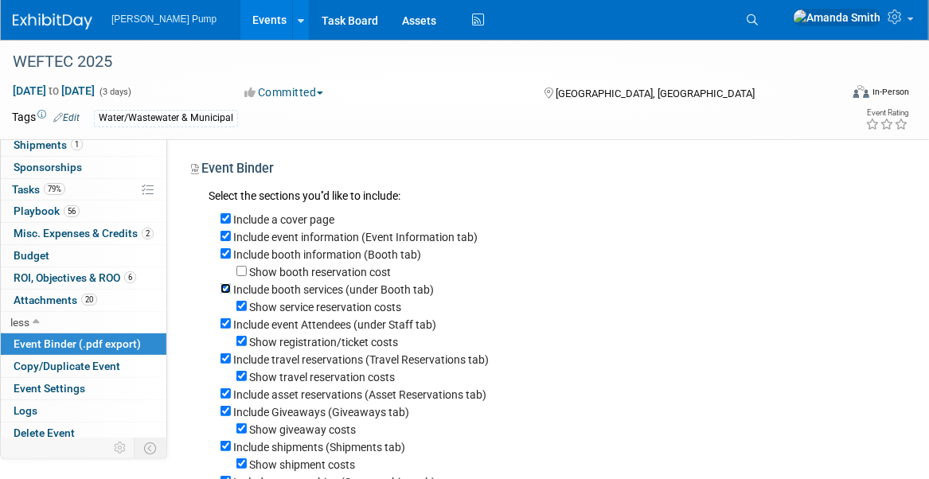
checkbox input "false"
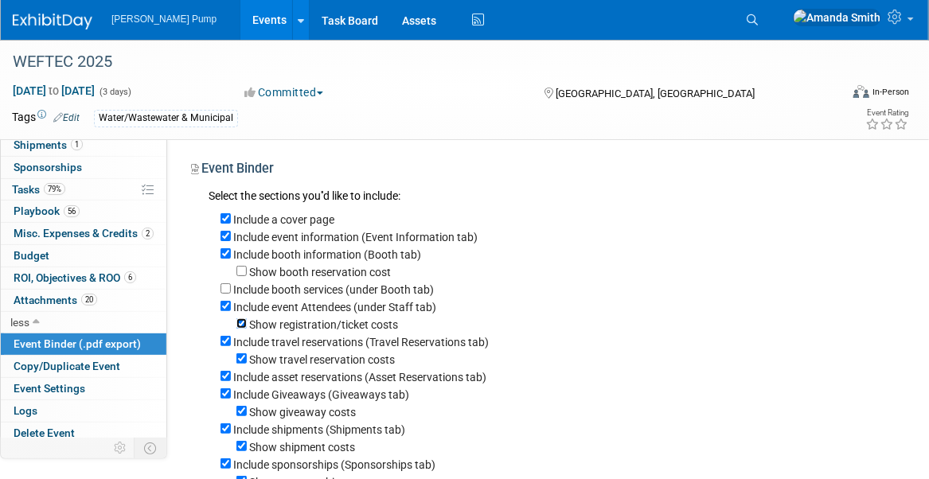
click at [240, 319] on input "Show registration/ticket costs" at bounding box center [242, 324] width 10 height 10
checkbox input "false"
click at [242, 355] on input "Show travel reservation costs" at bounding box center [242, 359] width 10 height 10
checkbox input "false"
click at [240, 409] on input "Show giveaway costs" at bounding box center [242, 411] width 10 height 10
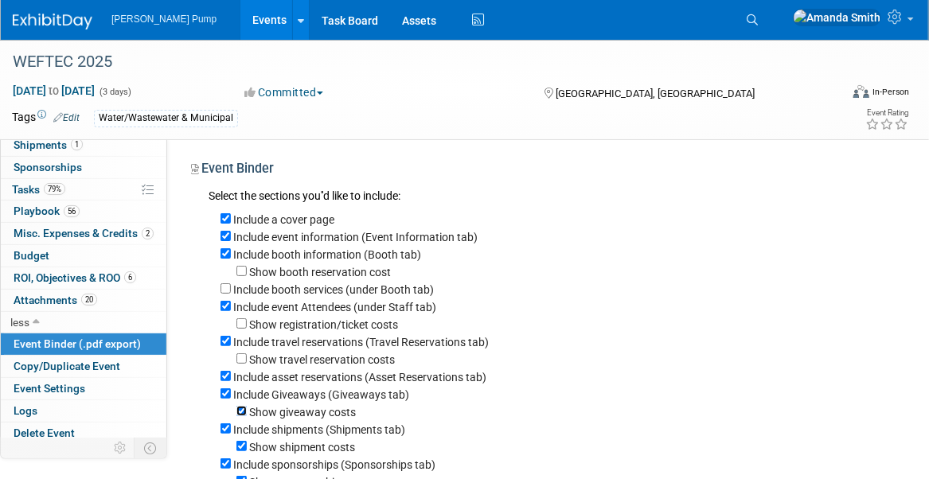
checkbox input "false"
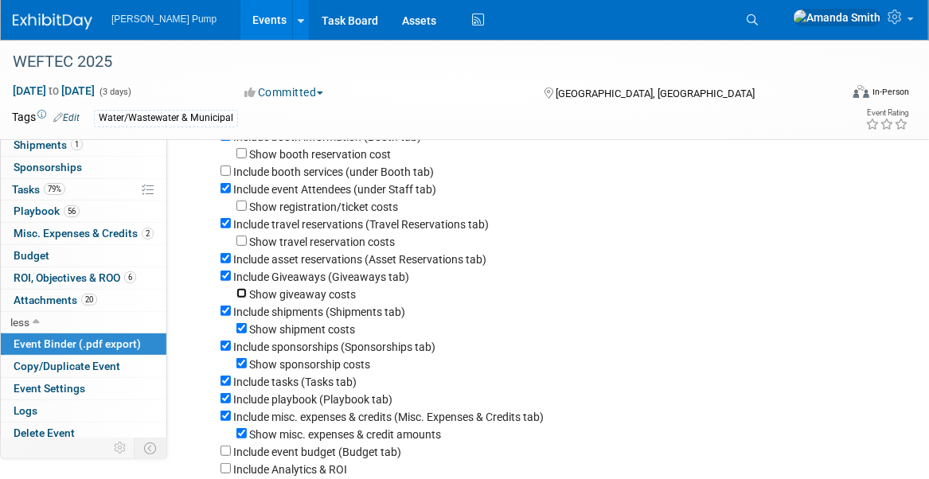
scroll to position [159, 0]
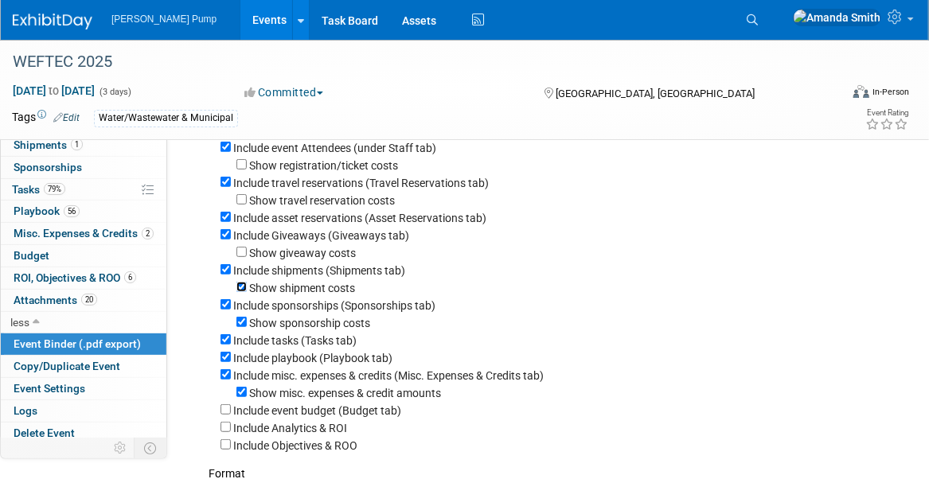
click at [242, 286] on input "Show shipment costs" at bounding box center [242, 287] width 10 height 10
checkbox input "false"
click at [223, 306] on input "Include sponsorships (Sponsorships tab)" at bounding box center [226, 304] width 10 height 10
checkbox input "false"
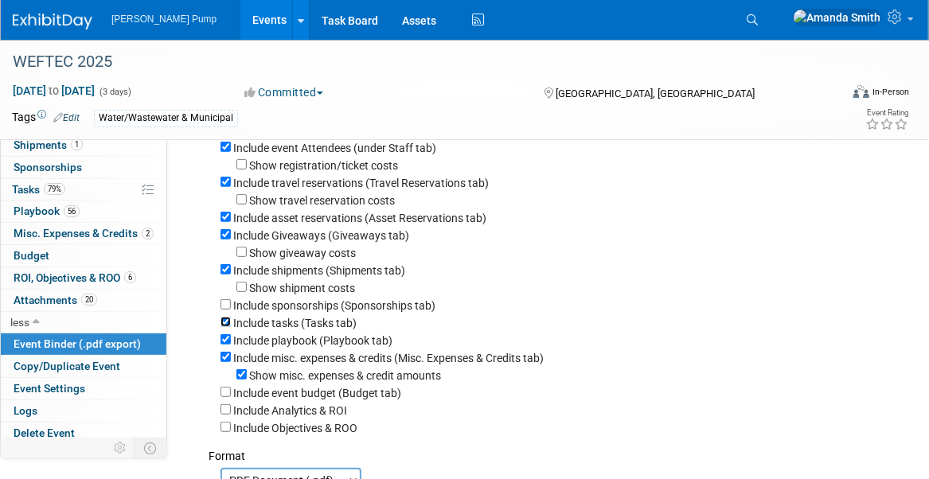
click at [225, 324] on input "Include tasks (Tasks tab)" at bounding box center [226, 322] width 10 height 10
checkbox input "false"
click at [224, 355] on input "Include misc. expenses & credits (Misc. Expenses & Credits tab)" at bounding box center [226, 357] width 10 height 10
checkbox input "false"
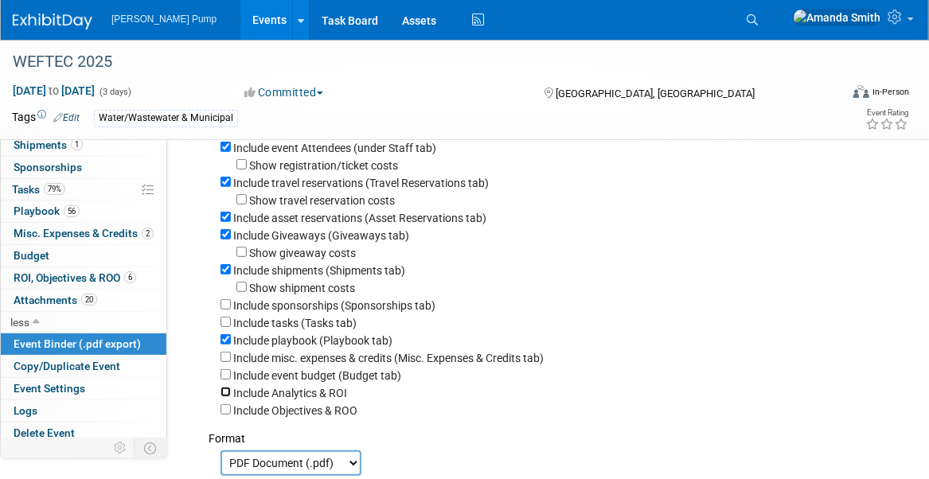
click at [224, 392] on input "Include Analytics & ROI" at bounding box center [226, 392] width 10 height 10
checkbox input "true"
click at [223, 409] on input "Include Objectives & ROO" at bounding box center [226, 410] width 10 height 10
checkbox input "true"
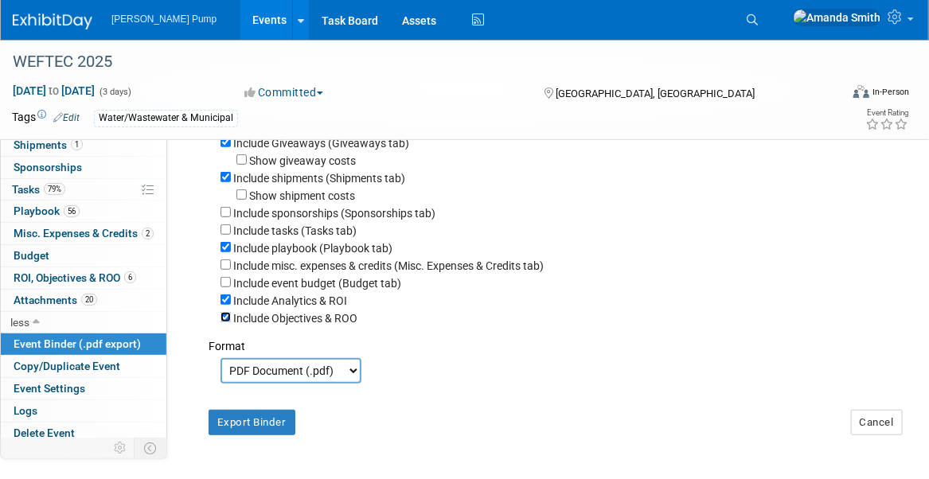
scroll to position [255, 0]
click at [268, 423] on button "Export Binder" at bounding box center [252, 422] width 87 height 25
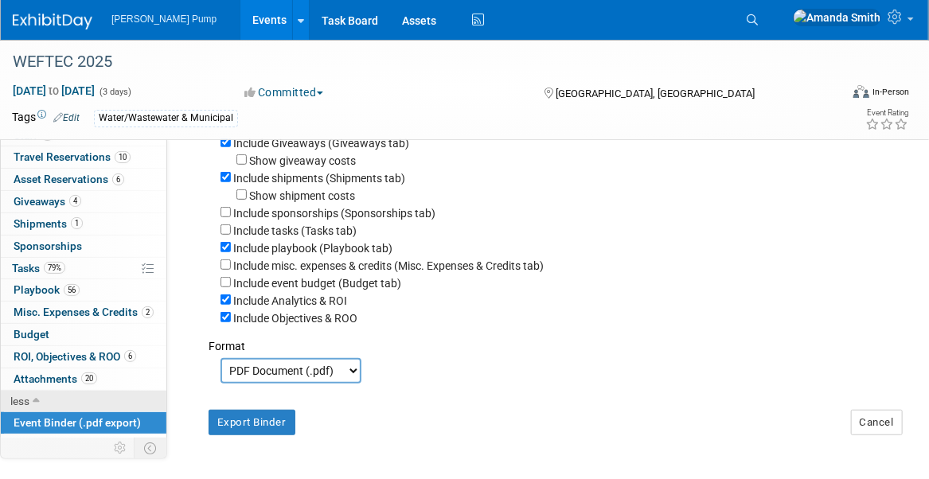
click at [51, 398] on link "less" at bounding box center [84, 402] width 166 height 22
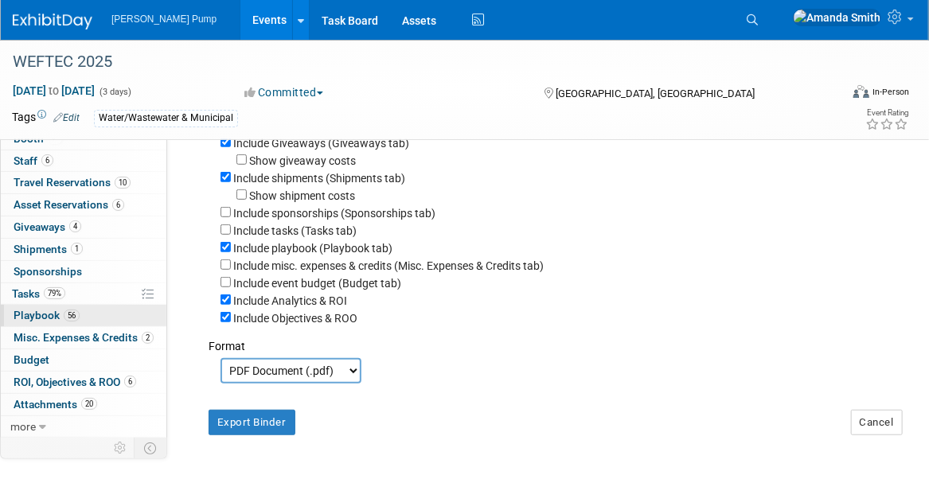
scroll to position [28, 0]
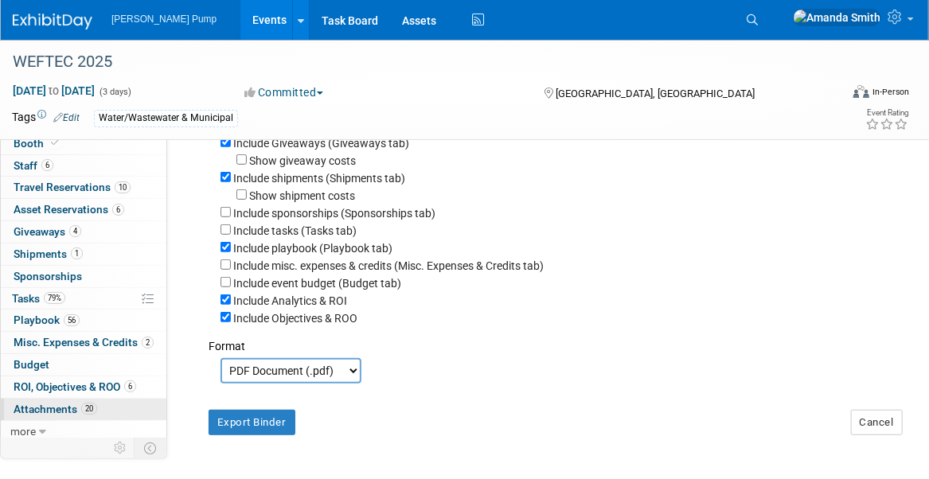
click at [37, 403] on span "Attachments 20" at bounding box center [56, 409] width 84 height 13
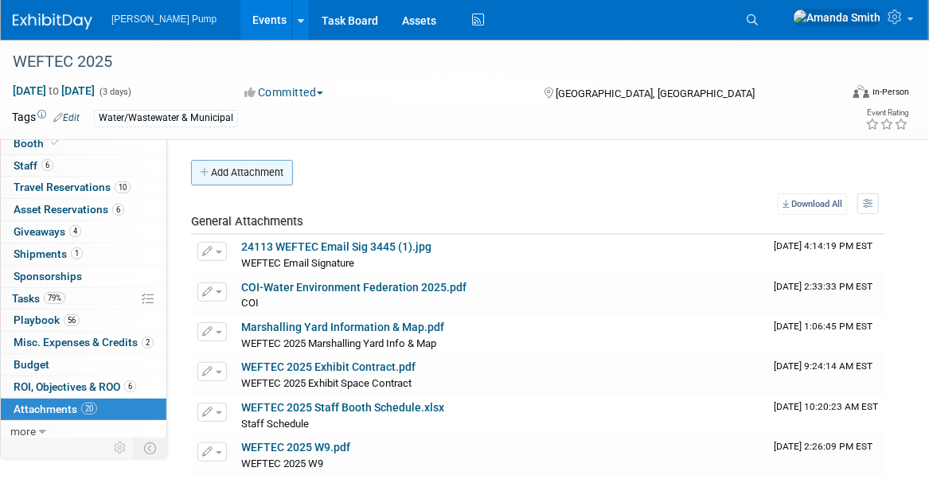
click at [240, 171] on button "Add Attachment" at bounding box center [242, 172] width 102 height 25
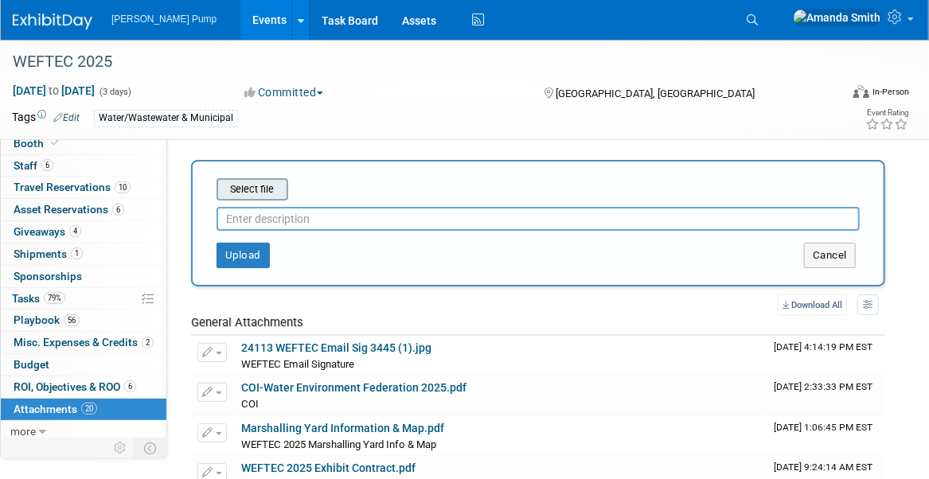
click at [242, 190] on input "file" at bounding box center [192, 189] width 190 height 19
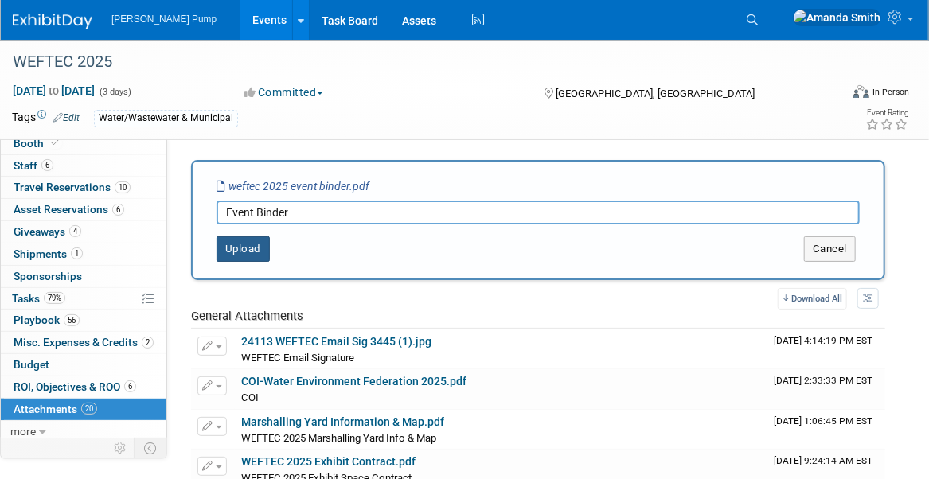
type input "Event Binder"
click at [259, 245] on button "Upload" at bounding box center [243, 249] width 53 height 25
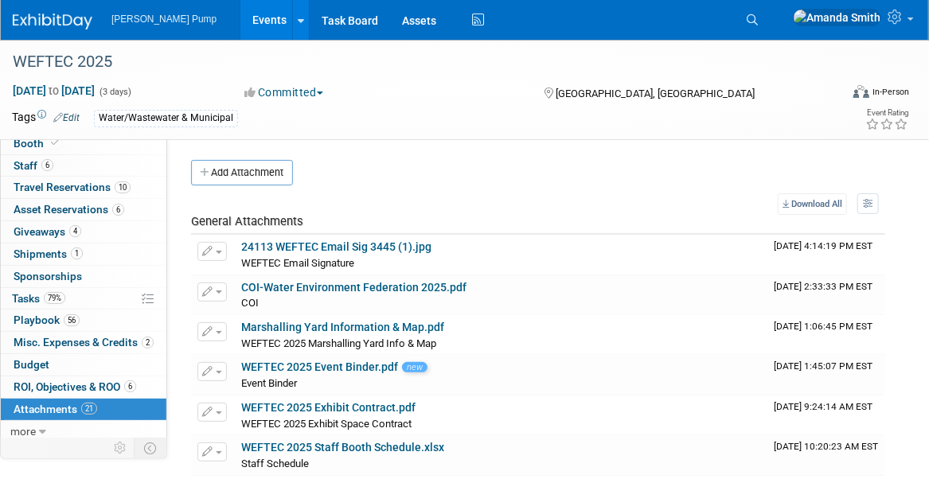
click at [240, 20] on link "Events" at bounding box center [269, 20] width 58 height 40
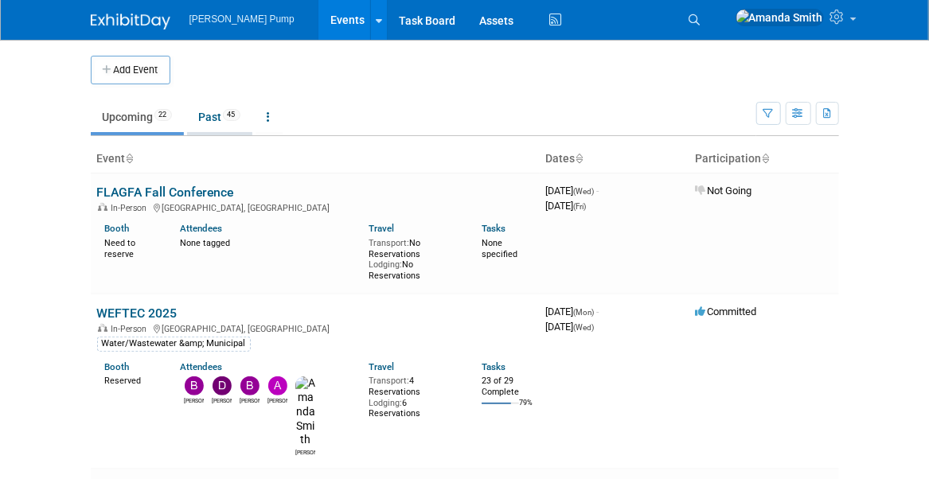
click at [211, 122] on link "Past 45" at bounding box center [219, 117] width 65 height 30
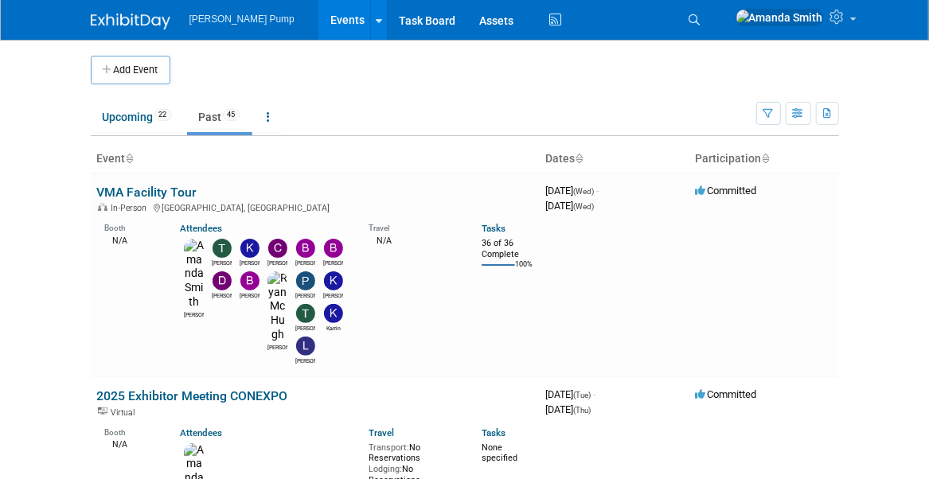
click at [136, 191] on link "VMA Facility Tour" at bounding box center [147, 192] width 100 height 15
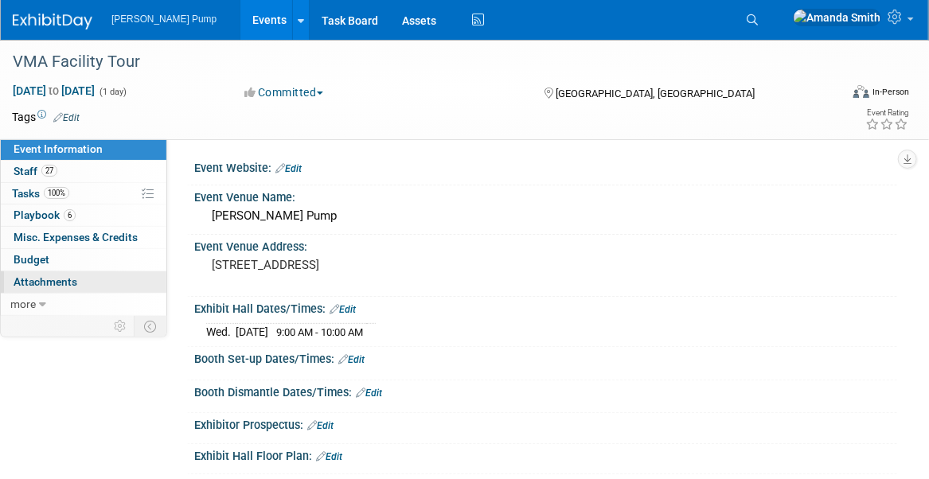
click at [68, 276] on span "Attachments 0" at bounding box center [46, 282] width 64 height 13
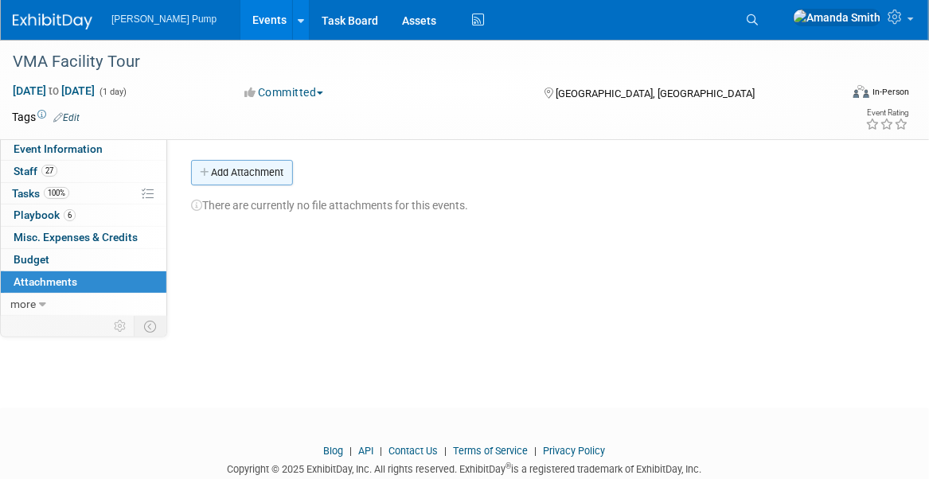
click at [227, 172] on button "Add Attachment" at bounding box center [242, 172] width 102 height 25
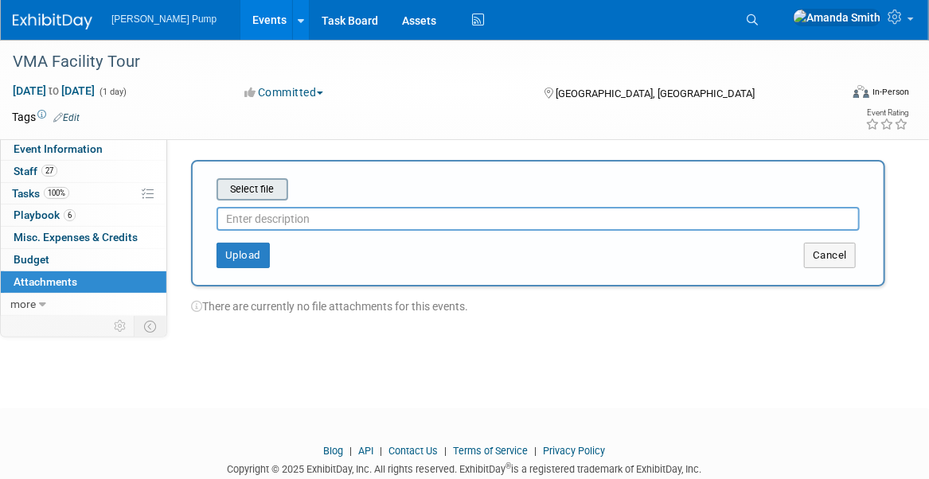
click at [258, 190] on input "file" at bounding box center [192, 189] width 190 height 19
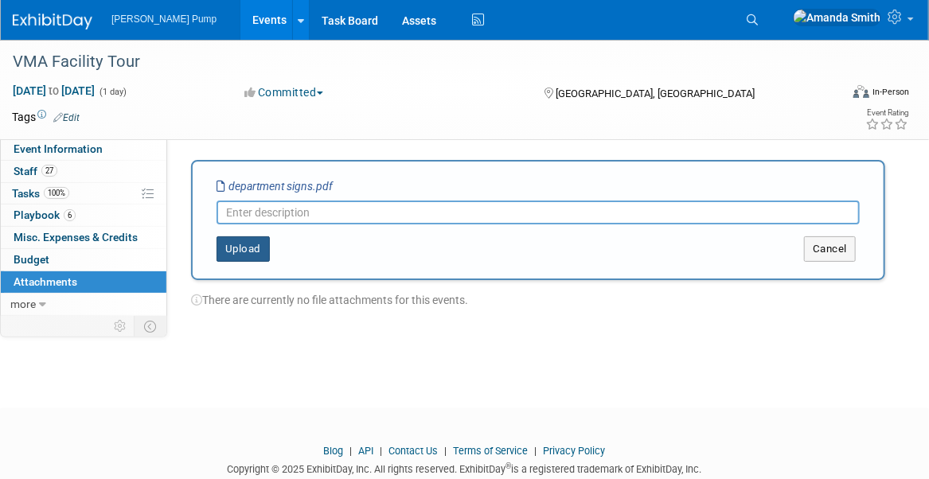
click at [253, 254] on button "Upload" at bounding box center [243, 249] width 53 height 25
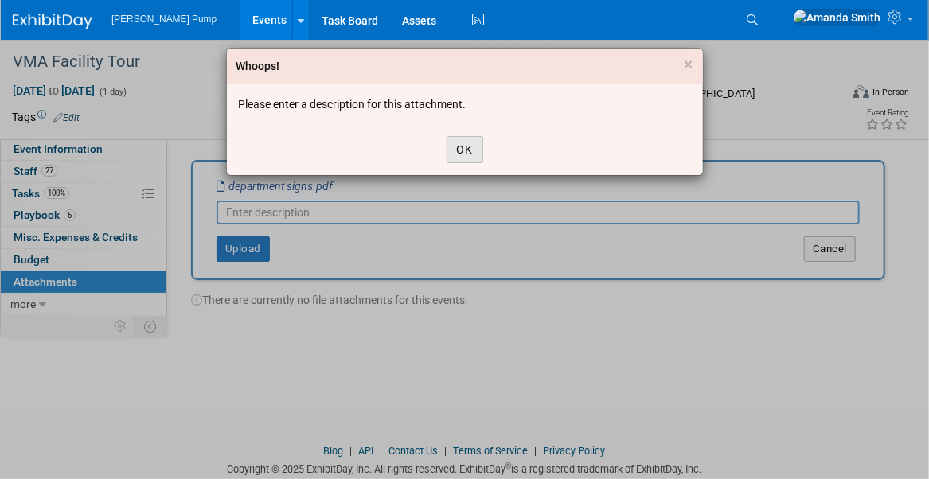
click at [460, 136] on button "OK" at bounding box center [465, 149] width 37 height 27
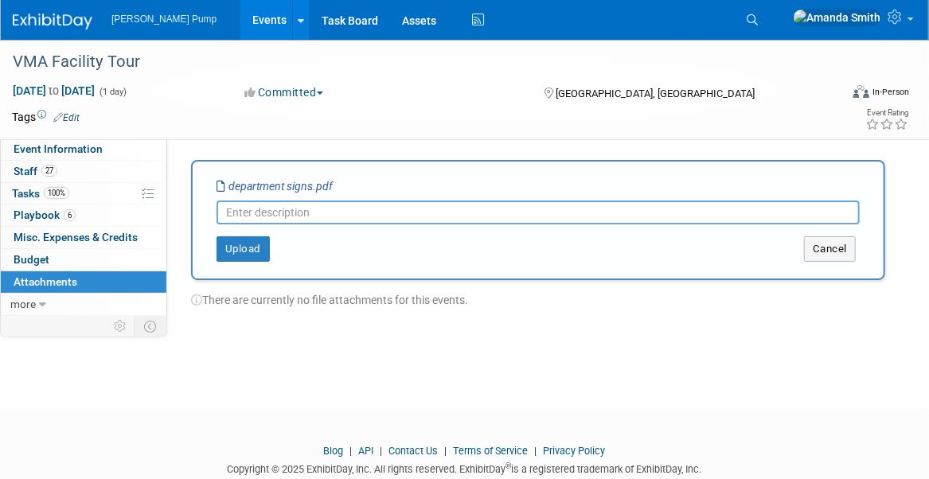
click at [321, 212] on input "text" at bounding box center [538, 213] width 643 height 24
click at [236, 244] on button "Upload" at bounding box center [243, 249] width 53 height 25
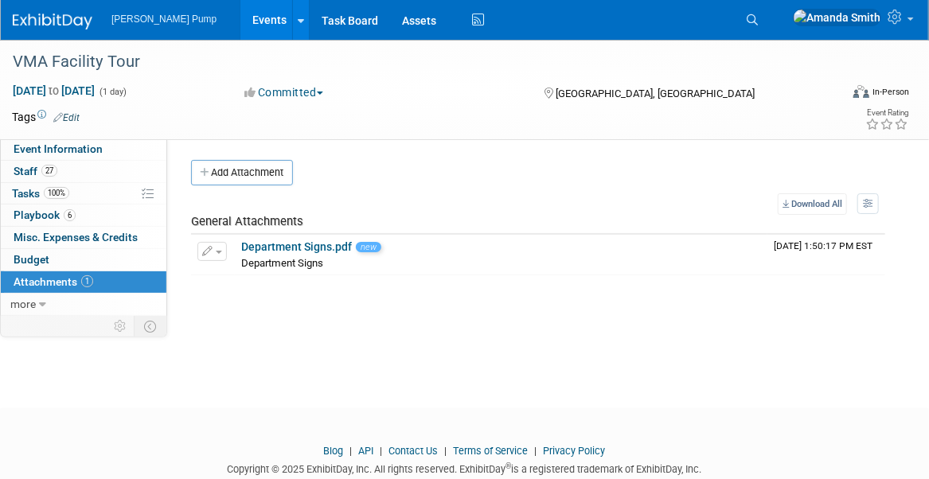
click at [261, 168] on button "Add Attachment" at bounding box center [242, 172] width 102 height 25
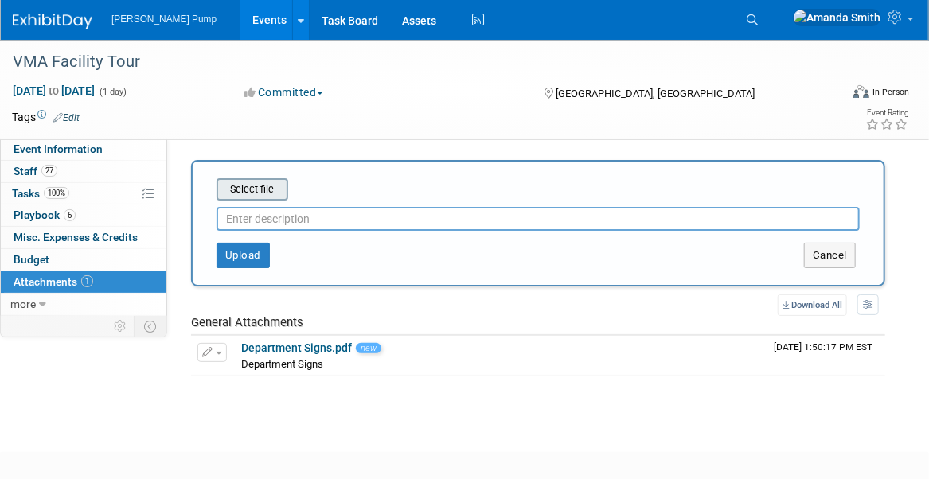
click at [256, 194] on input "file" at bounding box center [192, 189] width 190 height 19
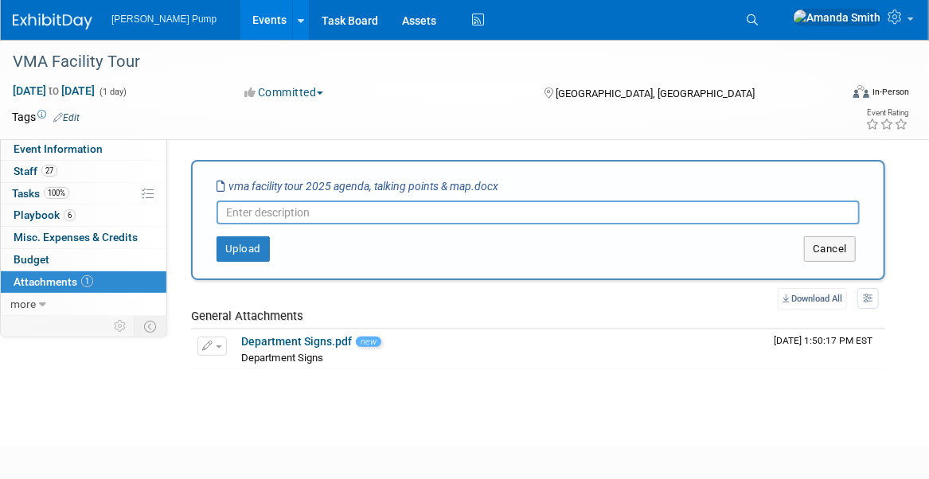
click at [257, 213] on input "text" at bounding box center [538, 213] width 643 height 24
type input "Agenda, Talking Points"
click at [242, 252] on button "Upload" at bounding box center [243, 249] width 53 height 25
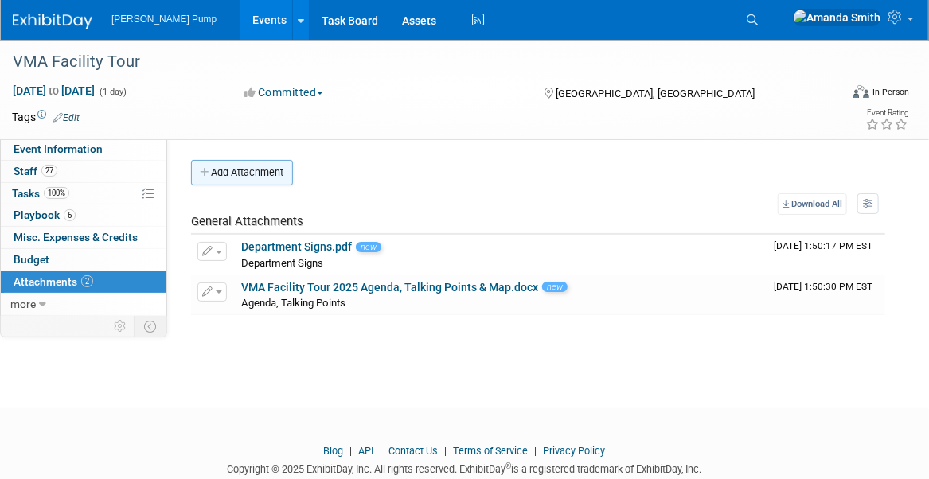
click at [247, 176] on button "Add Attachment" at bounding box center [242, 172] width 102 height 25
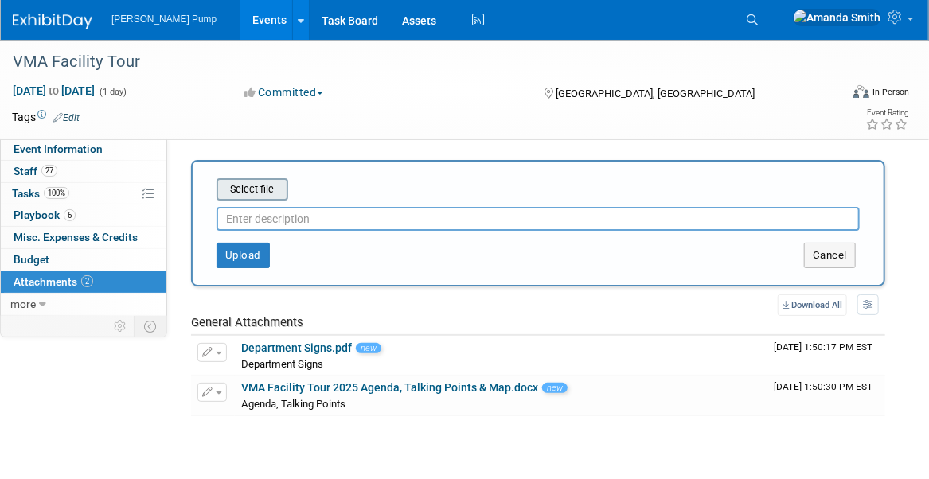
click at [262, 190] on input "file" at bounding box center [192, 189] width 190 height 19
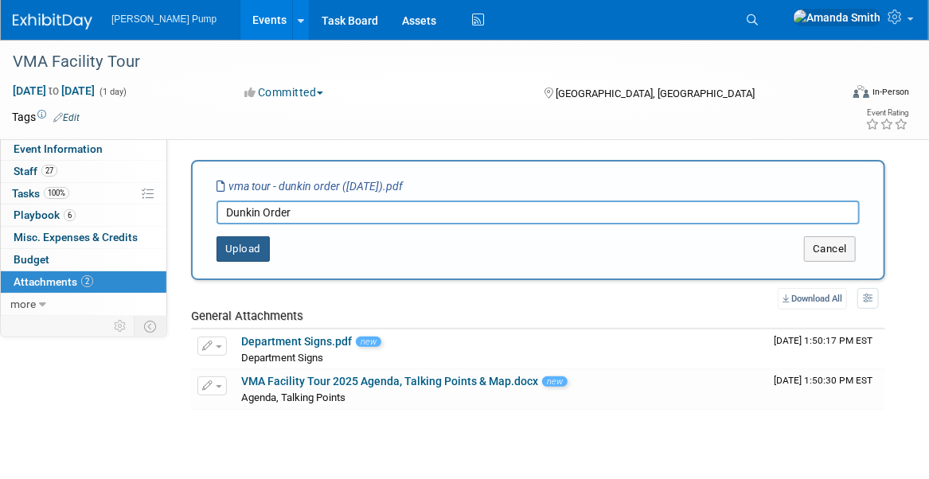
type input "Dunkin Order"
click at [253, 240] on button "Upload" at bounding box center [243, 249] width 53 height 25
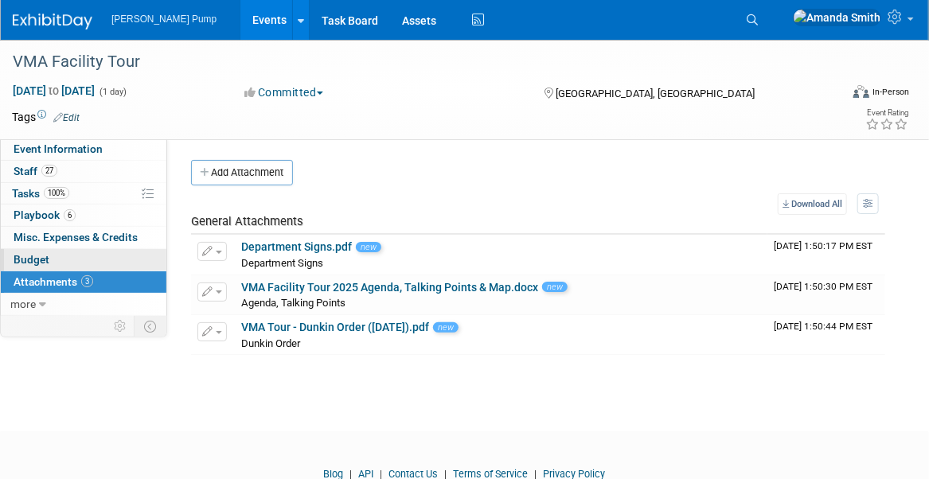
click at [60, 253] on link "Budget" at bounding box center [84, 260] width 166 height 22
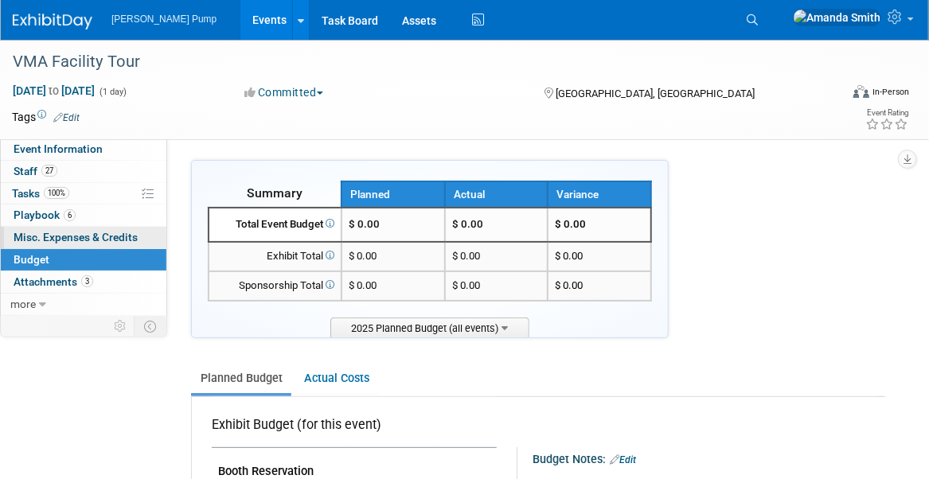
click at [45, 235] on span "Misc. Expenses & Credits 0" at bounding box center [76, 237] width 124 height 13
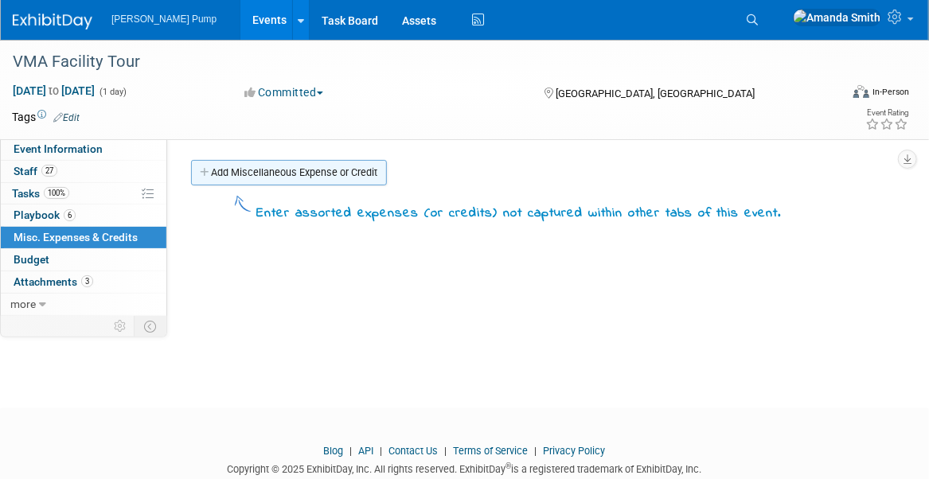
click at [275, 170] on link "Add Miscellaneous Expense or Credit" at bounding box center [289, 172] width 196 height 25
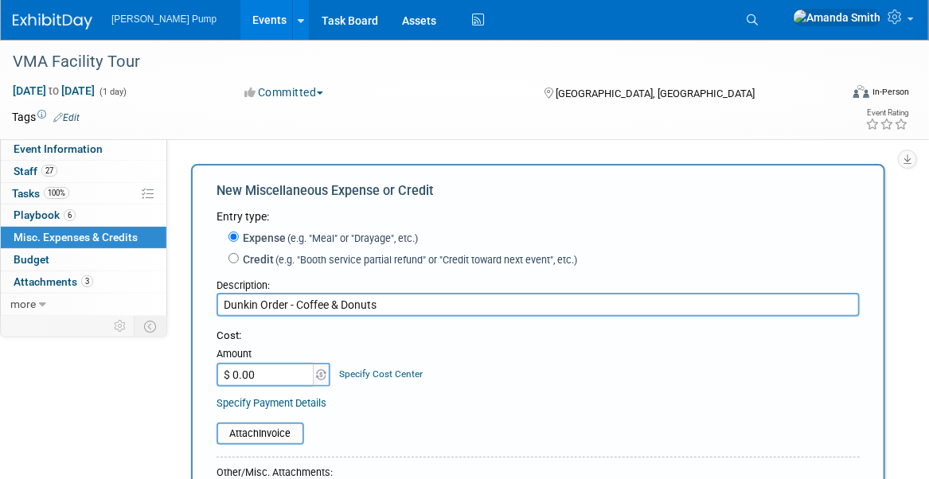
type input "Dunkin Order - Coffee & Donuts"
click at [274, 376] on input "$ 0.00" at bounding box center [267, 375] width 100 height 24
type input "$ 100.00"
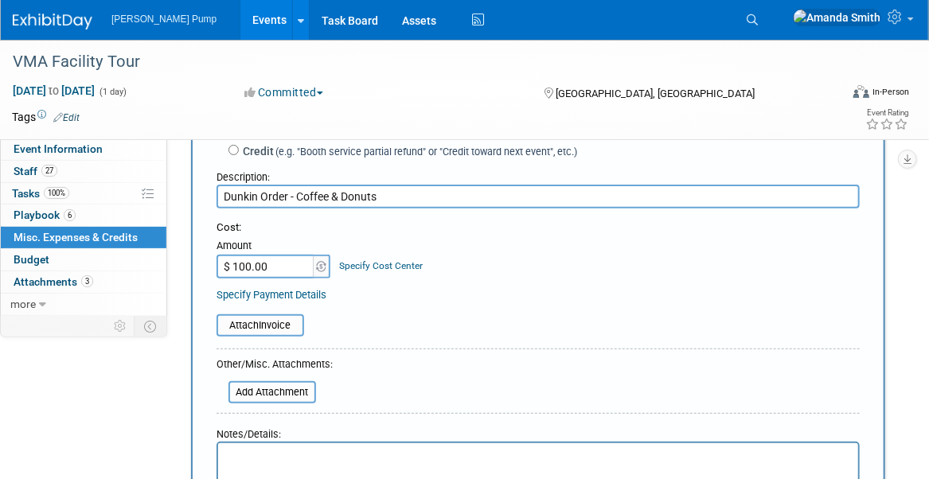
scroll to position [239, 0]
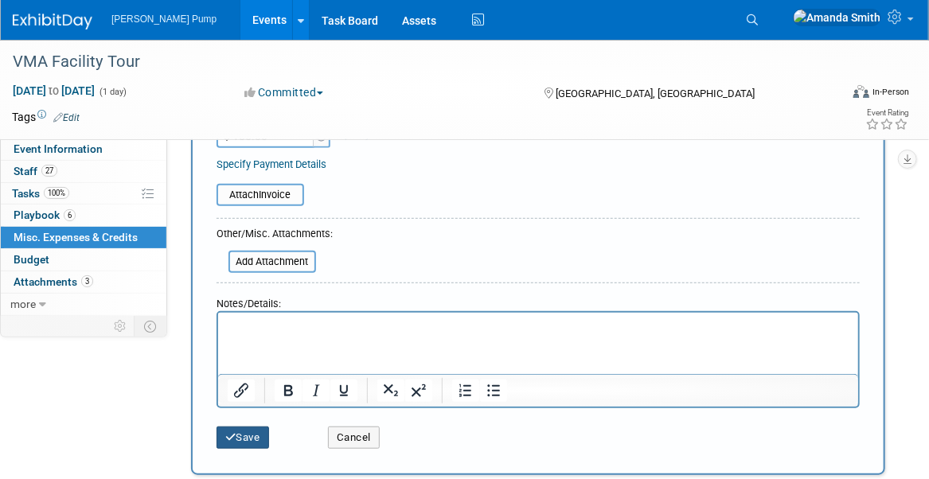
click at [238, 442] on button "Save" at bounding box center [243, 438] width 53 height 22
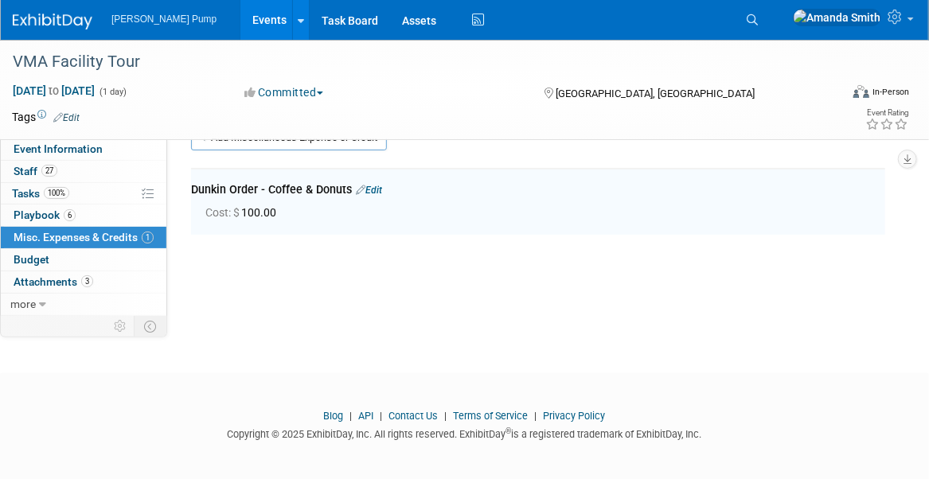
scroll to position [34, 0]
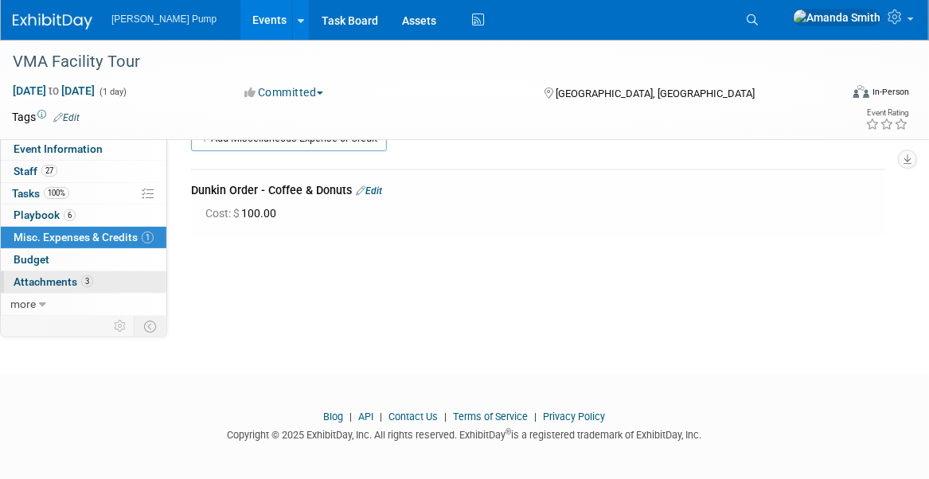
click at [41, 280] on span "Attachments 3" at bounding box center [54, 282] width 80 height 13
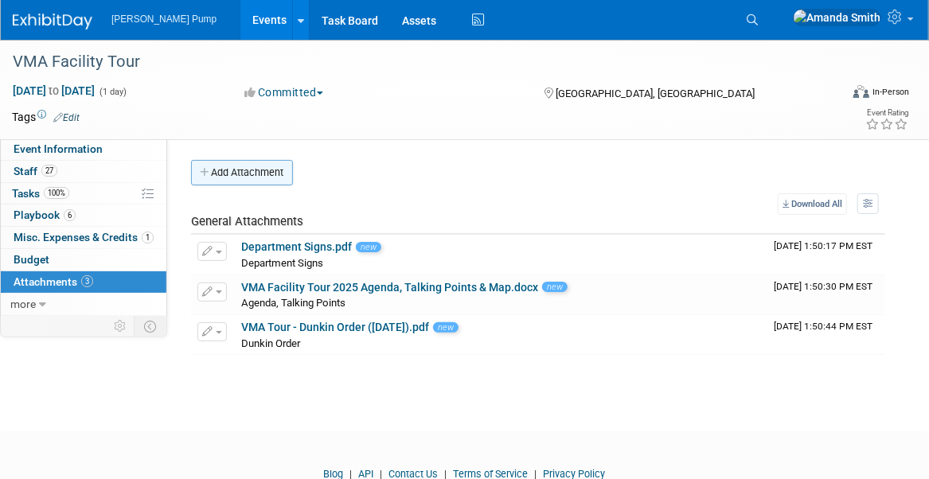
click at [257, 172] on button "Add Attachment" at bounding box center [242, 172] width 102 height 25
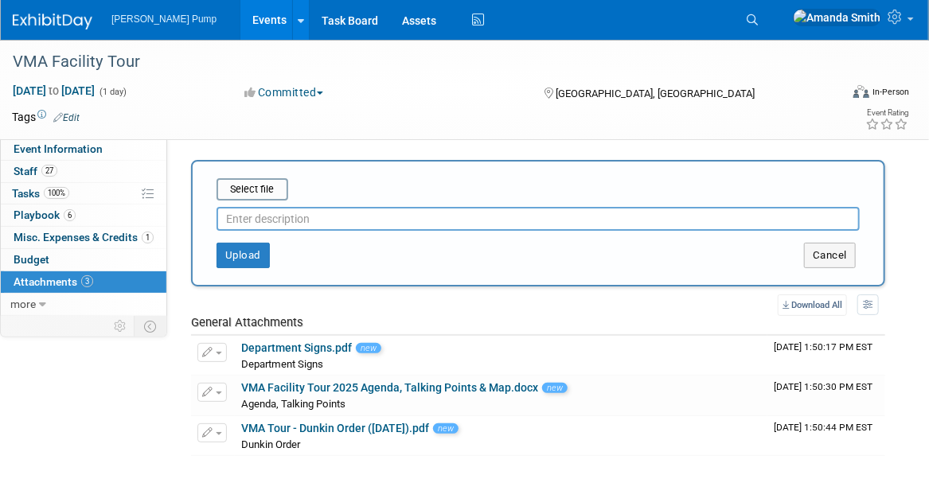
click at [249, 202] on div at bounding box center [538, 216] width 643 height 30
click at [248, 190] on input "file" at bounding box center [192, 189] width 190 height 19
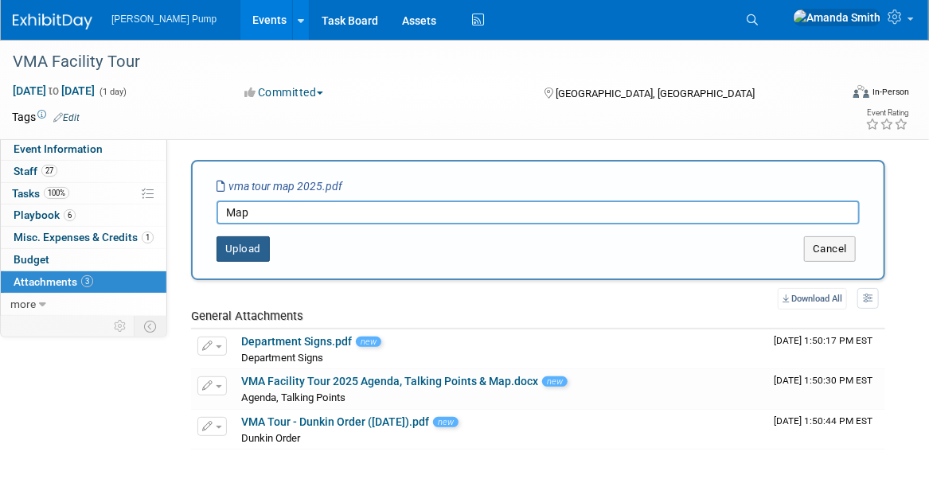
click at [241, 251] on button "Upload" at bounding box center [243, 249] width 53 height 25
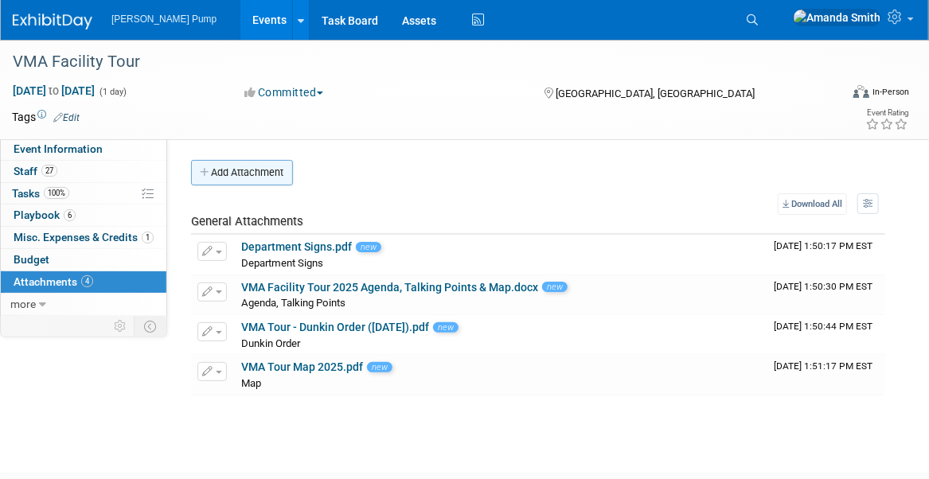
click at [223, 166] on button "Add Attachment" at bounding box center [242, 172] width 102 height 25
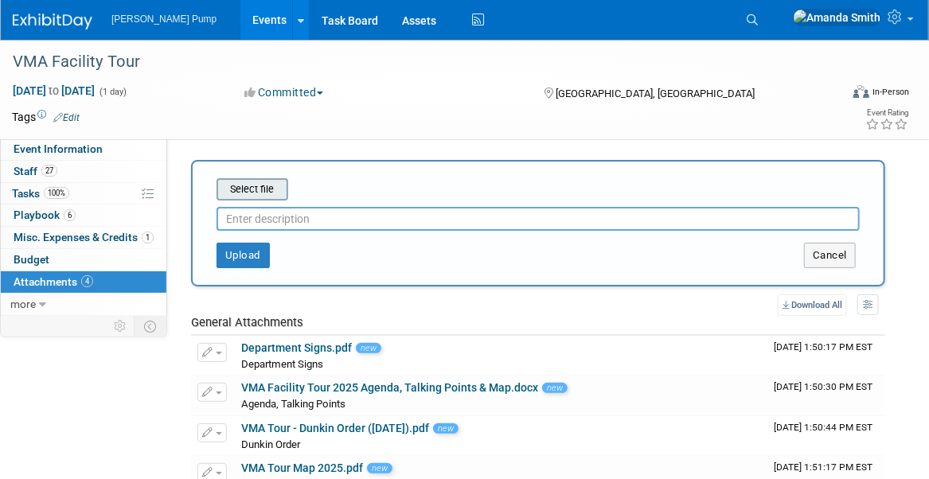
click at [264, 192] on input "file" at bounding box center [192, 189] width 190 height 19
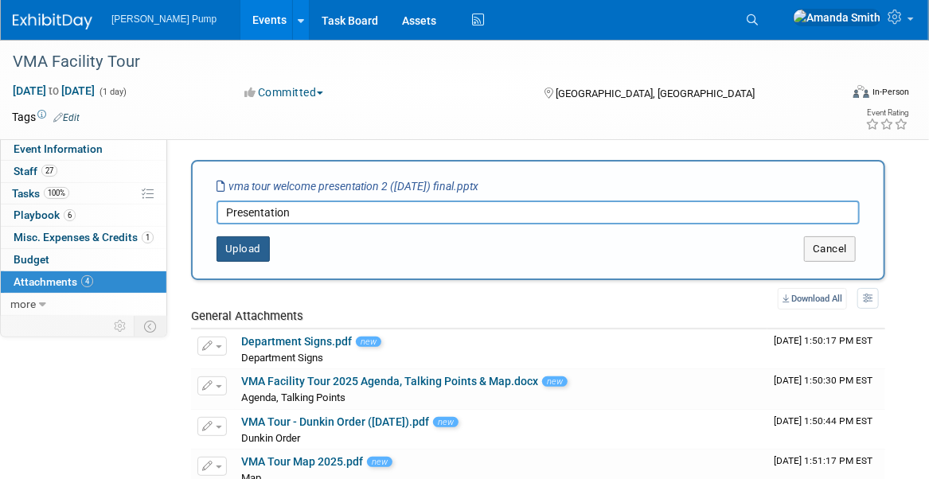
type input "Presentation"
click at [233, 256] on button "Upload" at bounding box center [243, 249] width 53 height 25
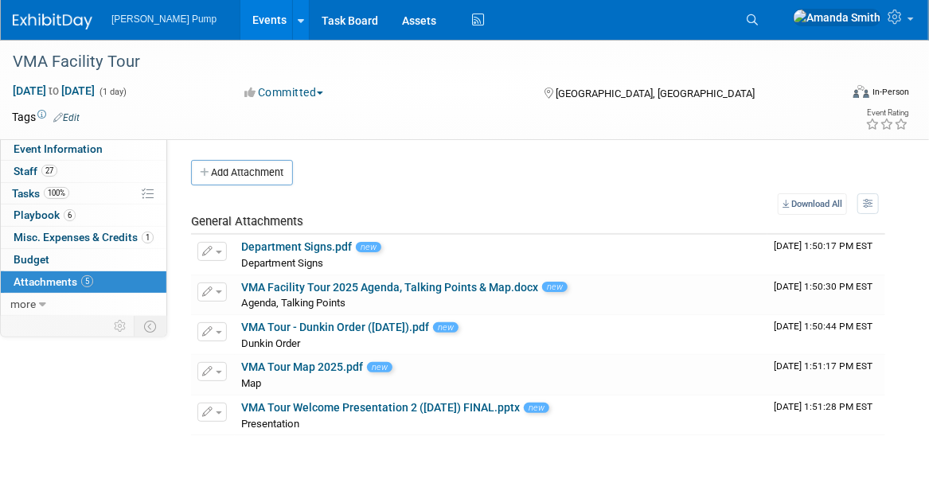
click at [240, 26] on link "Events" at bounding box center [269, 20] width 58 height 40
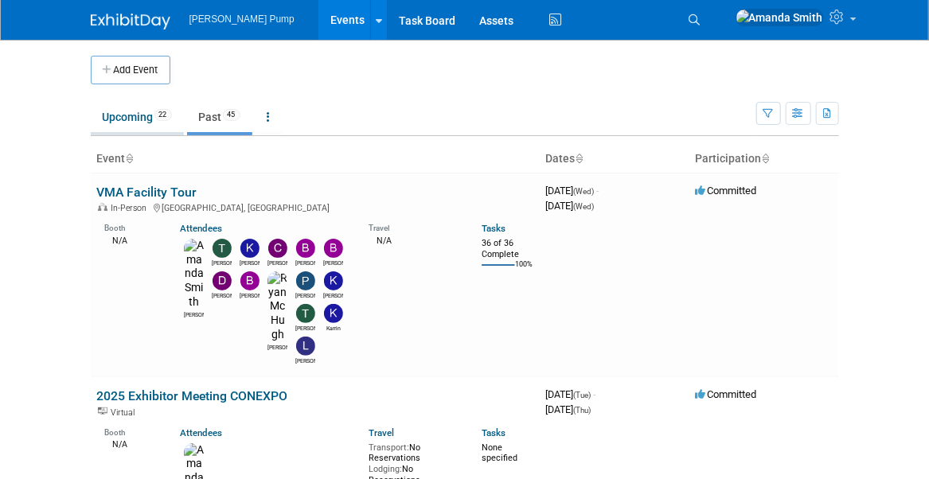
click at [118, 109] on link "Upcoming 22" at bounding box center [137, 117] width 93 height 30
